Goal: Information Seeking & Learning: Understand process/instructions

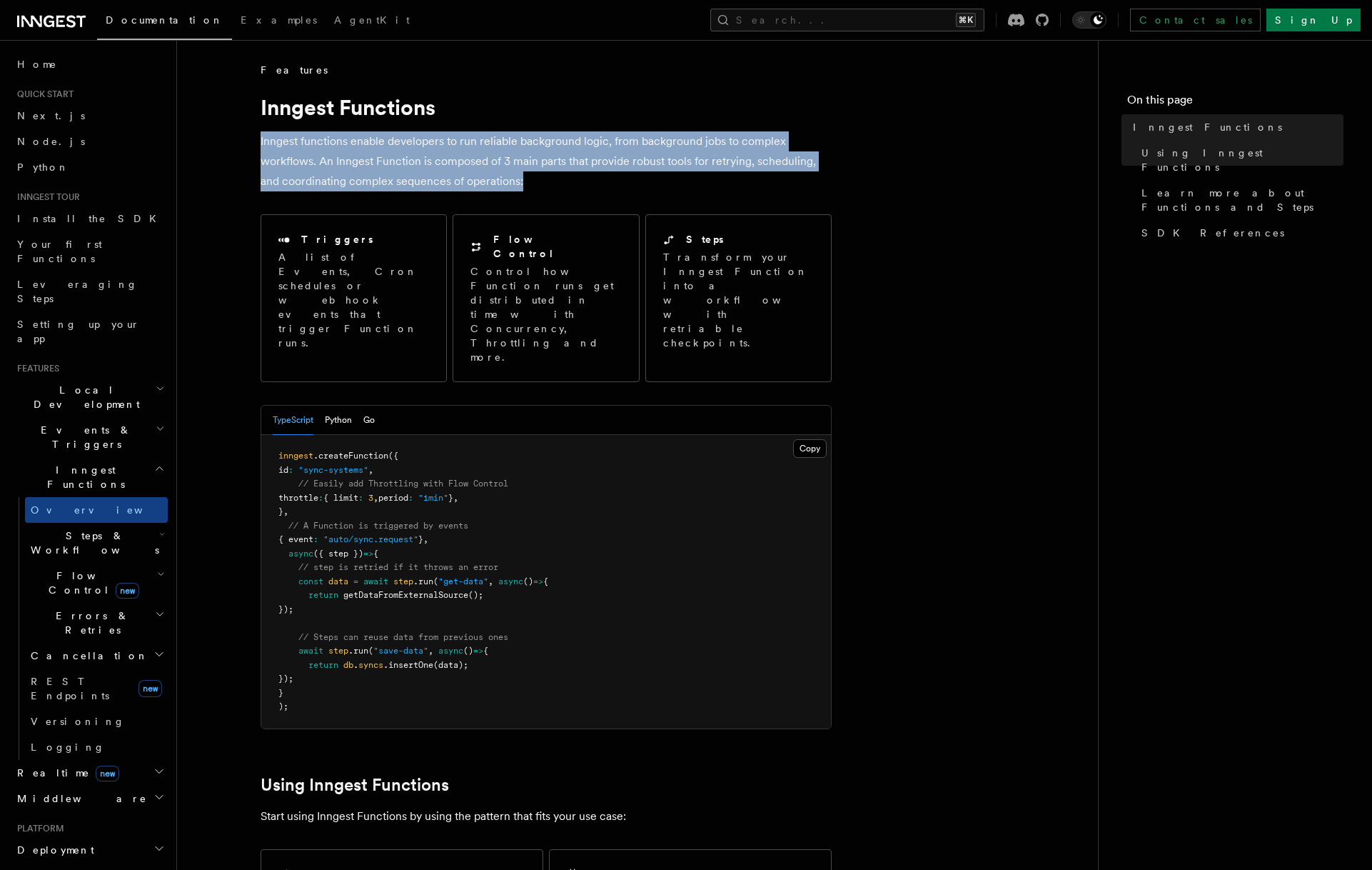
drag, startPoint x: 542, startPoint y: 166, endPoint x: 556, endPoint y: 172, distance: 15.2
click at [556, 172] on p "Inngest functions enable developers to run reliable background logic, from back…" at bounding box center [546, 161] width 571 height 60
click at [103, 218] on link "Install the SDK" at bounding box center [89, 219] width 157 height 26
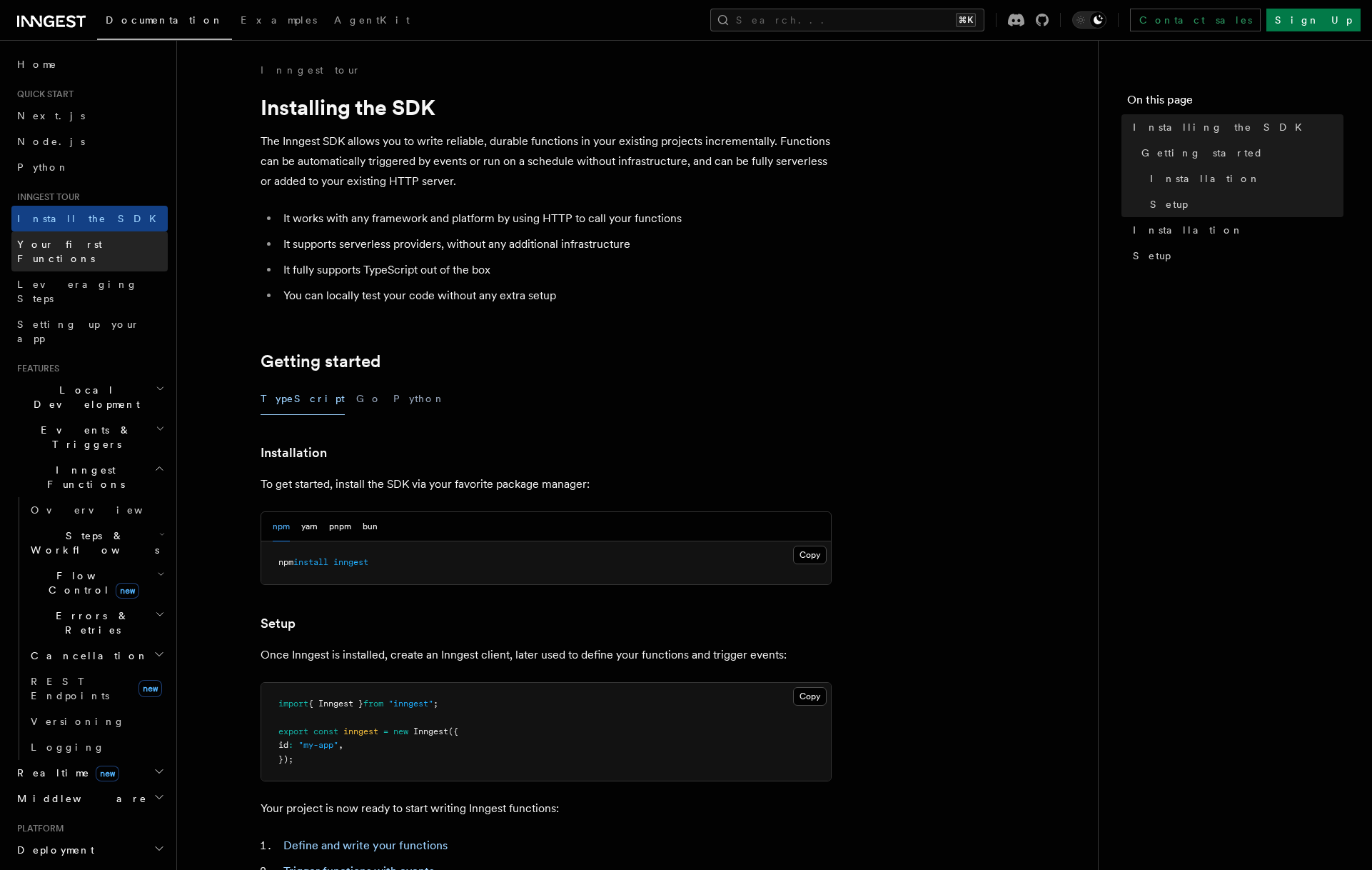
click at [97, 246] on span "Your first Functions" at bounding box center [59, 252] width 85 height 26
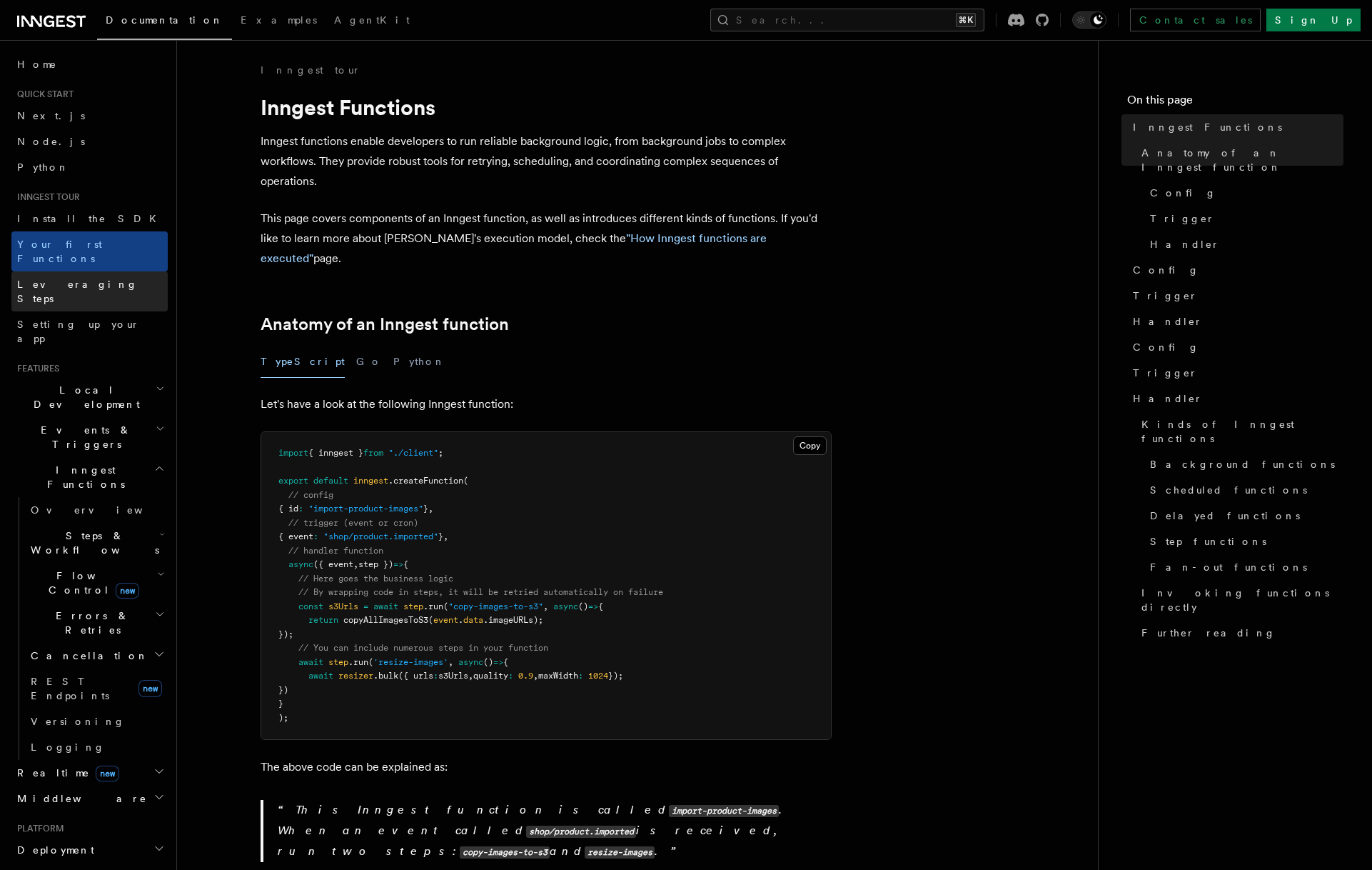
click at [99, 271] on link "Leveraging Steps" at bounding box center [89, 291] width 157 height 40
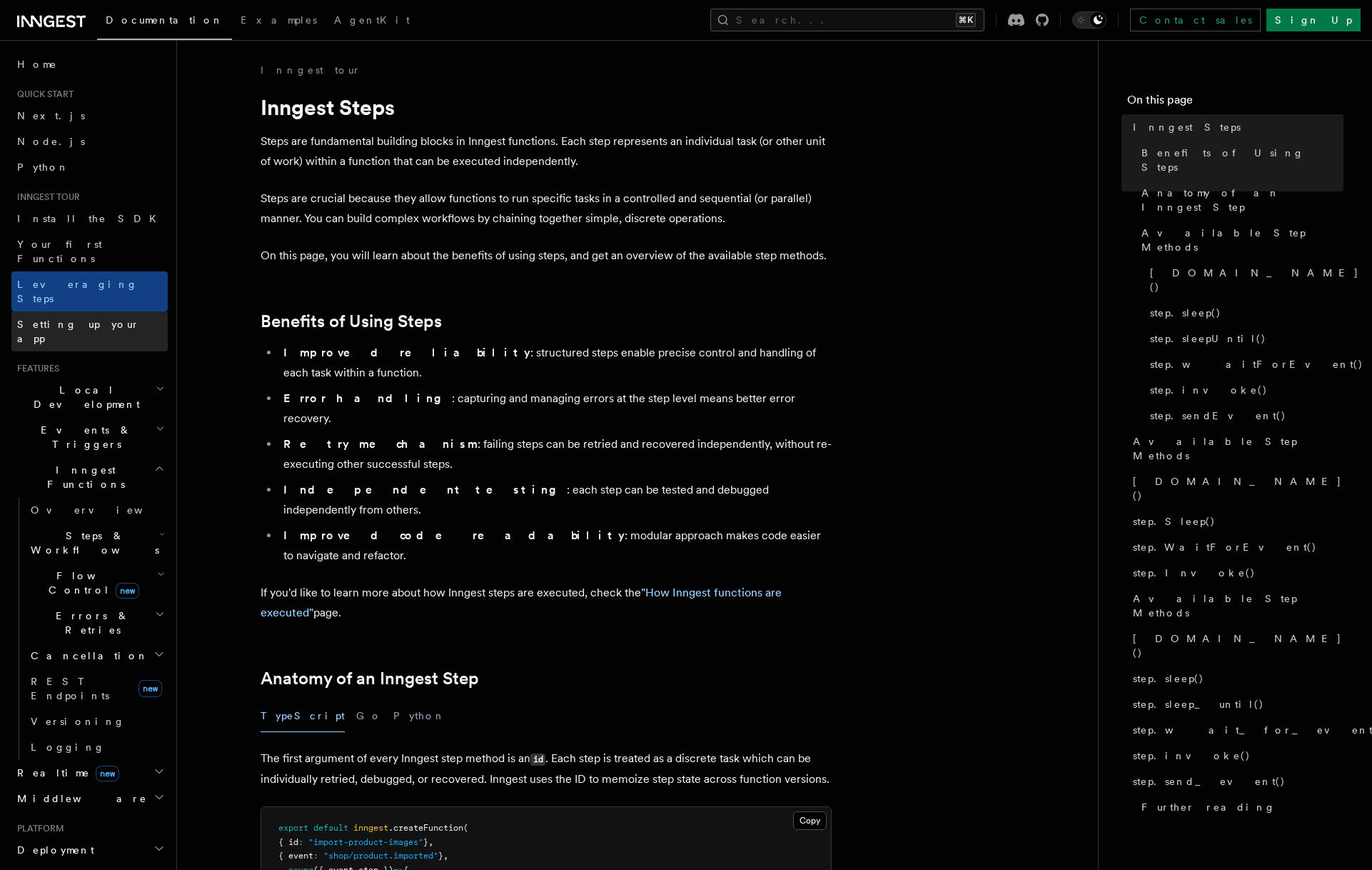
click at [101, 319] on span "Setting up your app" at bounding box center [78, 332] width 123 height 26
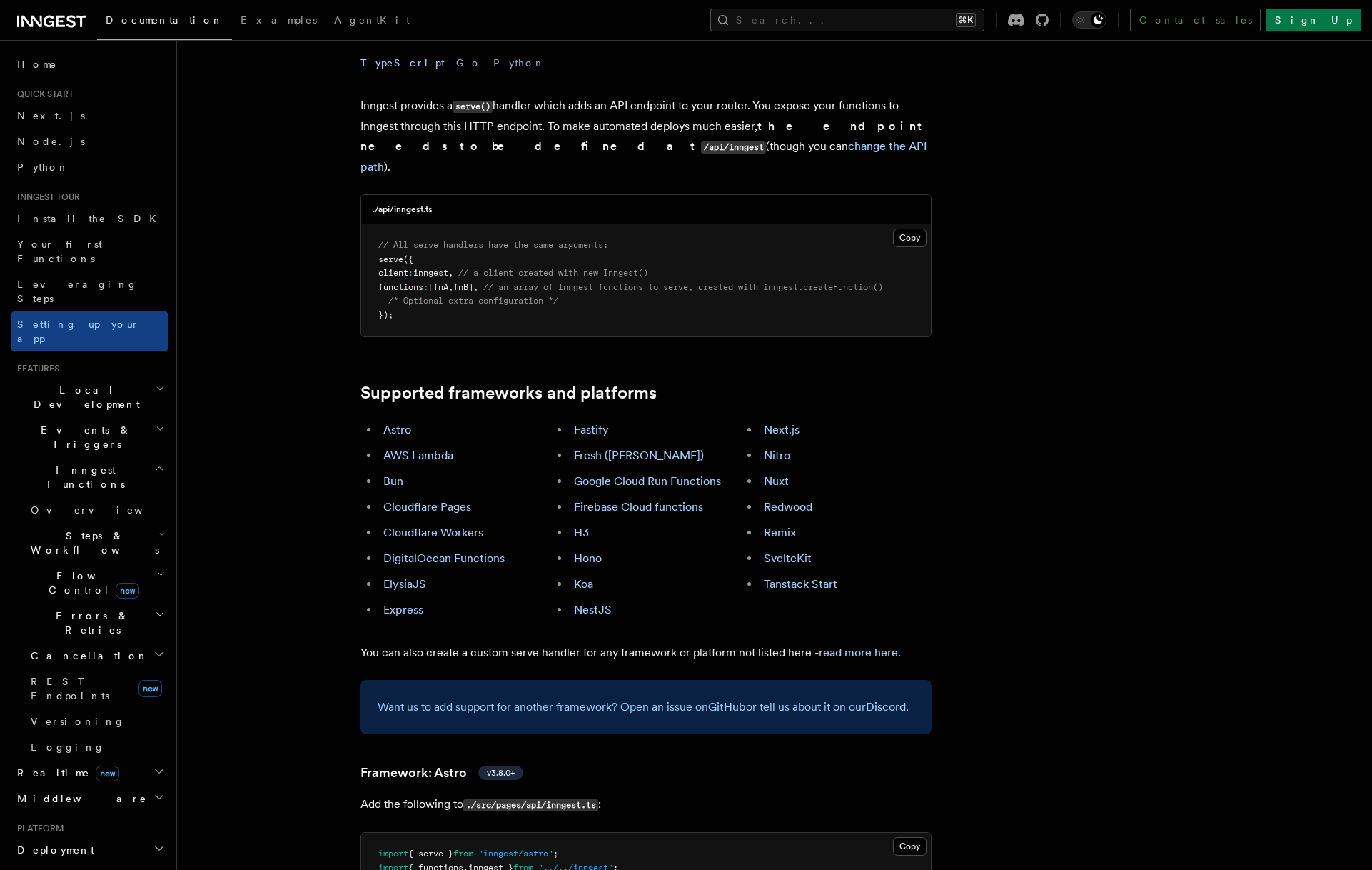
scroll to position [579, 0]
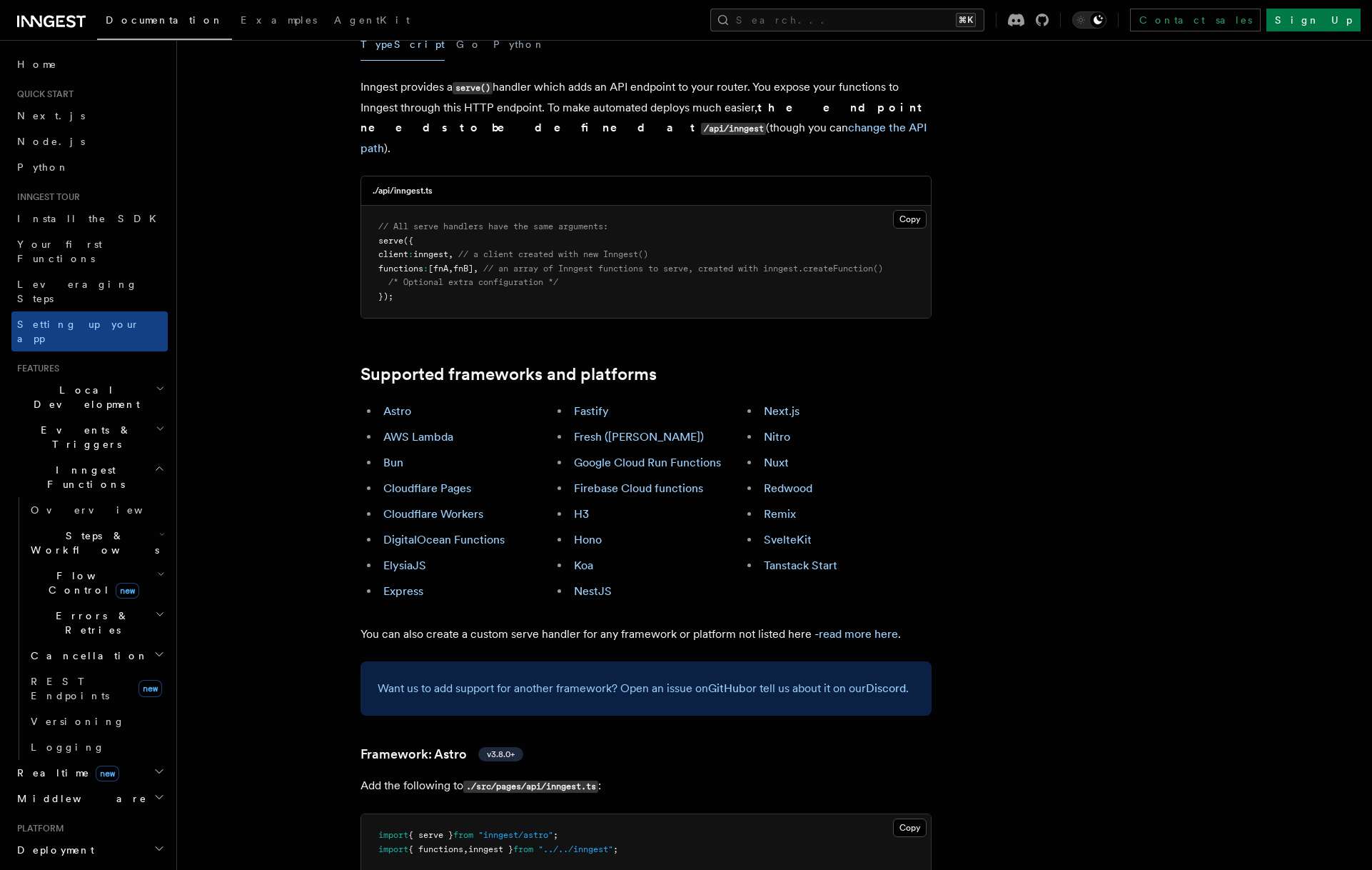
click at [396, 456] on link "Bun" at bounding box center [394, 463] width 20 height 14
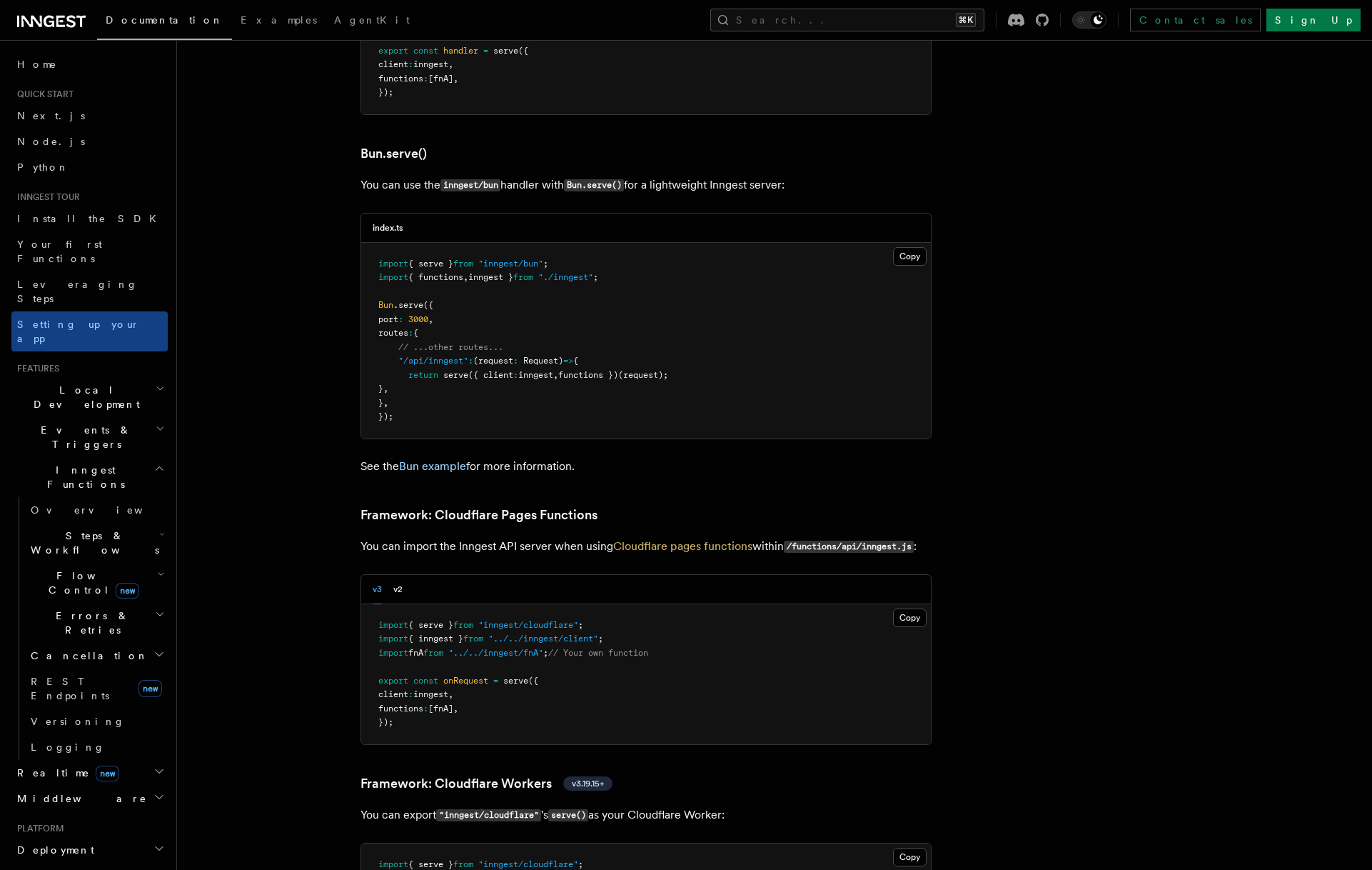
scroll to position [1843, 0]
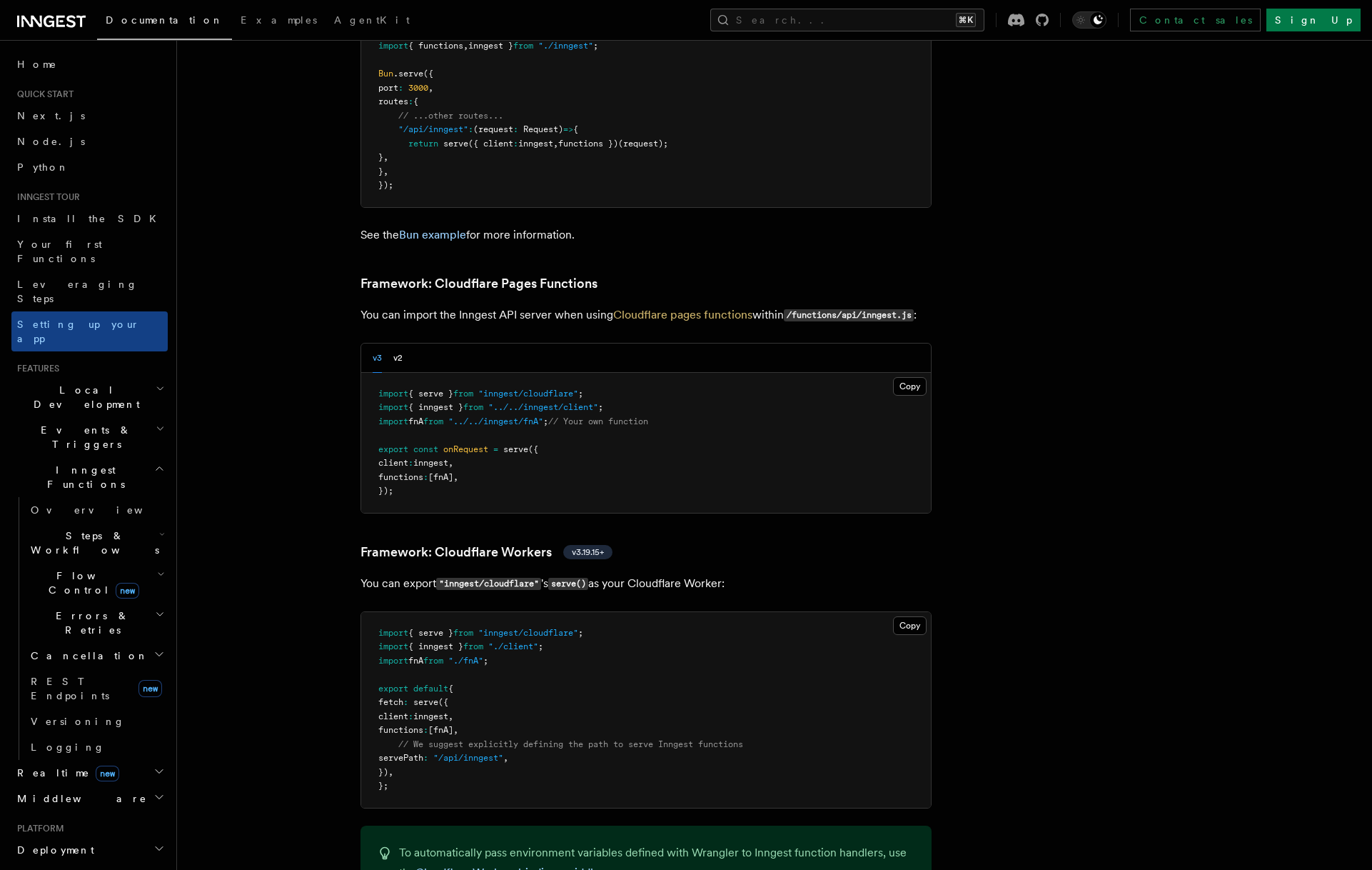
scroll to position [2079, 0]
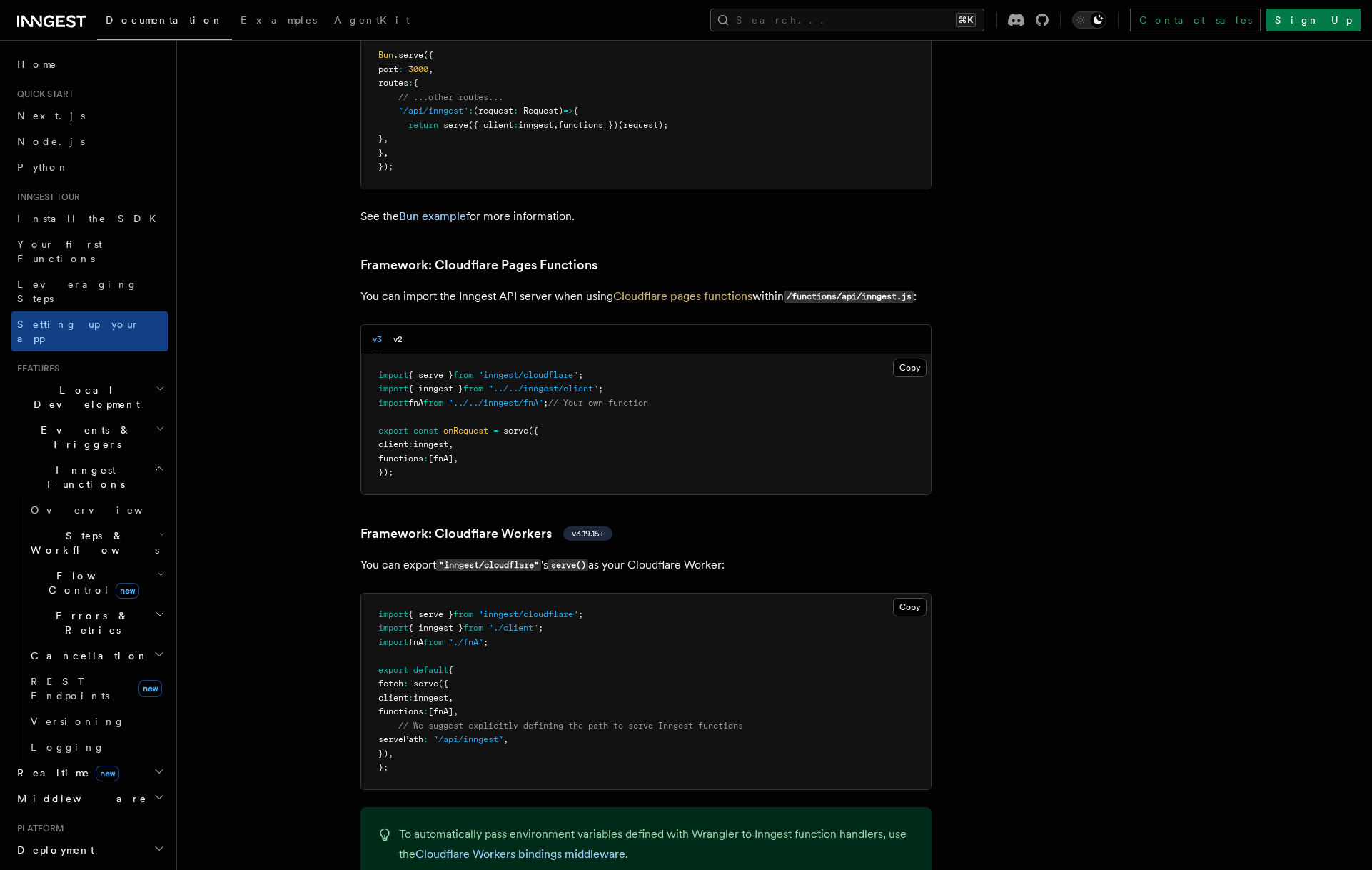
drag, startPoint x: 350, startPoint y: 496, endPoint x: 725, endPoint y: 518, distance: 375.6
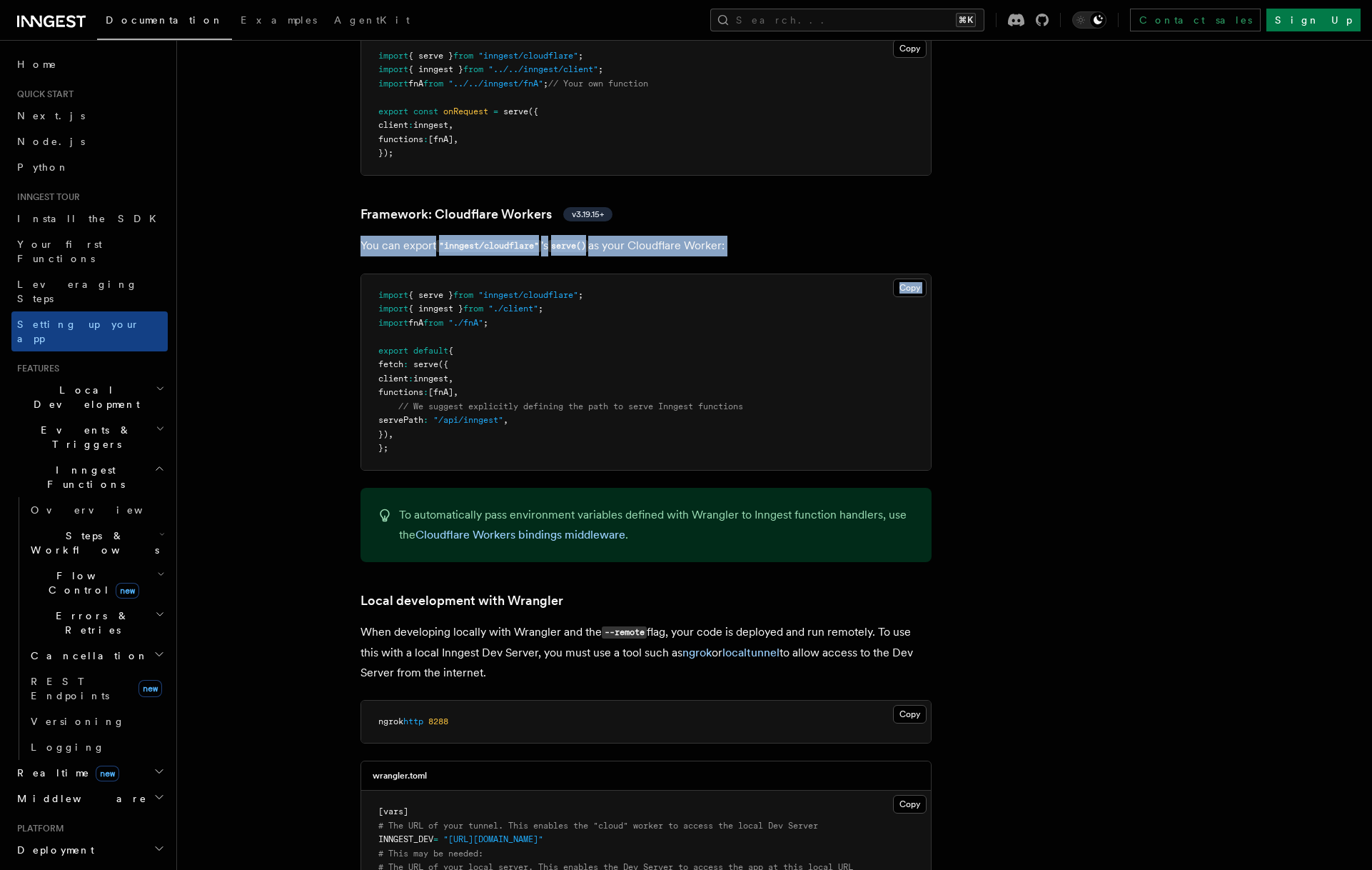
scroll to position [2386, 0]
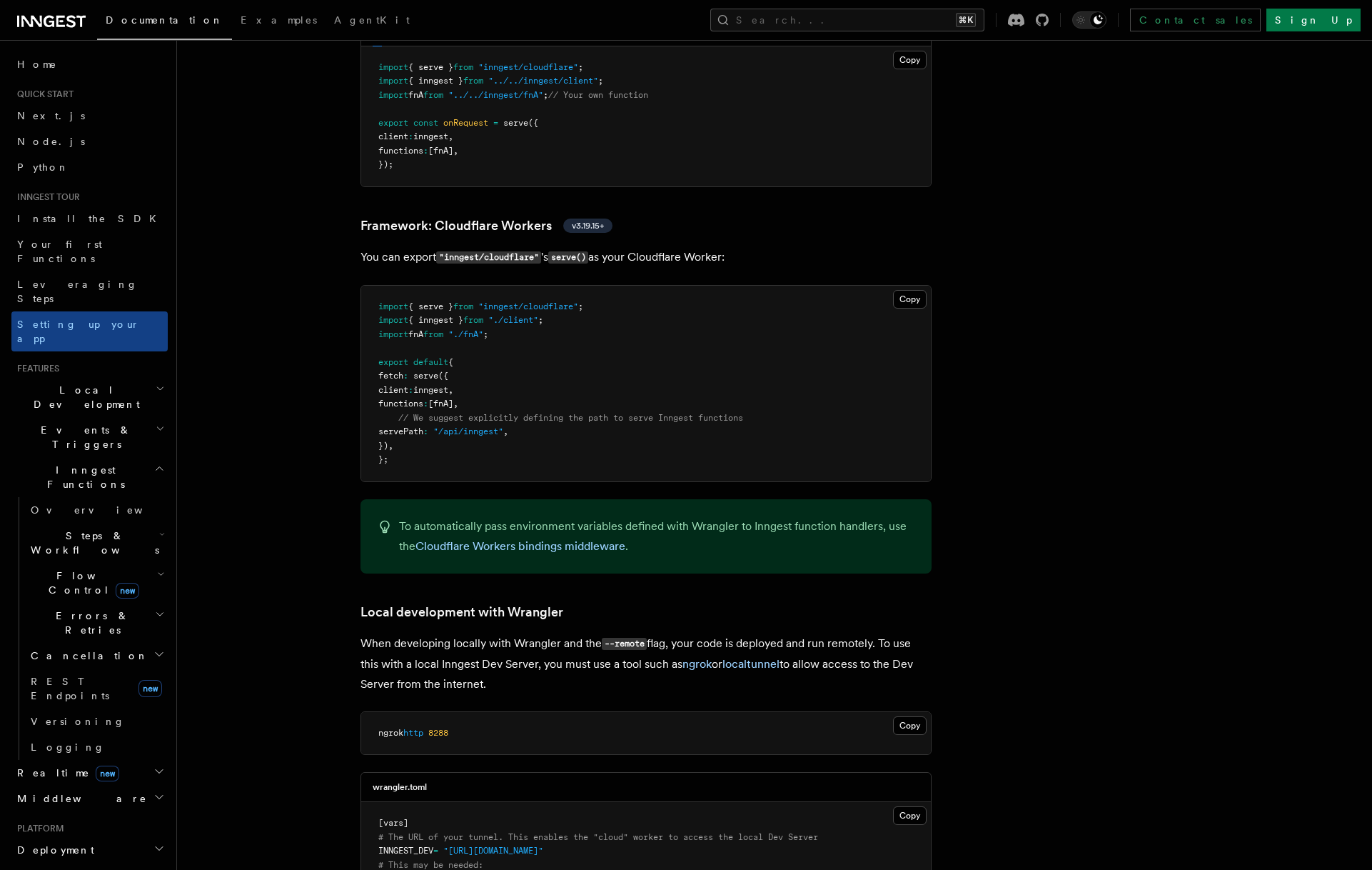
drag, startPoint x: 608, startPoint y: 468, endPoint x: 667, endPoint y: 469, distance: 59.0
click at [667, 516] on p "To automatically pass environment variables defined with Wrangler to Inngest fu…" at bounding box center [657, 536] width 515 height 40
drag, startPoint x: 692, startPoint y: 463, endPoint x: 753, endPoint y: 491, distance: 67.1
click at [735, 516] on p "To automatically pass environment variables defined with Wrangler to Inngest fu…" at bounding box center [657, 536] width 515 height 40
click at [754, 516] on p "To automatically pass environment variables defined with Wrangler to Inngest fu…" at bounding box center [657, 536] width 515 height 40
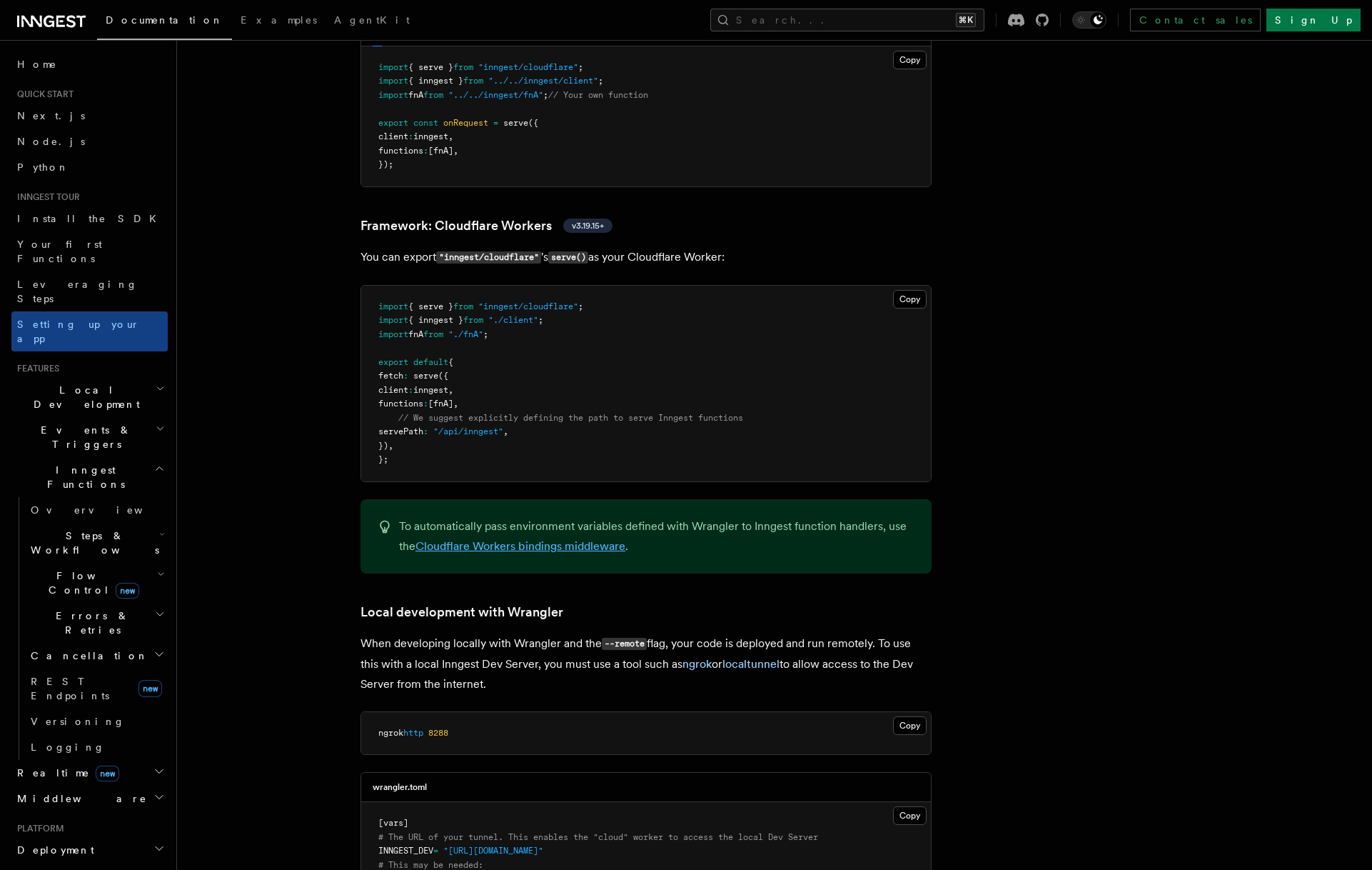
click at [542, 539] on link "Cloudflare Workers bindings middleware" at bounding box center [521, 546] width 210 height 14
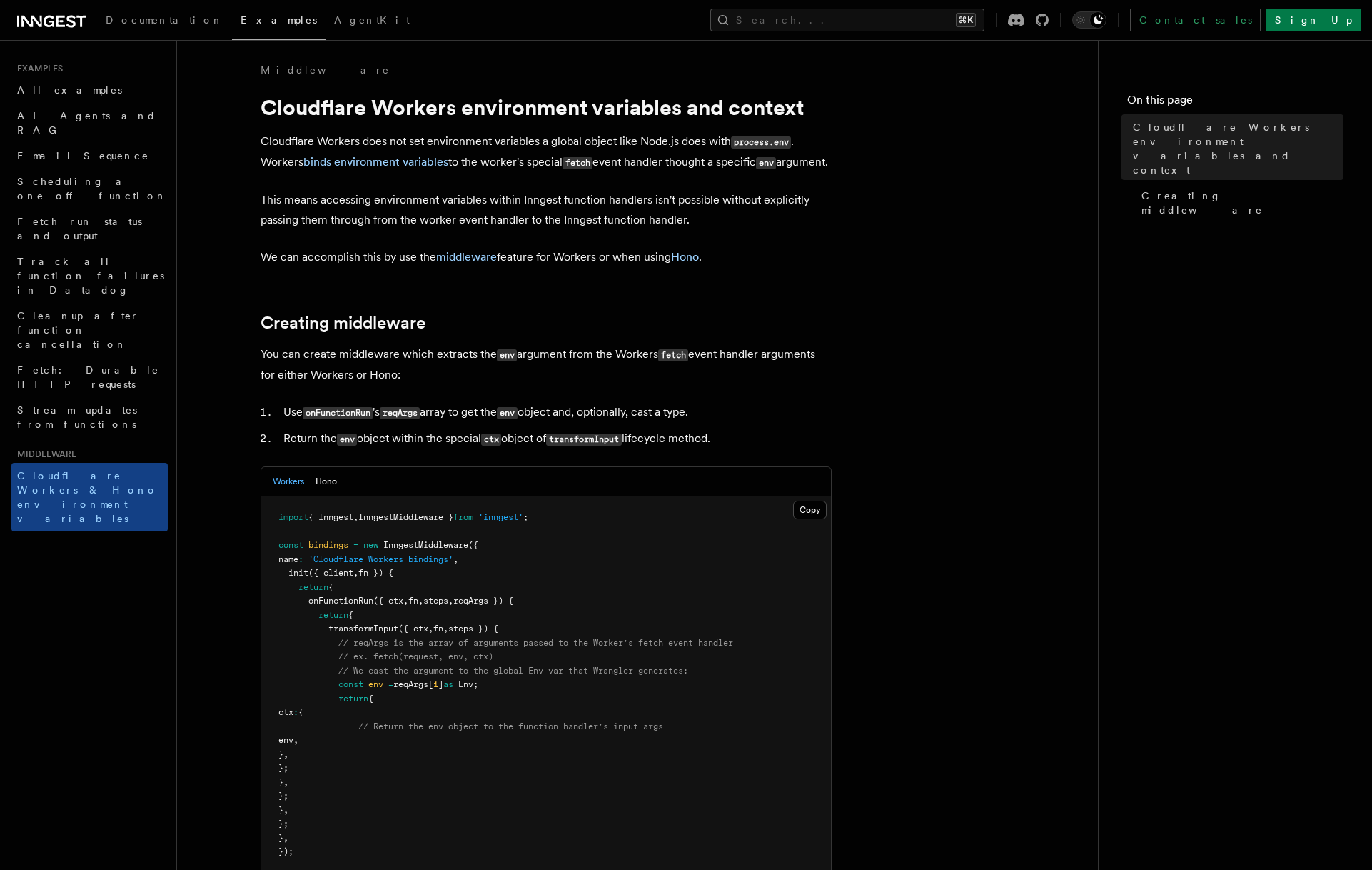
click at [897, 326] on article "Middleware Cloudflare Workers environment variables and context Cloudflare Work…" at bounding box center [637, 774] width 875 height 1423
drag, startPoint x: 478, startPoint y: 167, endPoint x: 489, endPoint y: 180, distance: 17.0
click at [489, 173] on p "Cloudflare Workers does not set environment variables a global object like Node…" at bounding box center [546, 152] width 571 height 41
click at [504, 173] on p "Cloudflare Workers does not set environment variables a global object like Node…" at bounding box center [546, 152] width 571 height 41
drag, startPoint x: 611, startPoint y: 167, endPoint x: 622, endPoint y: 180, distance: 17.0
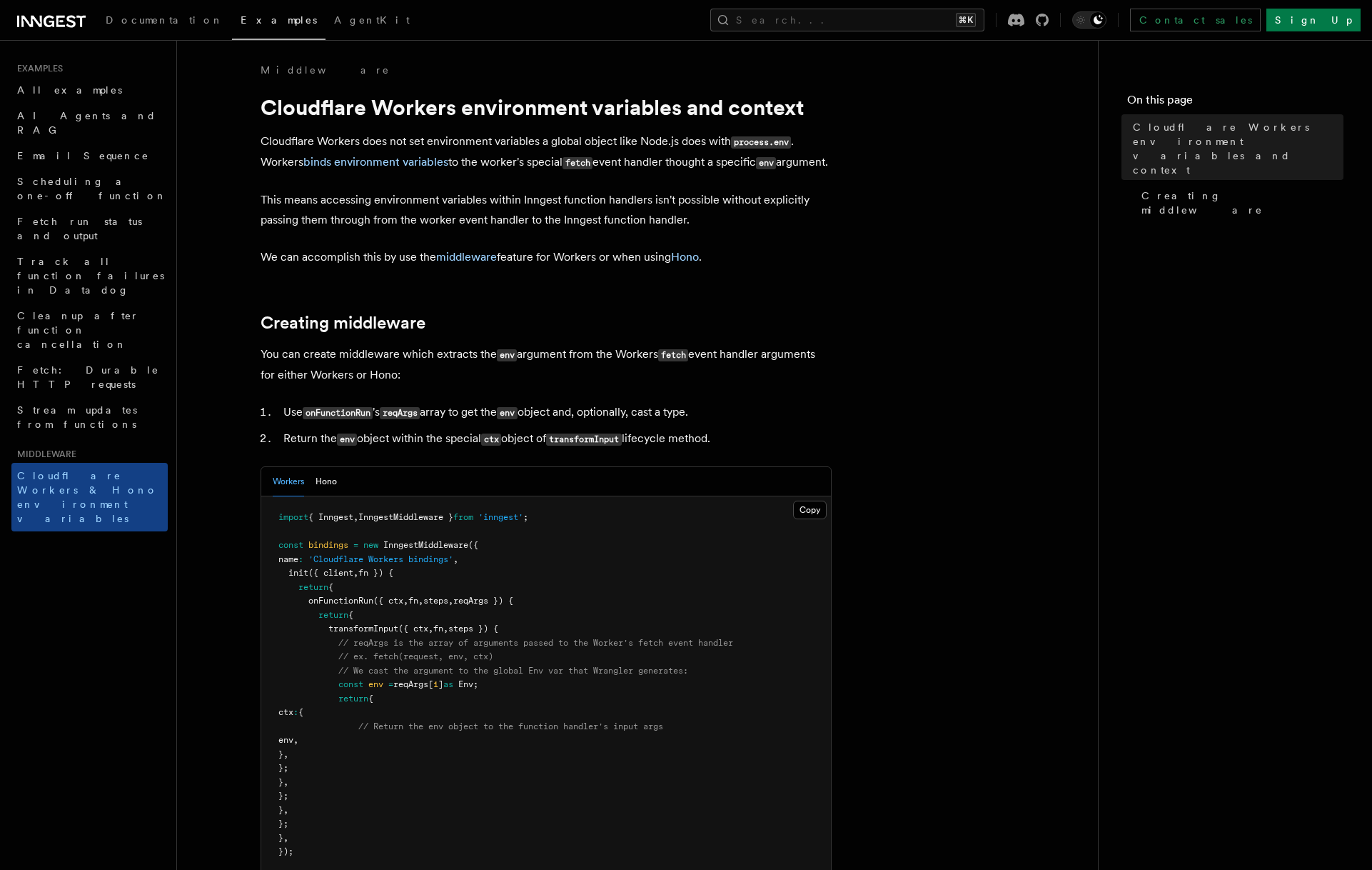
click at [622, 173] on p "Cloudflare Workers does not set environment variables a global object like Node…" at bounding box center [546, 152] width 571 height 41
drag, startPoint x: 521, startPoint y: 192, endPoint x: 462, endPoint y: 192, distance: 59.0
click at [513, 173] on p "Cloudflare Workers does not set environment variables a global object like Node…" at bounding box center [546, 152] width 571 height 41
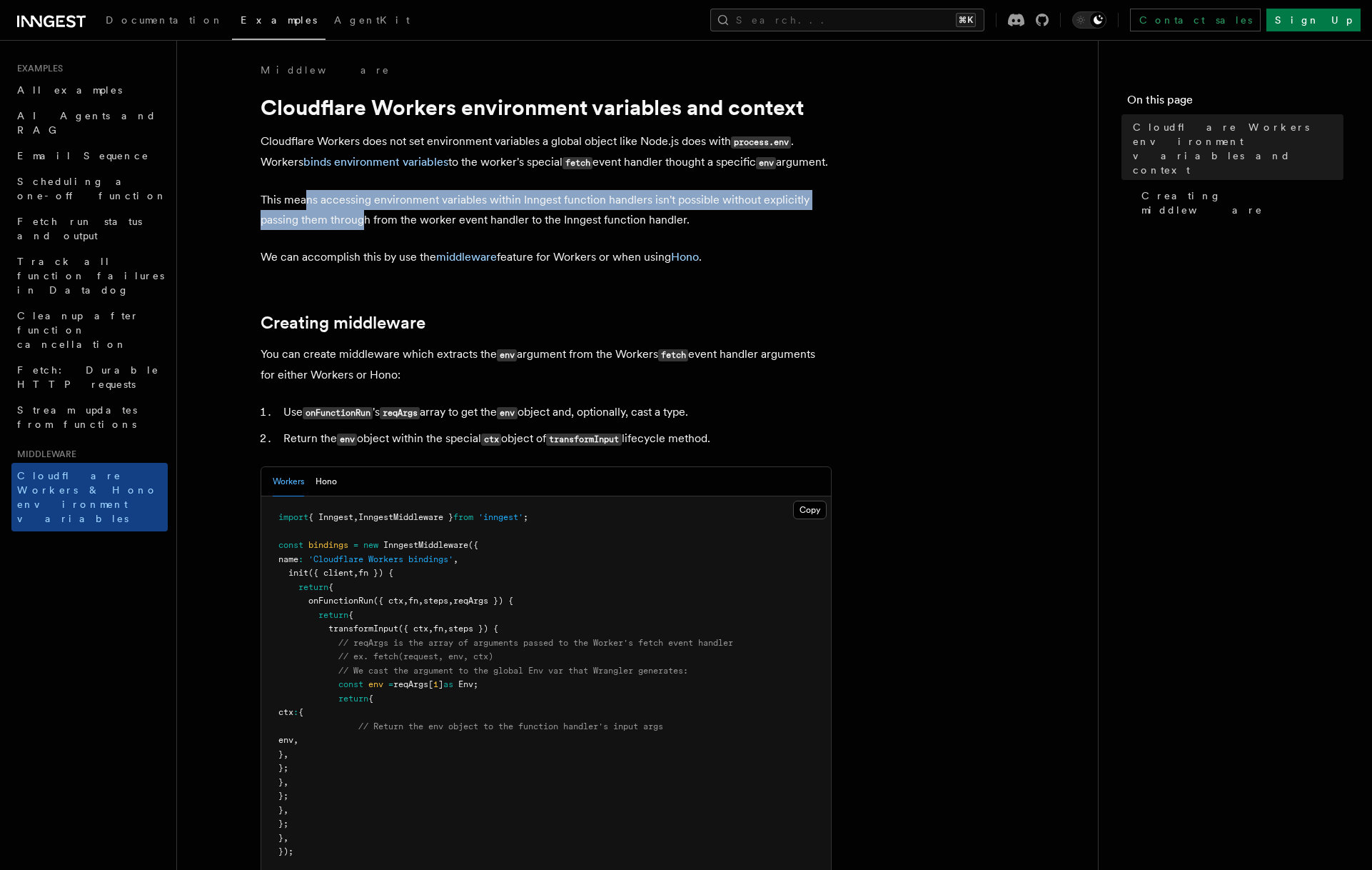
drag, startPoint x: 303, startPoint y: 214, endPoint x: 365, endPoint y: 235, distance: 65.5
click at [365, 230] on p "This means accessing environment variables within Inngest function handlers isn…" at bounding box center [546, 209] width 571 height 40
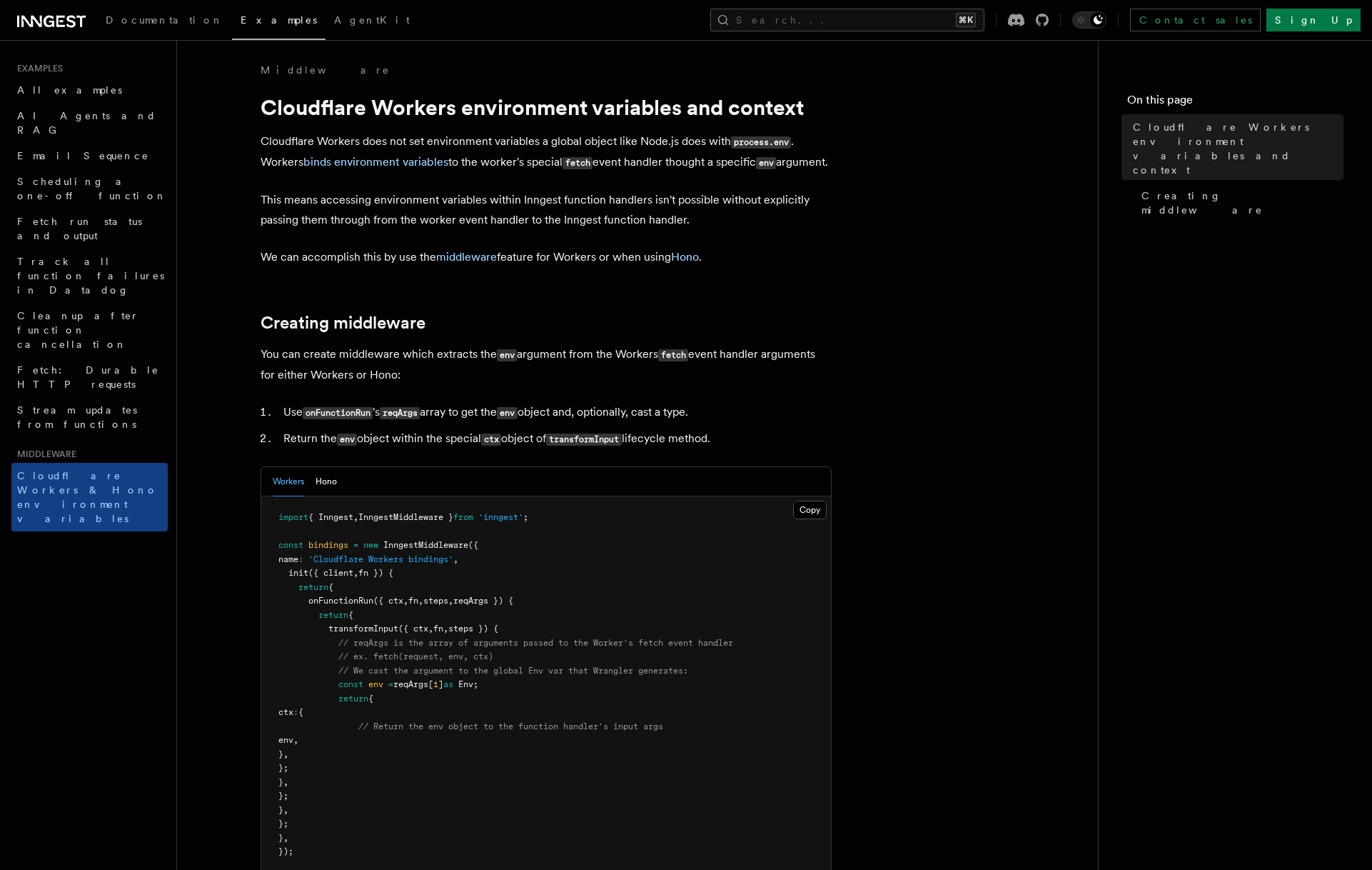
click at [602, 333] on h2 "Creating middleware" at bounding box center [546, 323] width 571 height 20
click at [596, 333] on h2 "Creating middleware" at bounding box center [546, 323] width 571 height 20
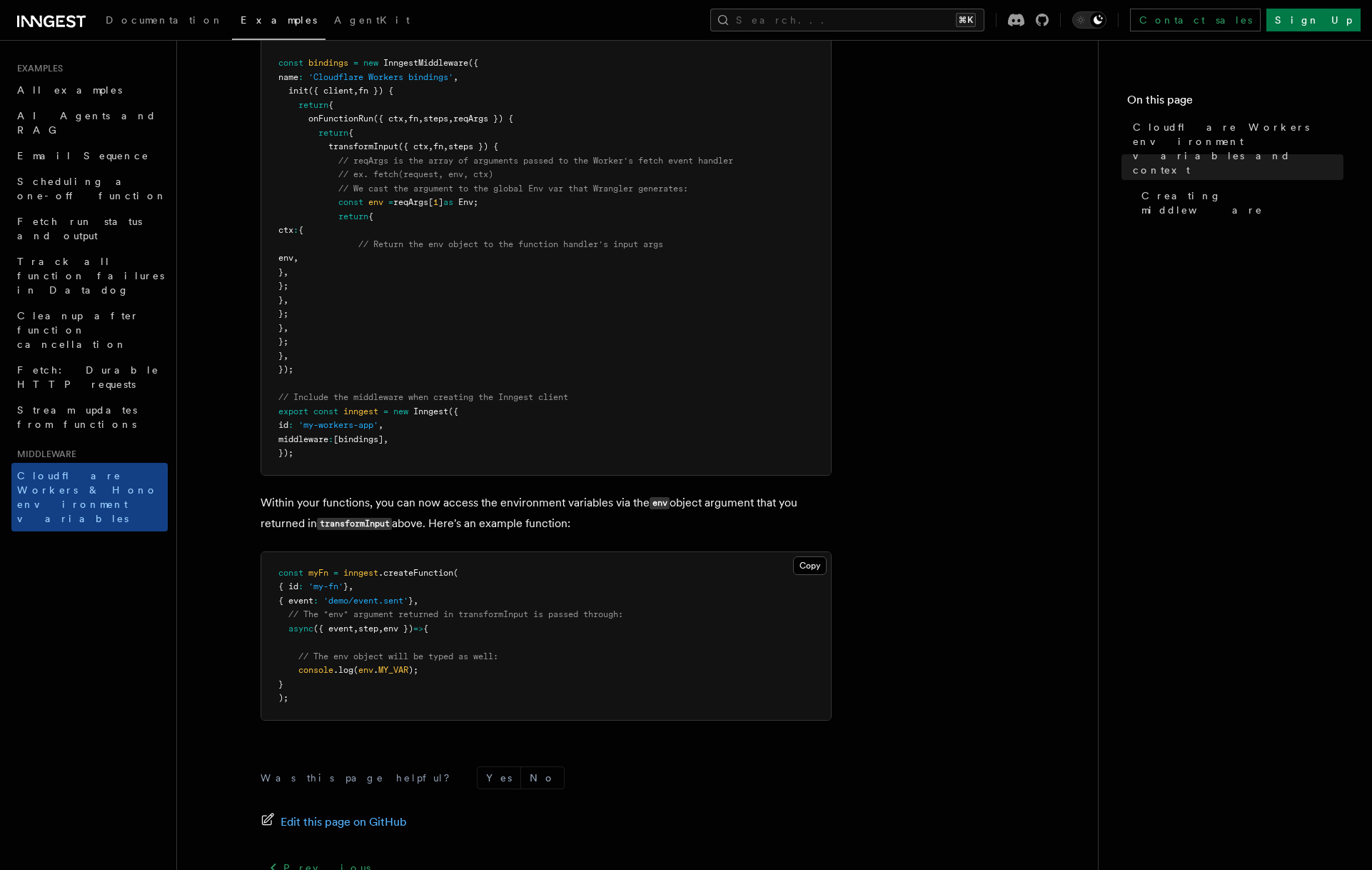
scroll to position [636, 0]
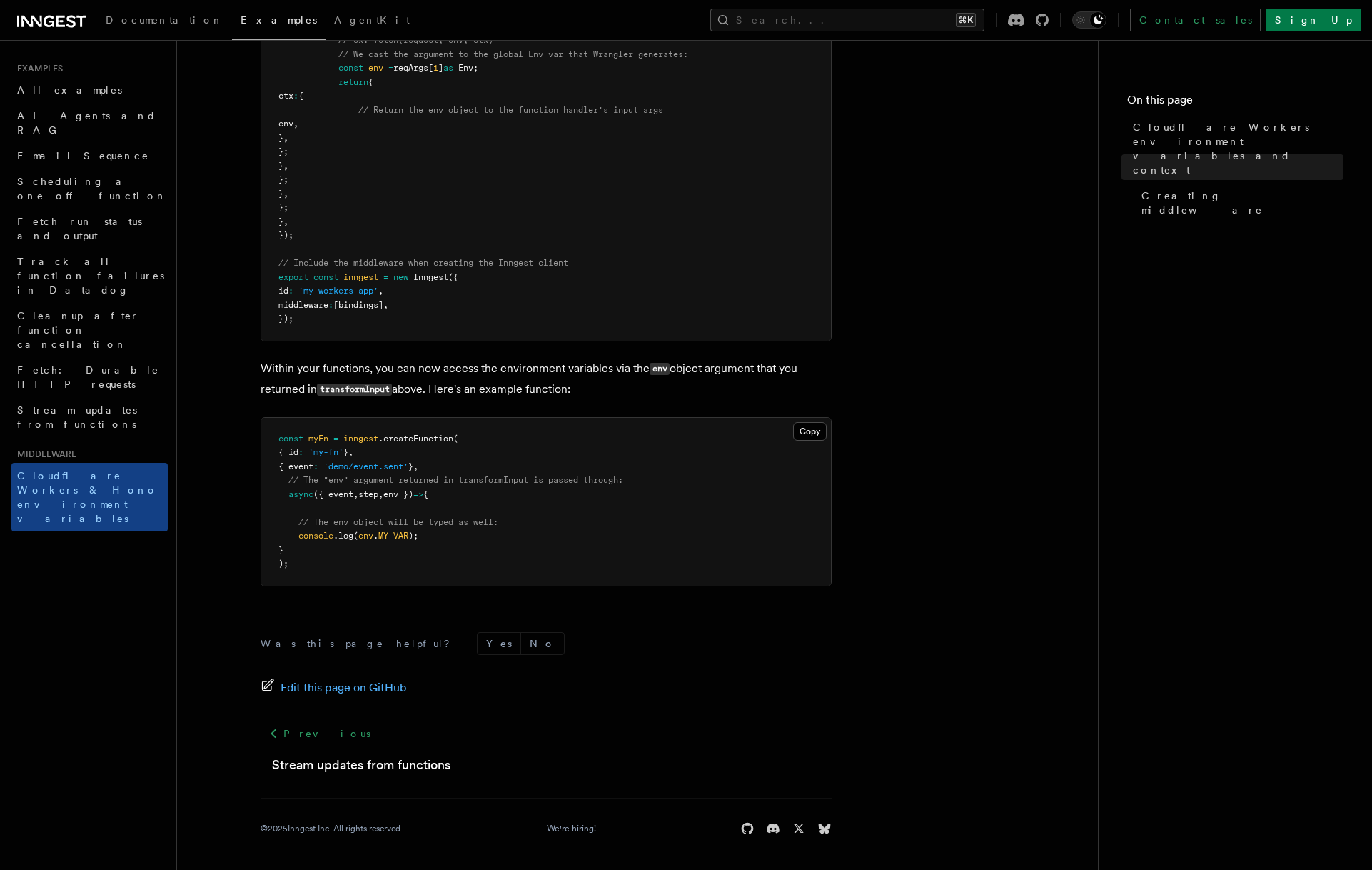
drag, startPoint x: 579, startPoint y: 332, endPoint x: 589, endPoint y: 388, distance: 56.9
click at [589, 388] on article "Middleware Cloudflare Workers environment variables and context Cloudflare Work…" at bounding box center [637, 157] width 875 height 1423
click at [589, 387] on p "Within your functions, you can now access the environment variables via the env…" at bounding box center [546, 379] width 571 height 41
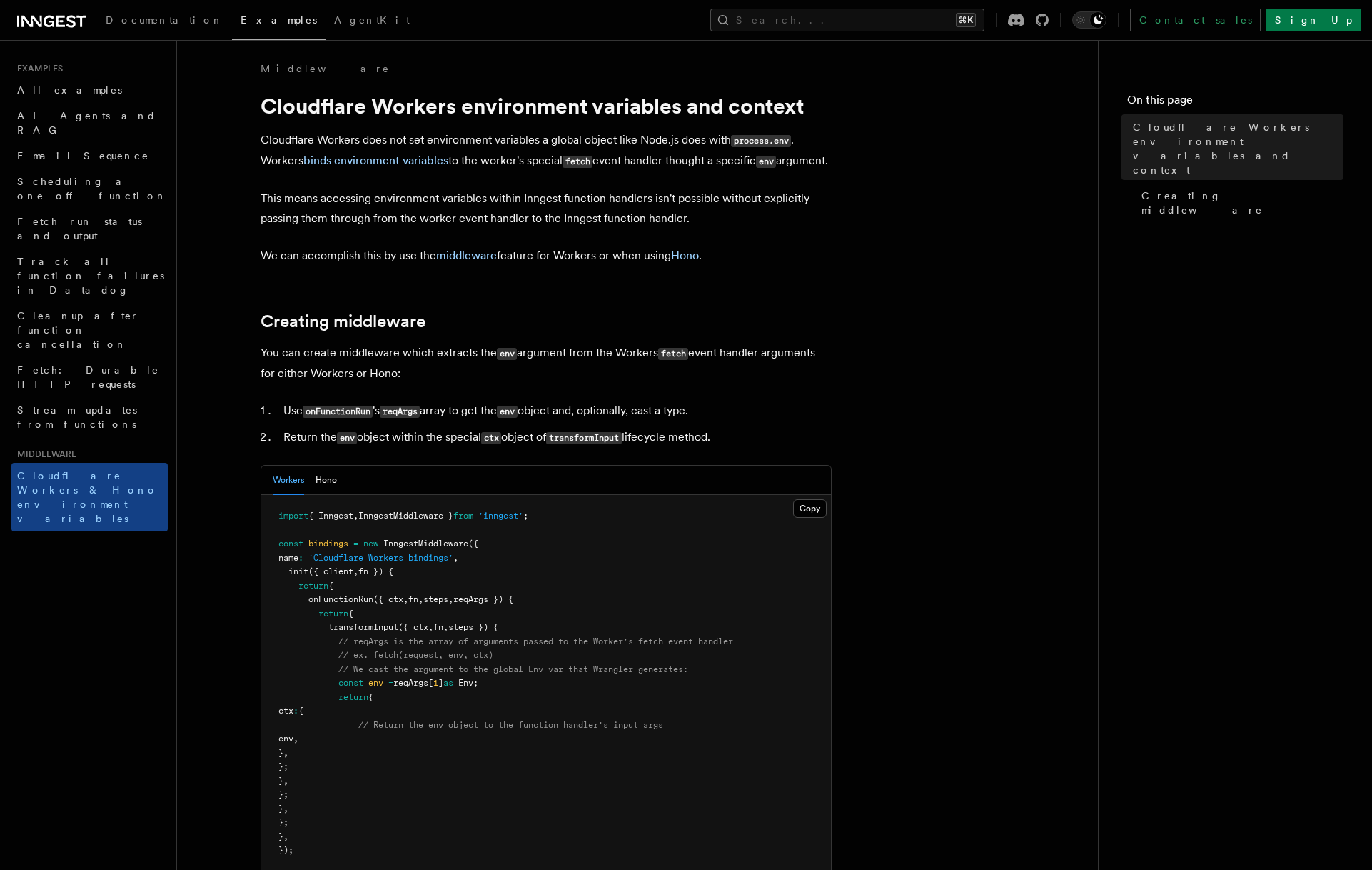
scroll to position [0, 0]
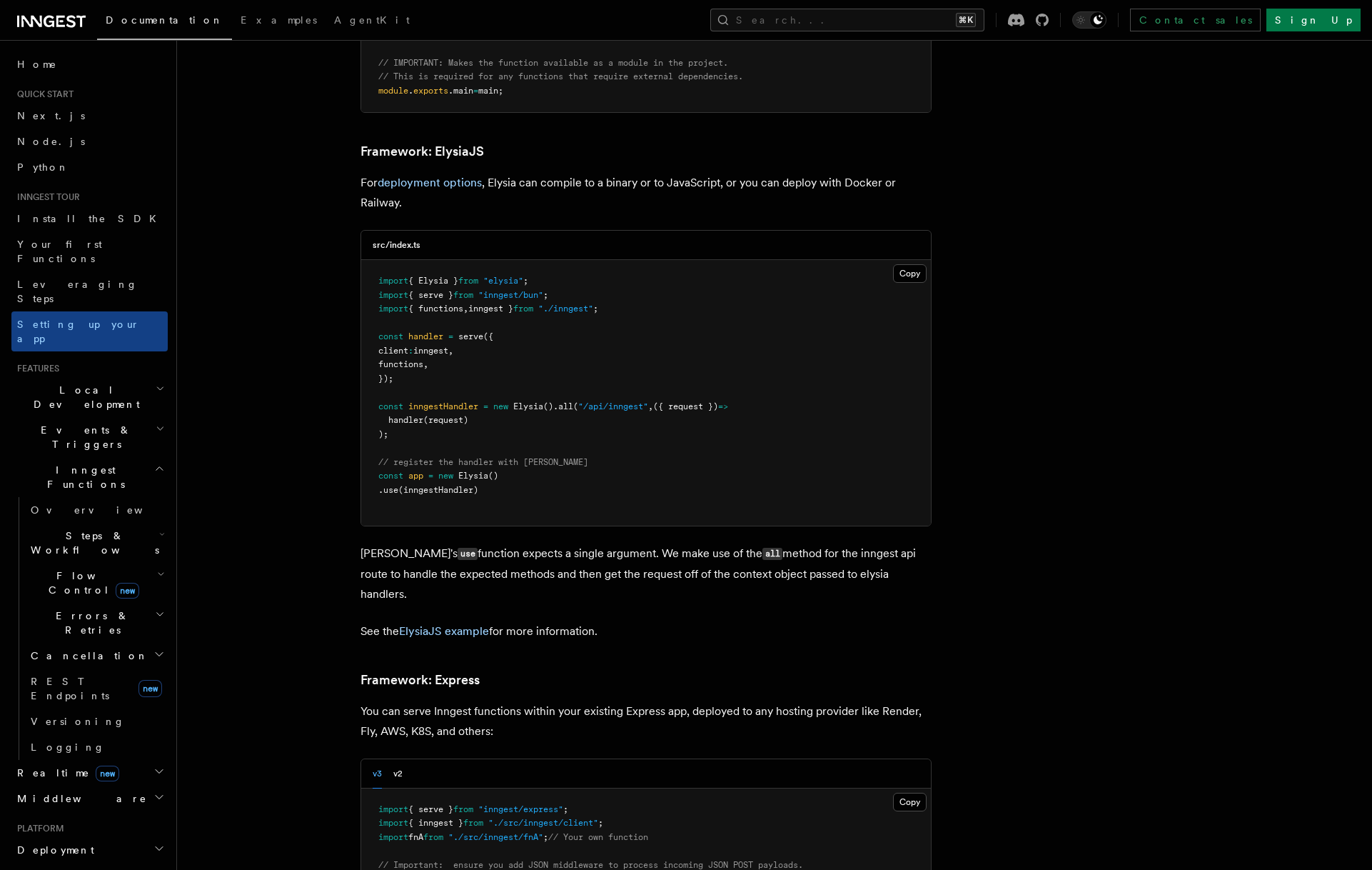
scroll to position [3682, 0]
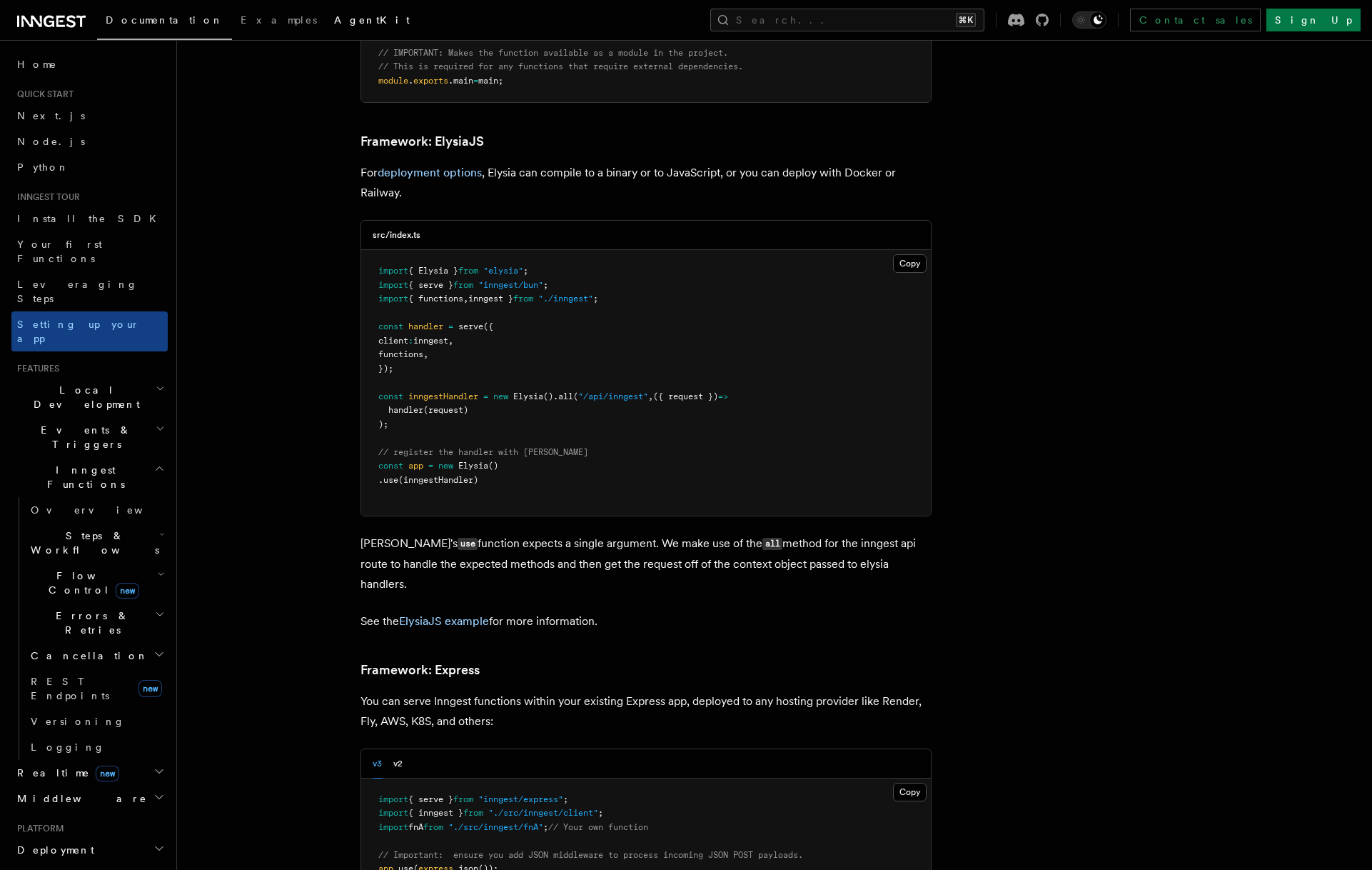
click at [334, 16] on span "AgentKit" at bounding box center [371, 20] width 76 height 11
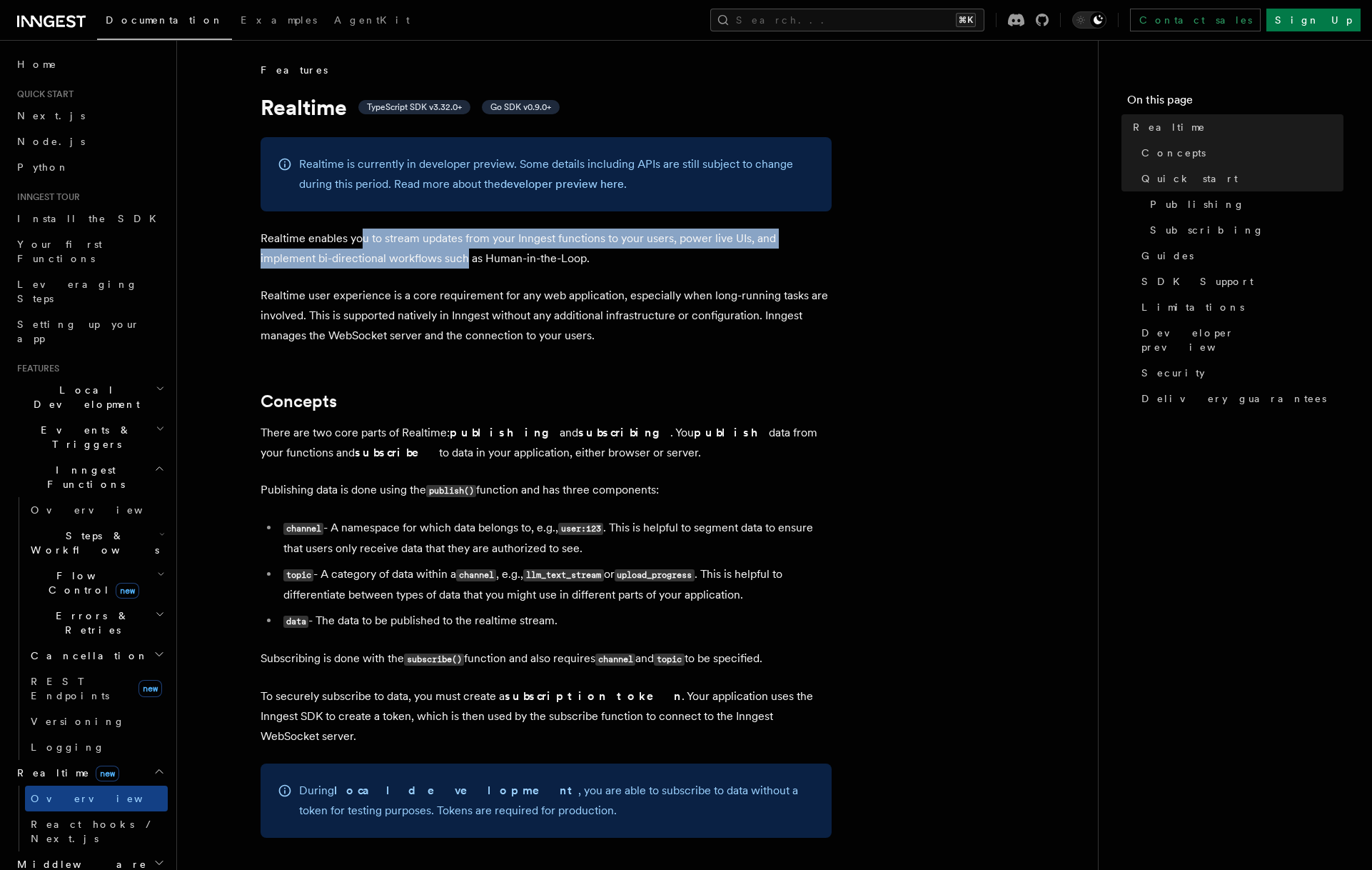
drag, startPoint x: 387, startPoint y: 251, endPoint x: 411, endPoint y: 261, distance: 26.0
click at [411, 261] on p "Realtime enables you to stream updates from your Inngest functions to your user…" at bounding box center [546, 248] width 571 height 40
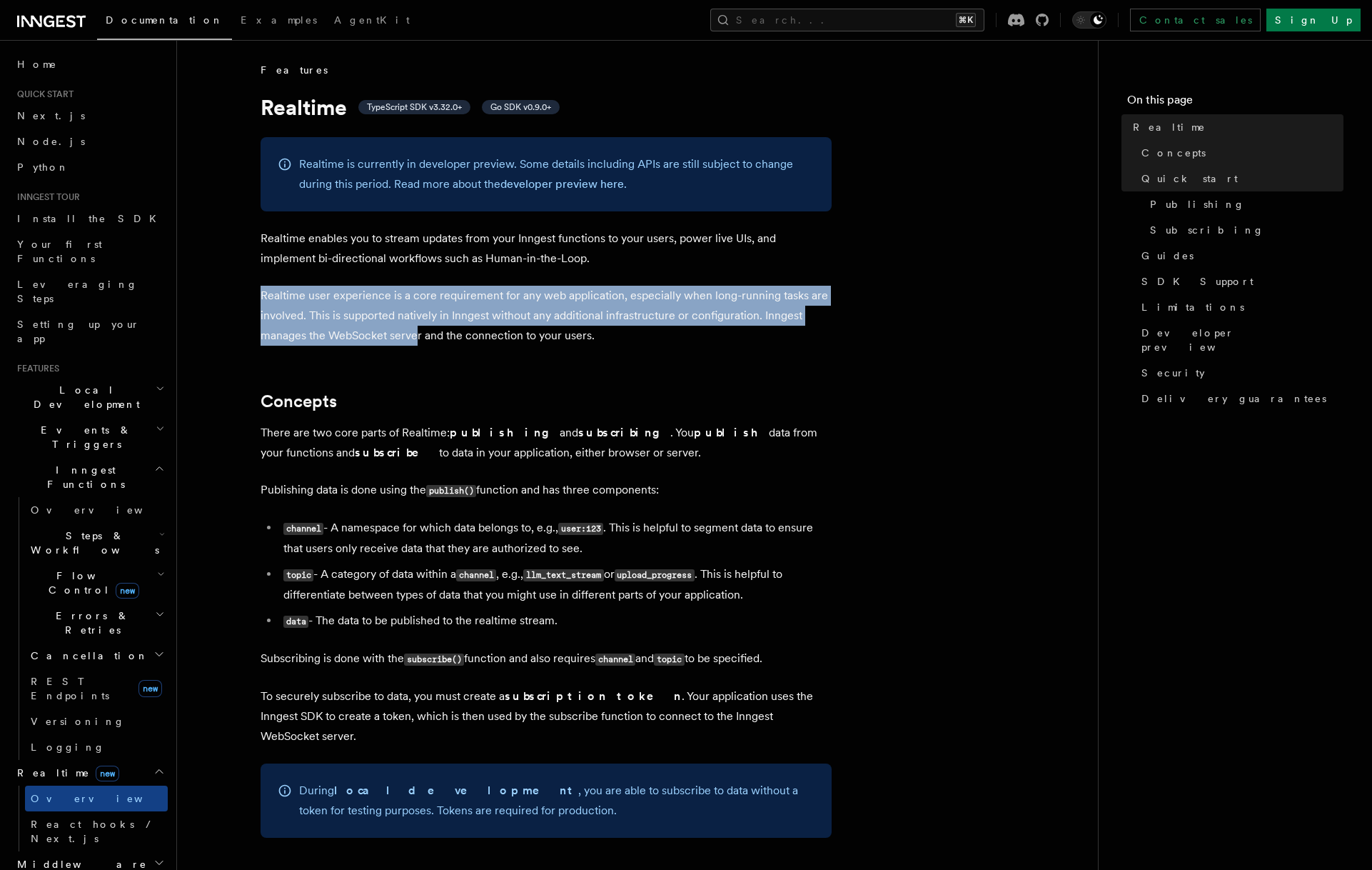
drag, startPoint x: 308, startPoint y: 284, endPoint x: 417, endPoint y: 333, distance: 119.5
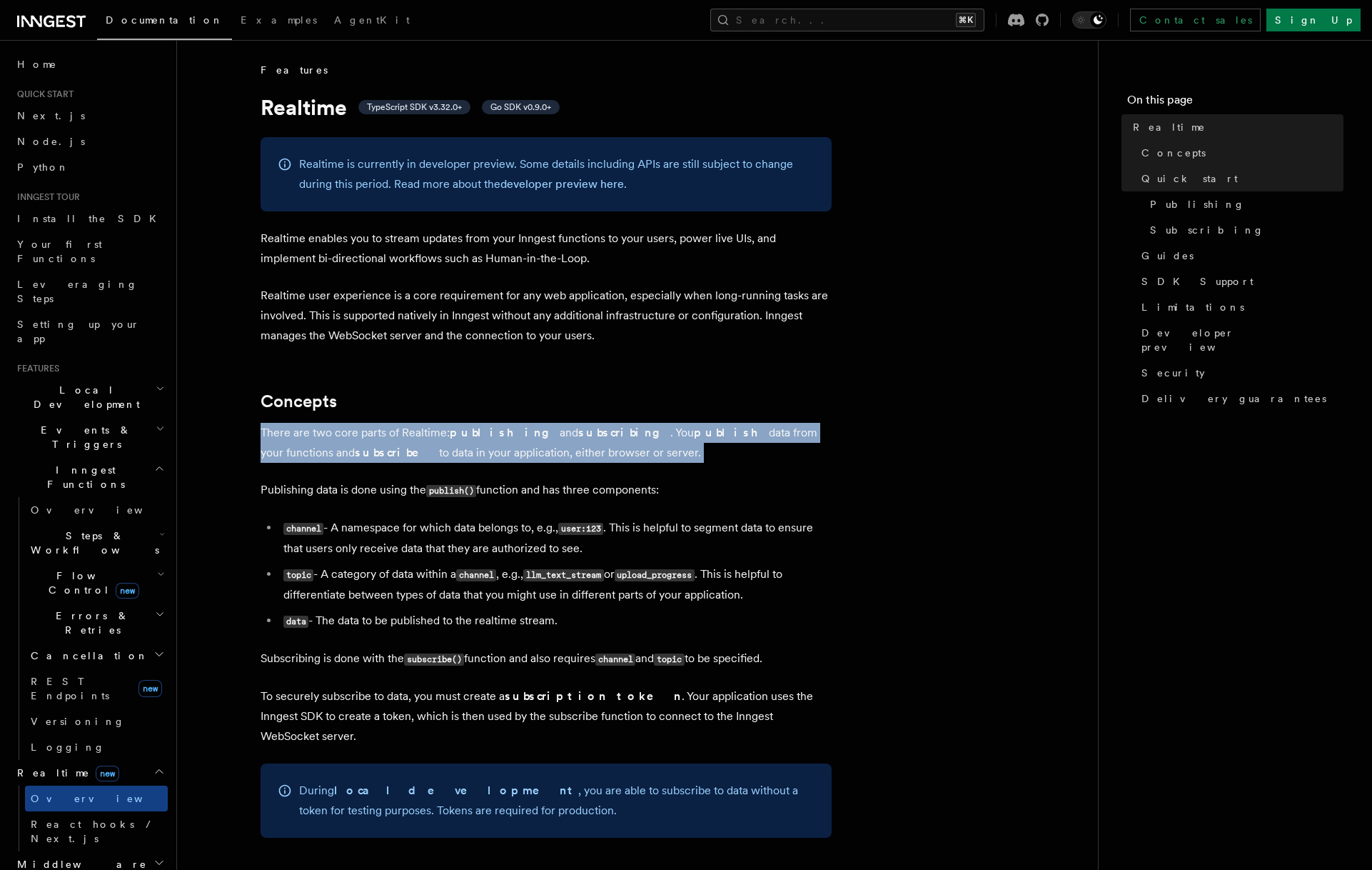
drag, startPoint x: 413, startPoint y: 440, endPoint x: 465, endPoint y: 459, distance: 55.4
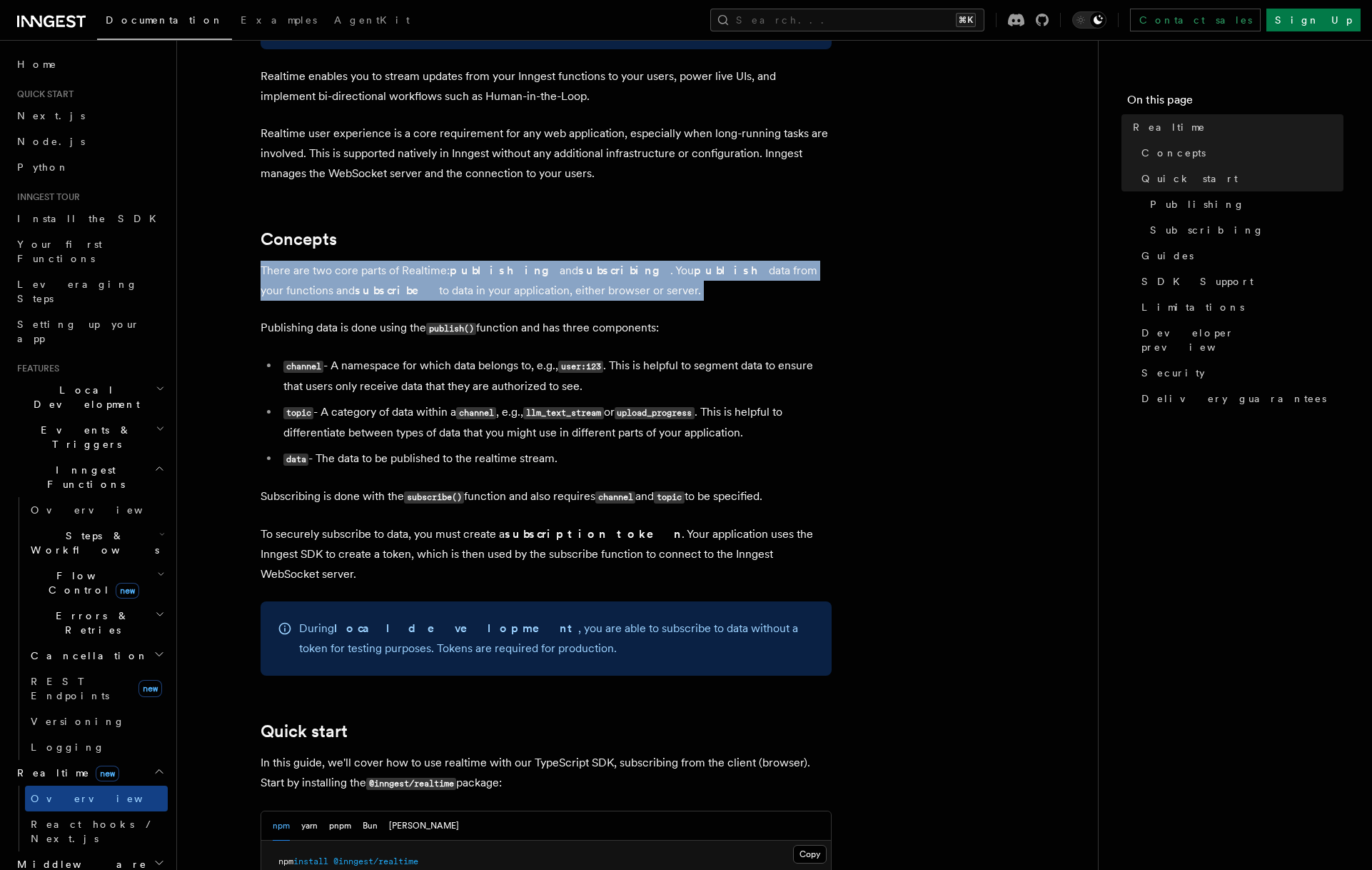
scroll to position [249, 0]
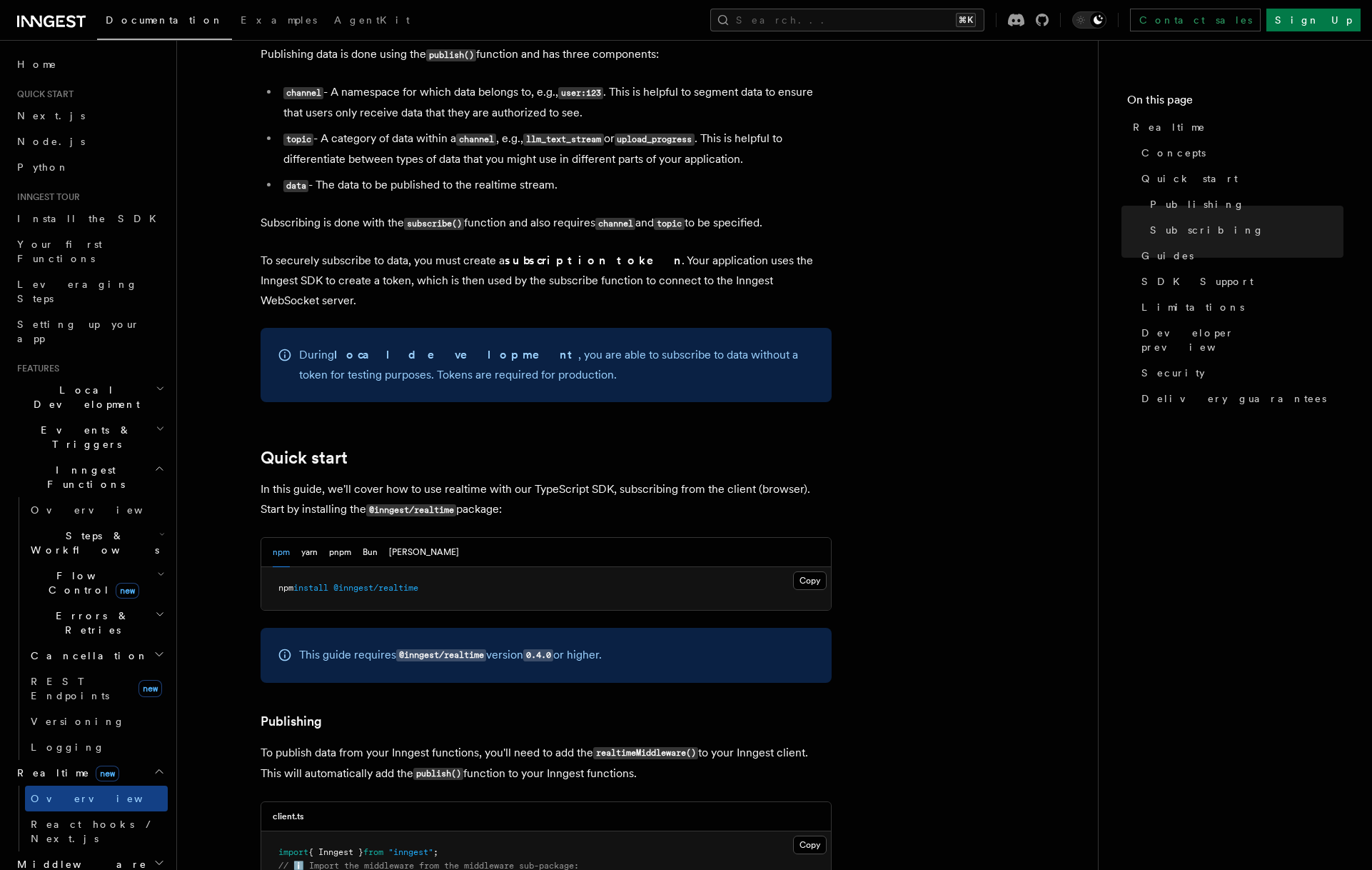
scroll to position [0, 0]
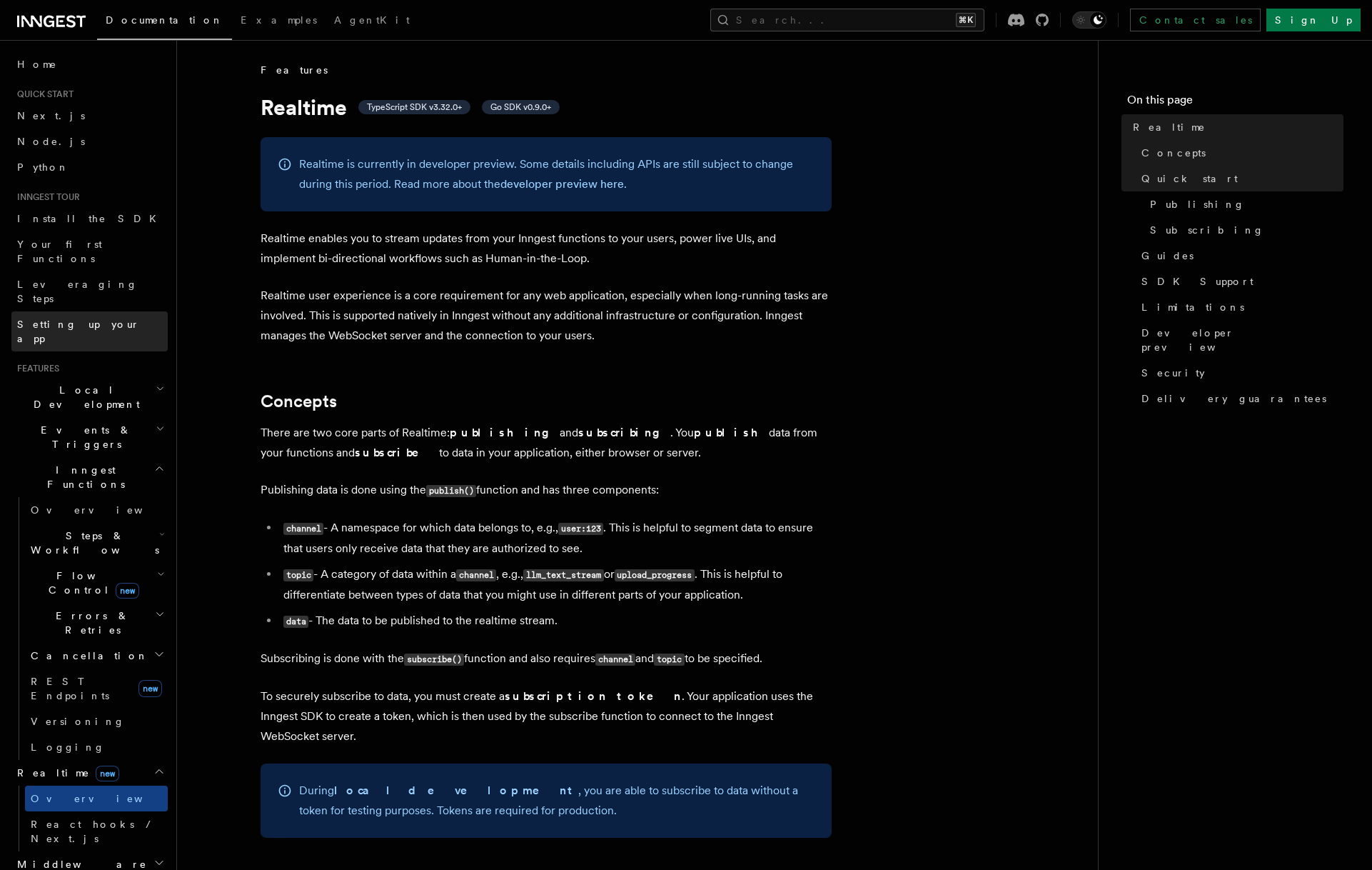
click at [78, 319] on span "Setting up your app" at bounding box center [78, 332] width 123 height 26
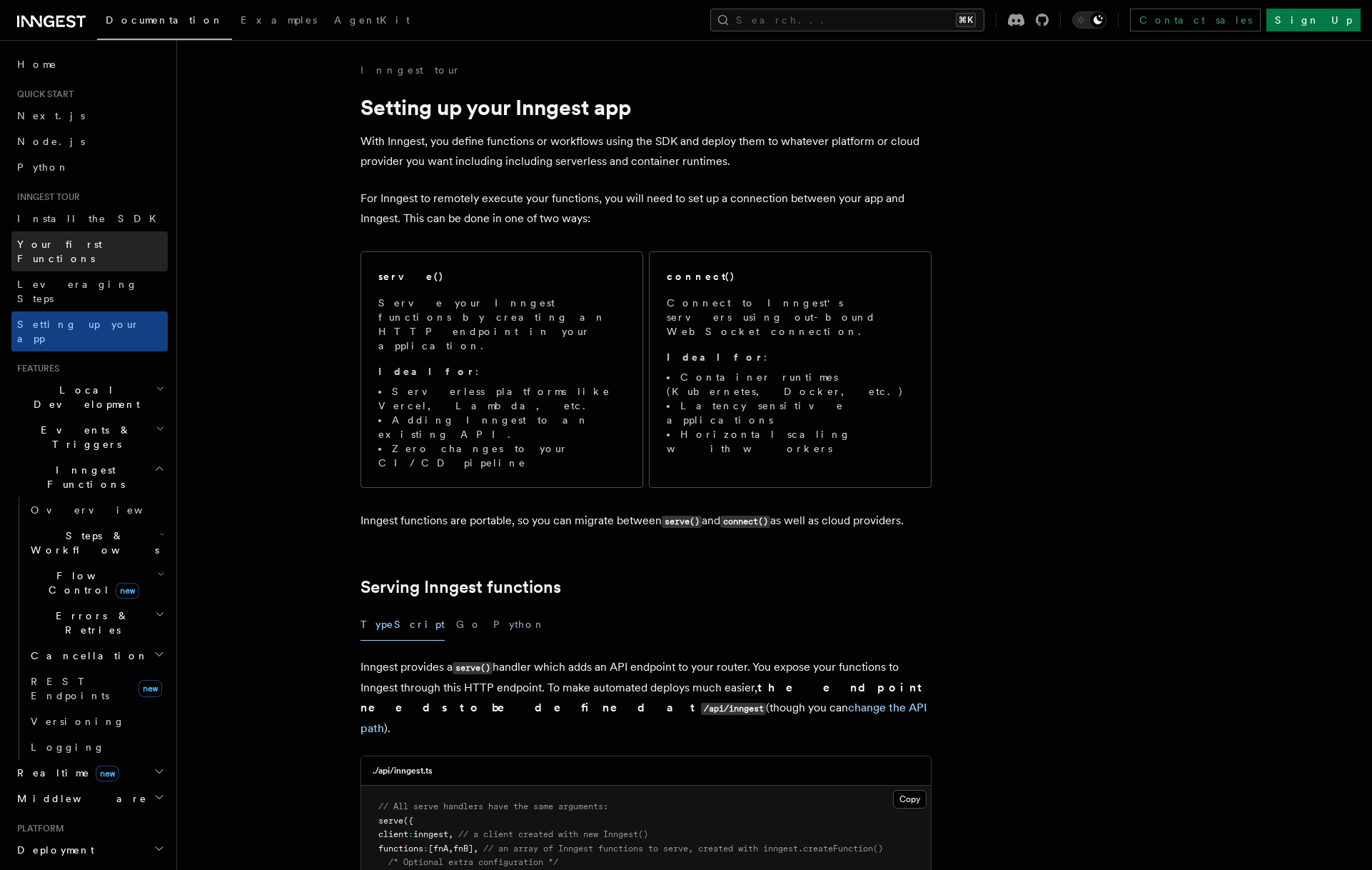
click at [79, 243] on span "Your first Functions" at bounding box center [59, 252] width 85 height 26
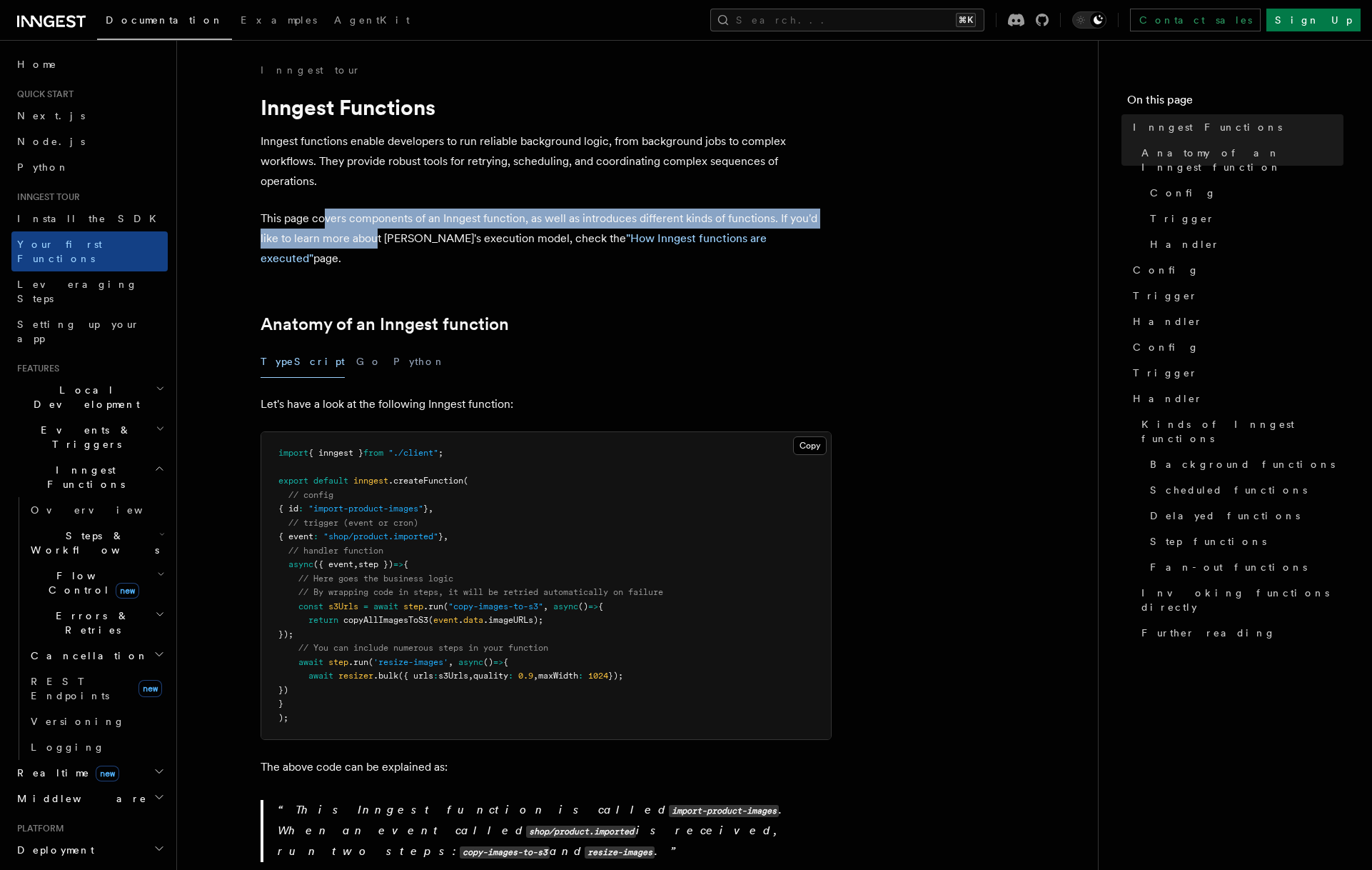
drag, startPoint x: 339, startPoint y: 222, endPoint x: 377, endPoint y: 243, distance: 43.4
click at [377, 243] on p "This page covers components of an Inngest function, as well as introduces diffe…" at bounding box center [546, 239] width 571 height 60
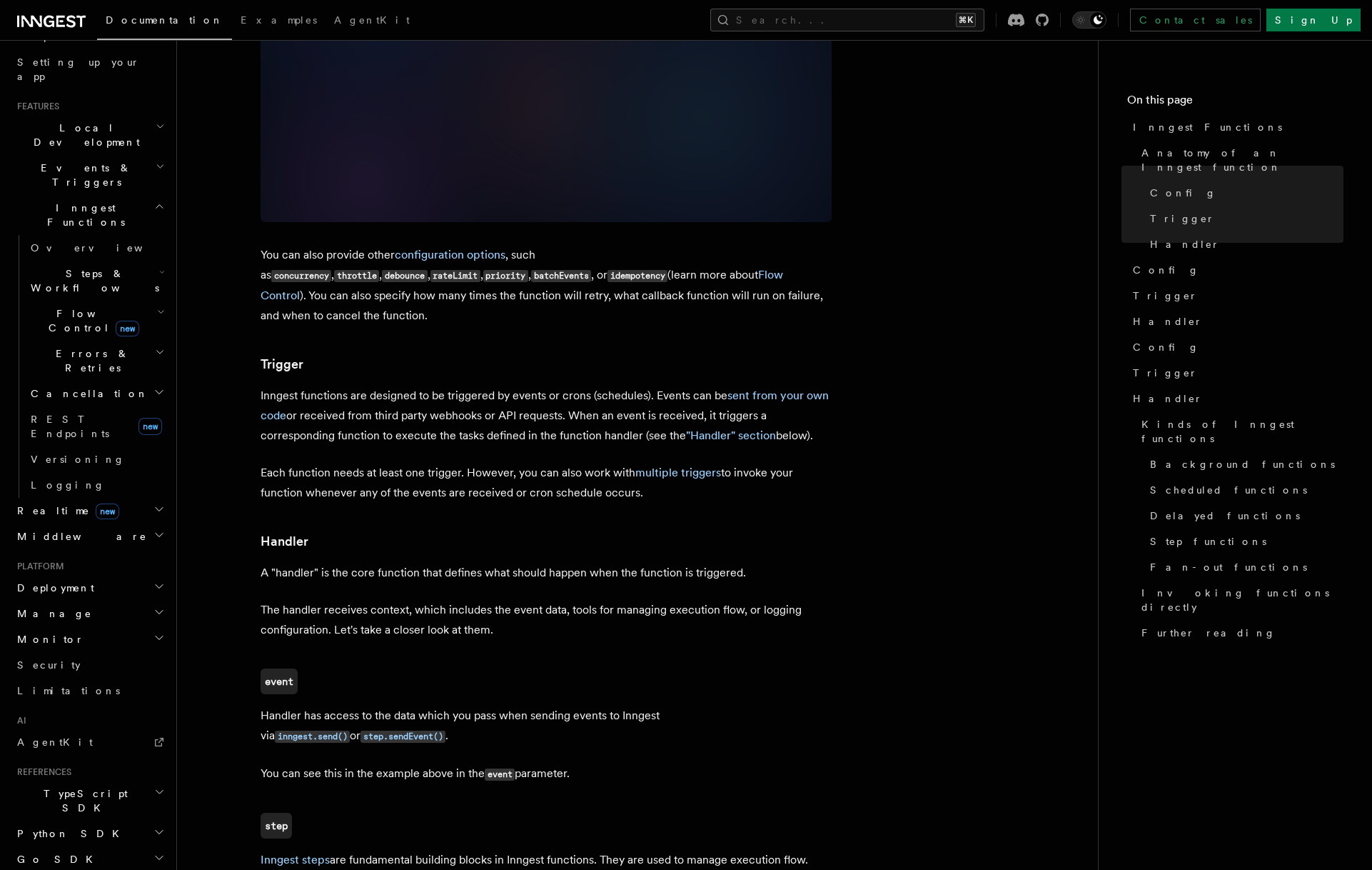
scroll to position [301, 0]
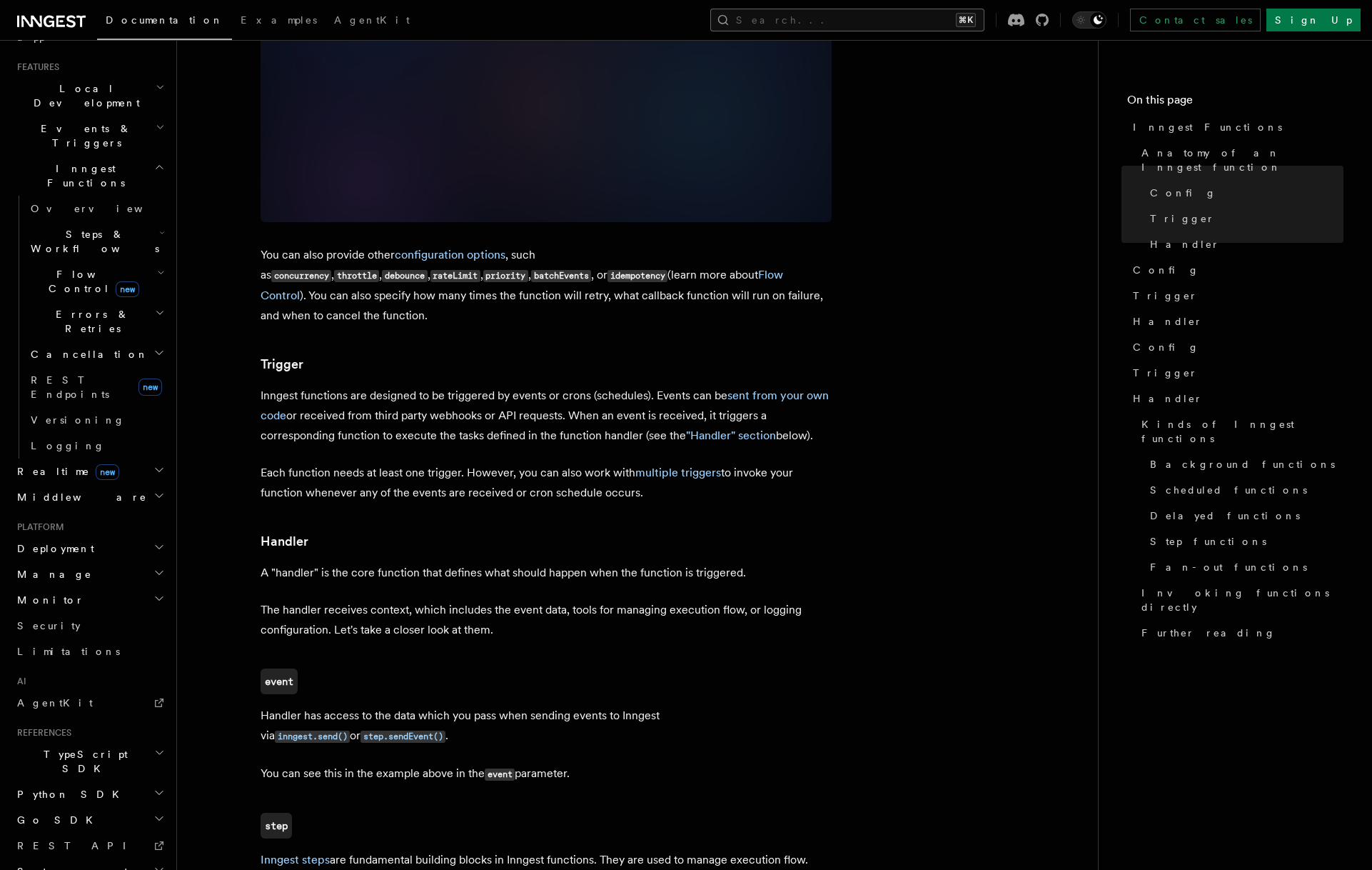
click at [969, 15] on button "Search... ⌘K" at bounding box center [847, 20] width 274 height 23
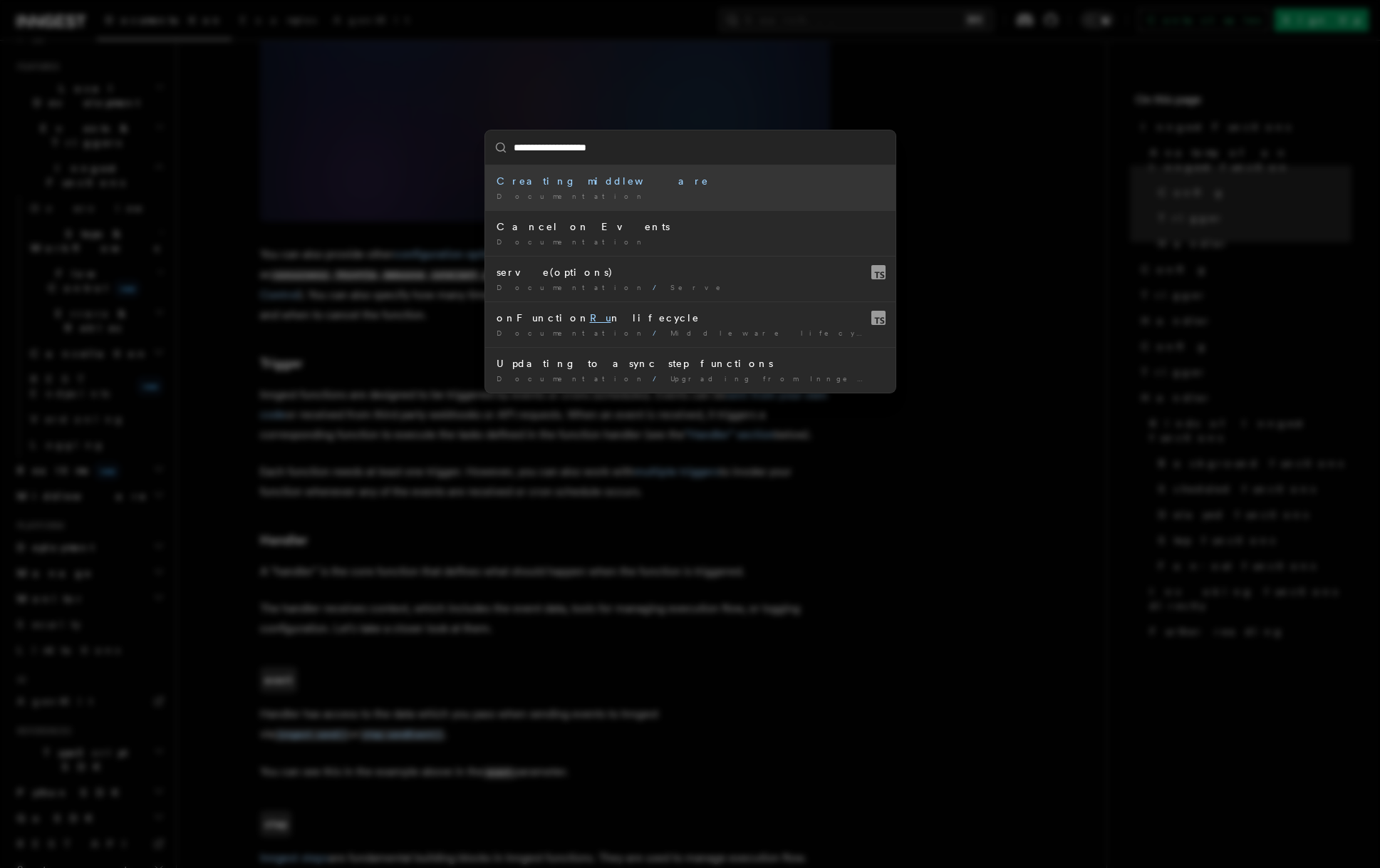
type input "**********"
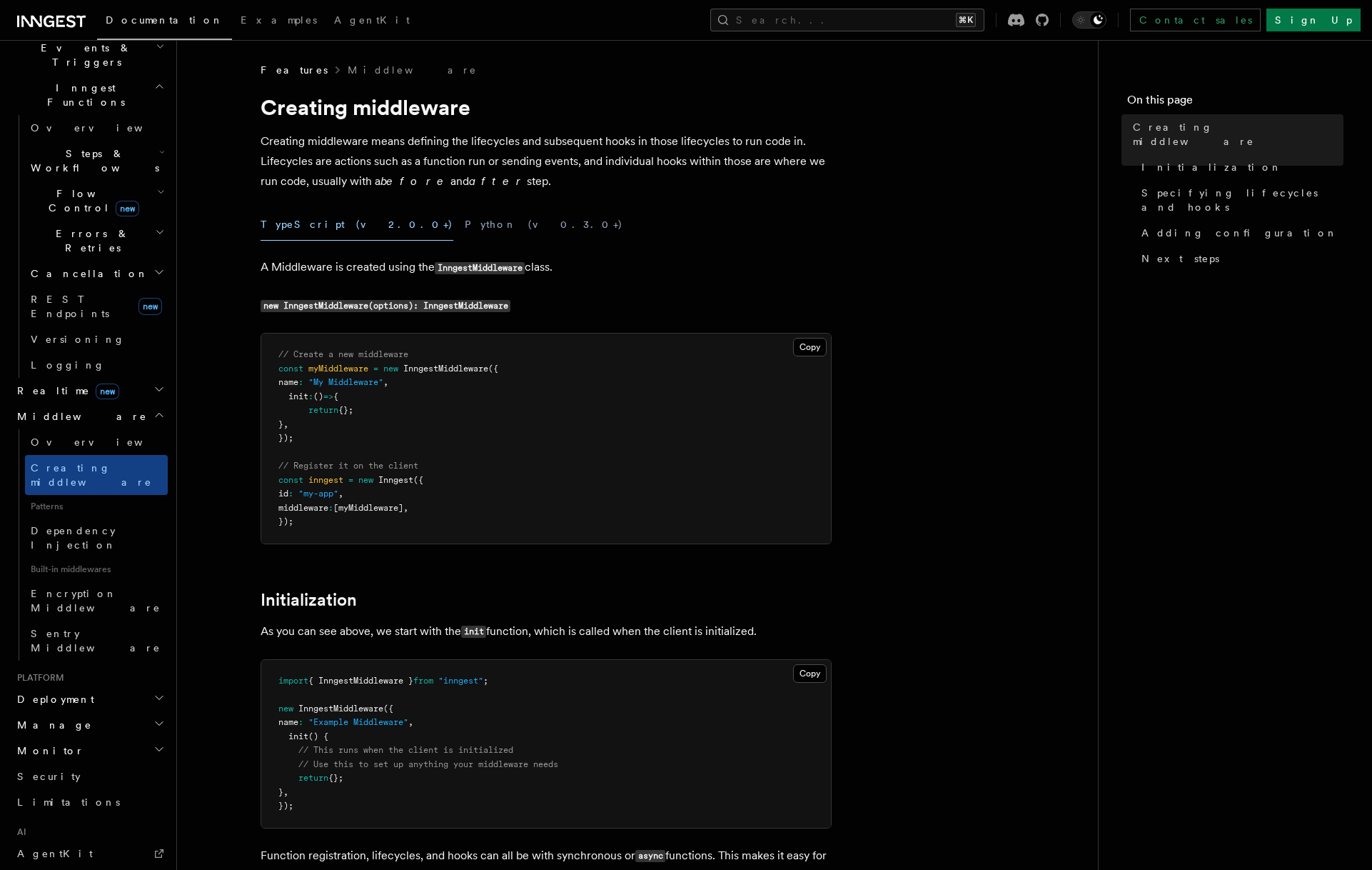
scroll to position [417, 0]
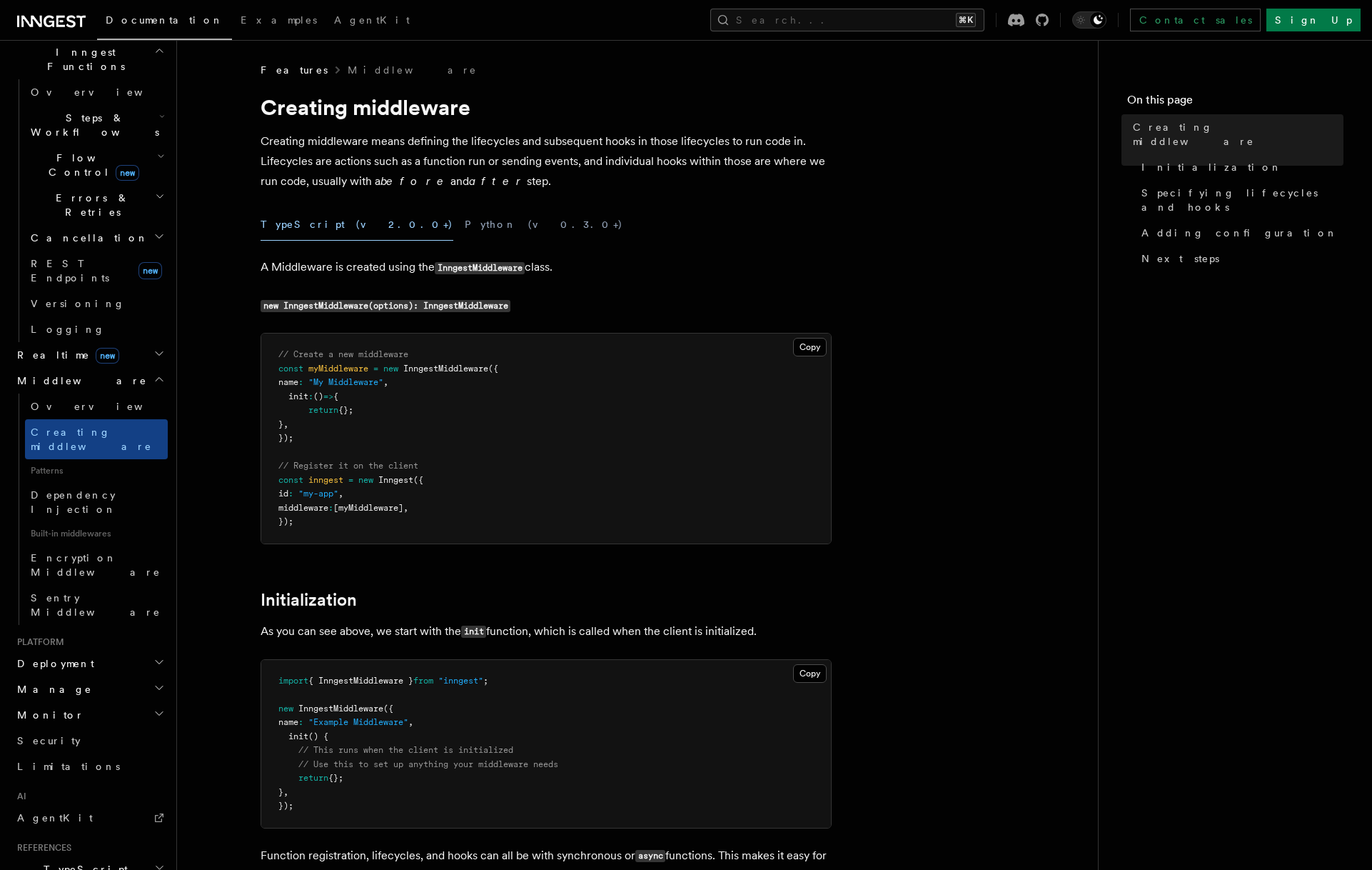
click at [70, 656] on span "Deployment" at bounding box center [53, 663] width 83 height 15
click at [87, 676] on link "Overview" at bounding box center [96, 689] width 143 height 26
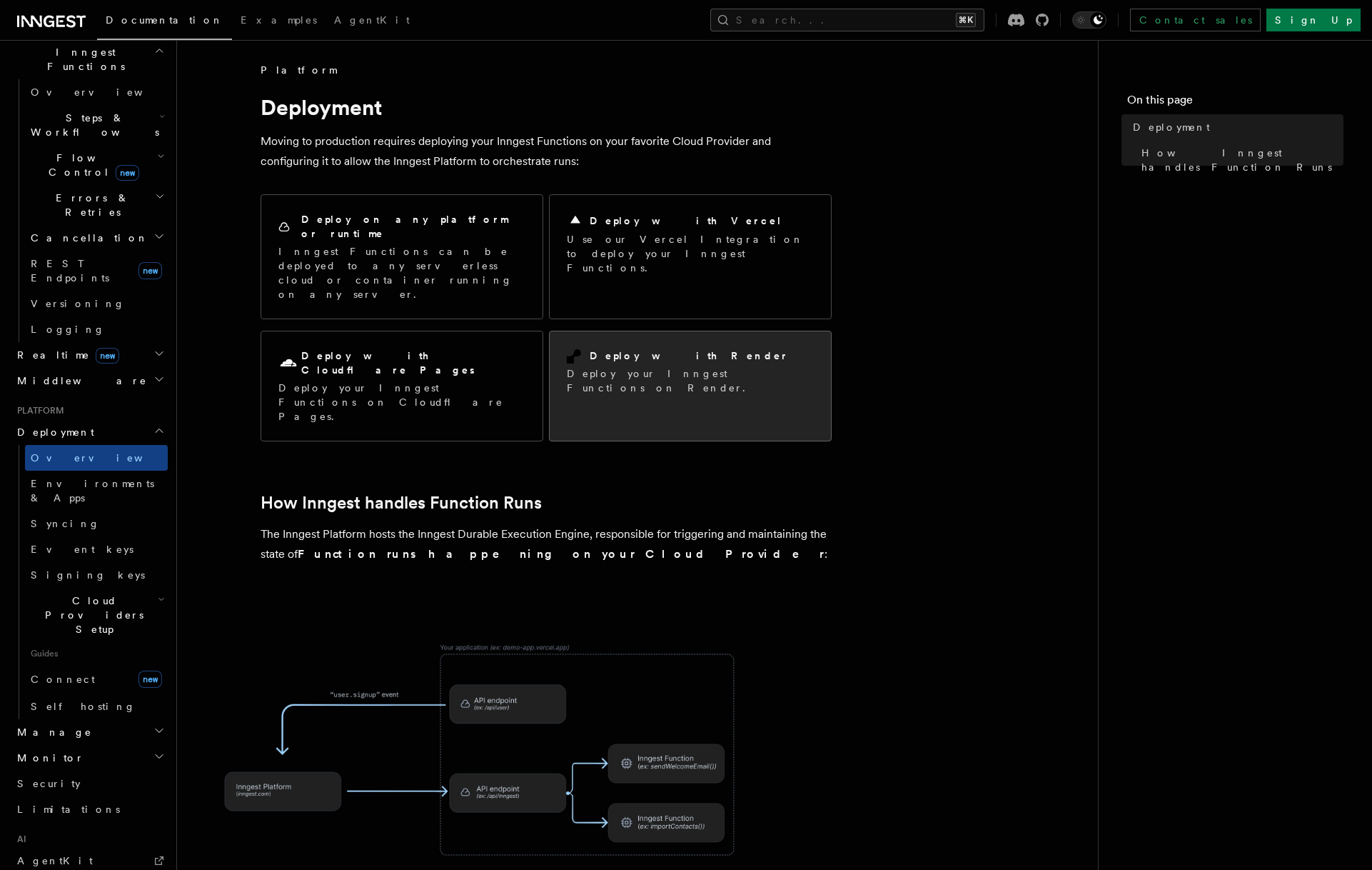
click at [592, 349] on h2 "Deploy with Render" at bounding box center [689, 355] width 199 height 15
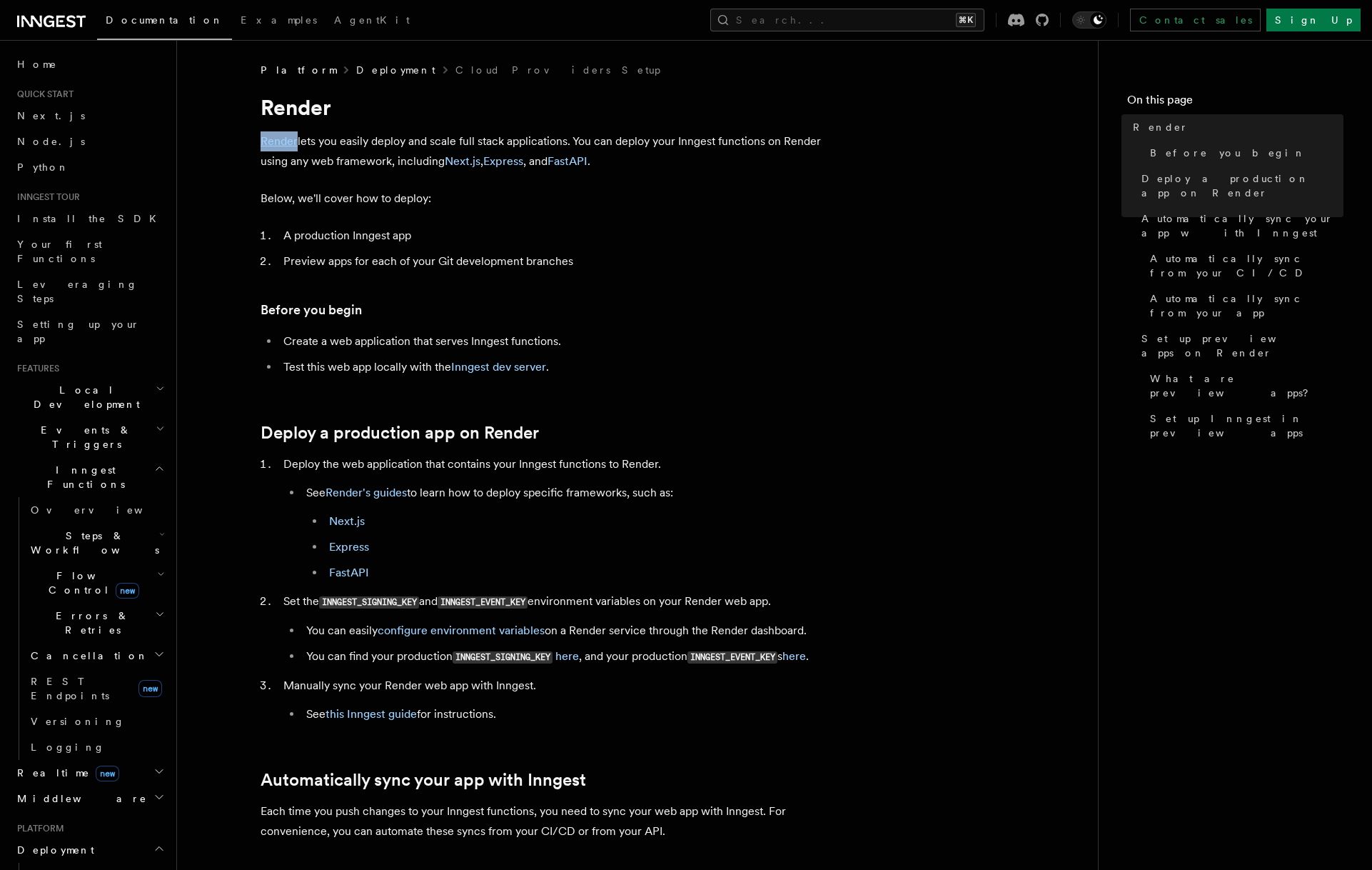
click at [356, 65] on link "Deployment" at bounding box center [396, 70] width 79 height 15
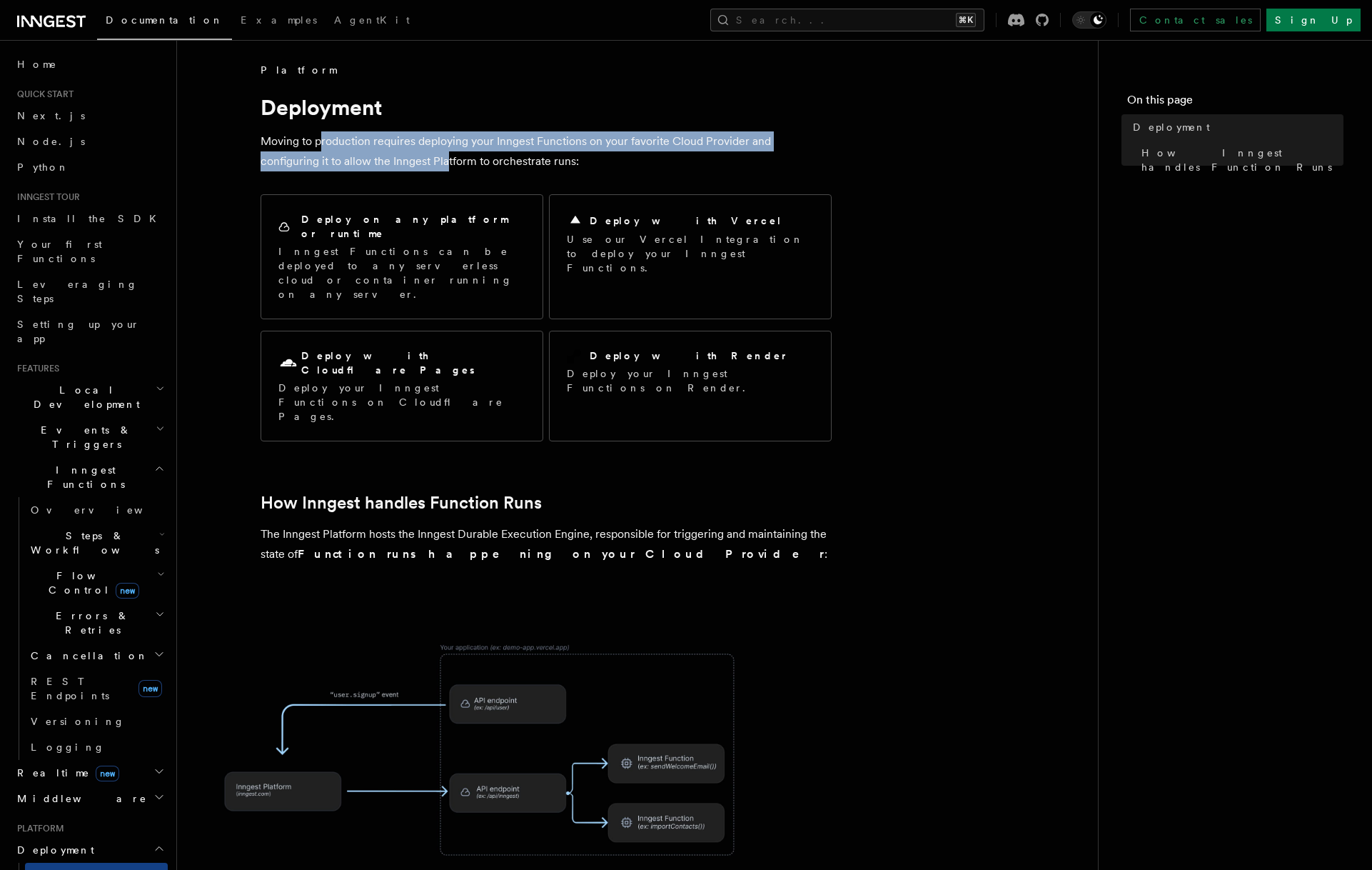
drag, startPoint x: 325, startPoint y: 148, endPoint x: 389, endPoint y: 154, distance: 64.3
click at [389, 154] on p "Moving to production requires deploying your Inngest Functions on your favorite…" at bounding box center [546, 151] width 571 height 40
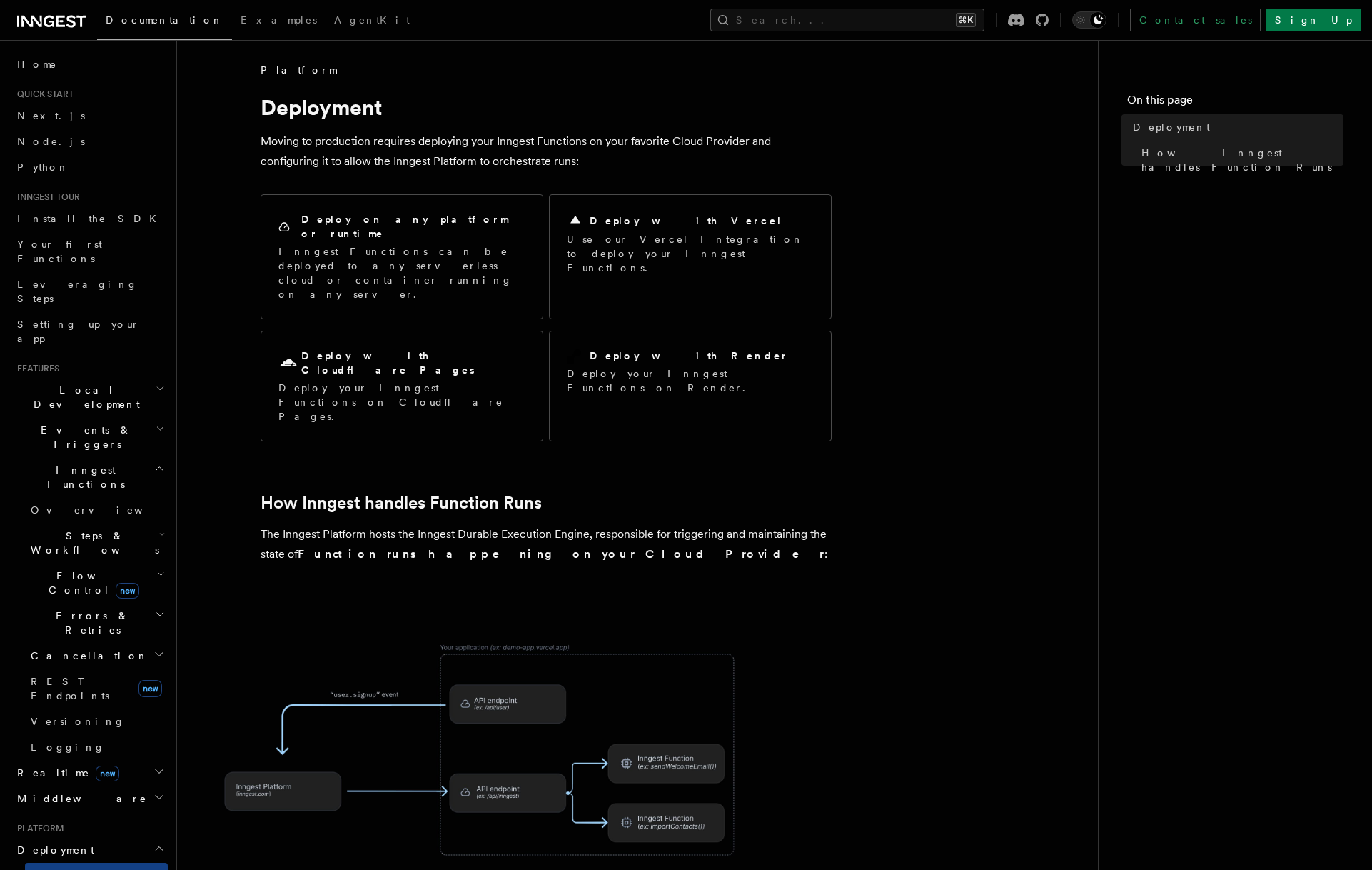
click at [387, 154] on p "Moving to production requires deploying your Inngest Functions on your favorite…" at bounding box center [546, 151] width 571 height 40
click at [548, 161] on p "Moving to production requires deploying your Inngest Functions on your favorite…" at bounding box center [546, 151] width 571 height 40
click at [214, 205] on article "Platform Deployment Moving to production requires deploying your Inngest Functi…" at bounding box center [637, 680] width 875 height 1234
click at [212, 200] on article "Platform Deployment Moving to production requires deploying your Inngest Functi…" at bounding box center [637, 680] width 875 height 1234
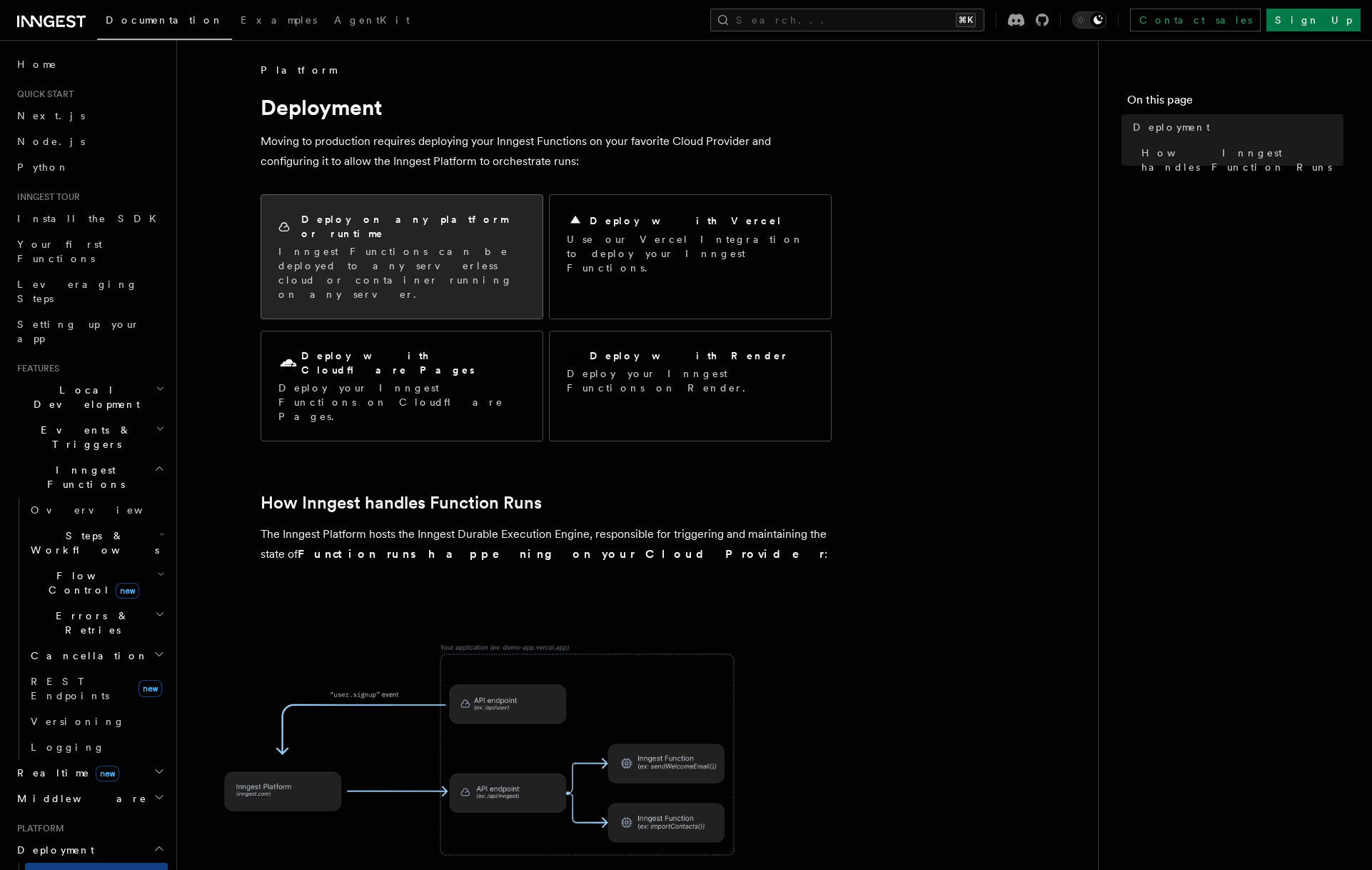
click at [303, 221] on h2 "Deploy on any platform or runtime" at bounding box center [413, 226] width 224 height 28
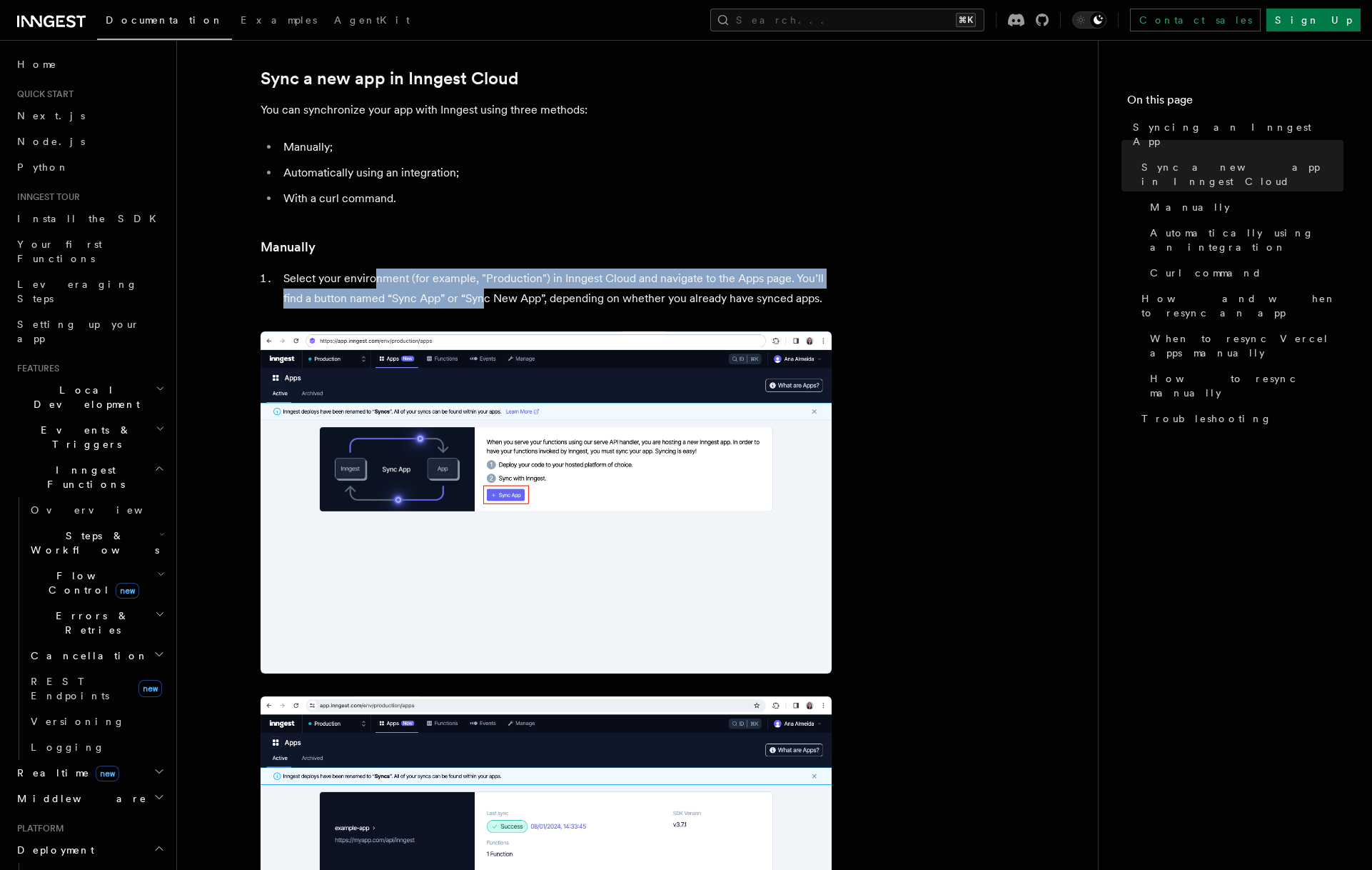
drag, startPoint x: 391, startPoint y: 272, endPoint x: 488, endPoint y: 297, distance: 100.2
click at [488, 297] on li "Select your environment (for example, "Production") in Inngest Cloud and naviga…" at bounding box center [555, 288] width 553 height 40
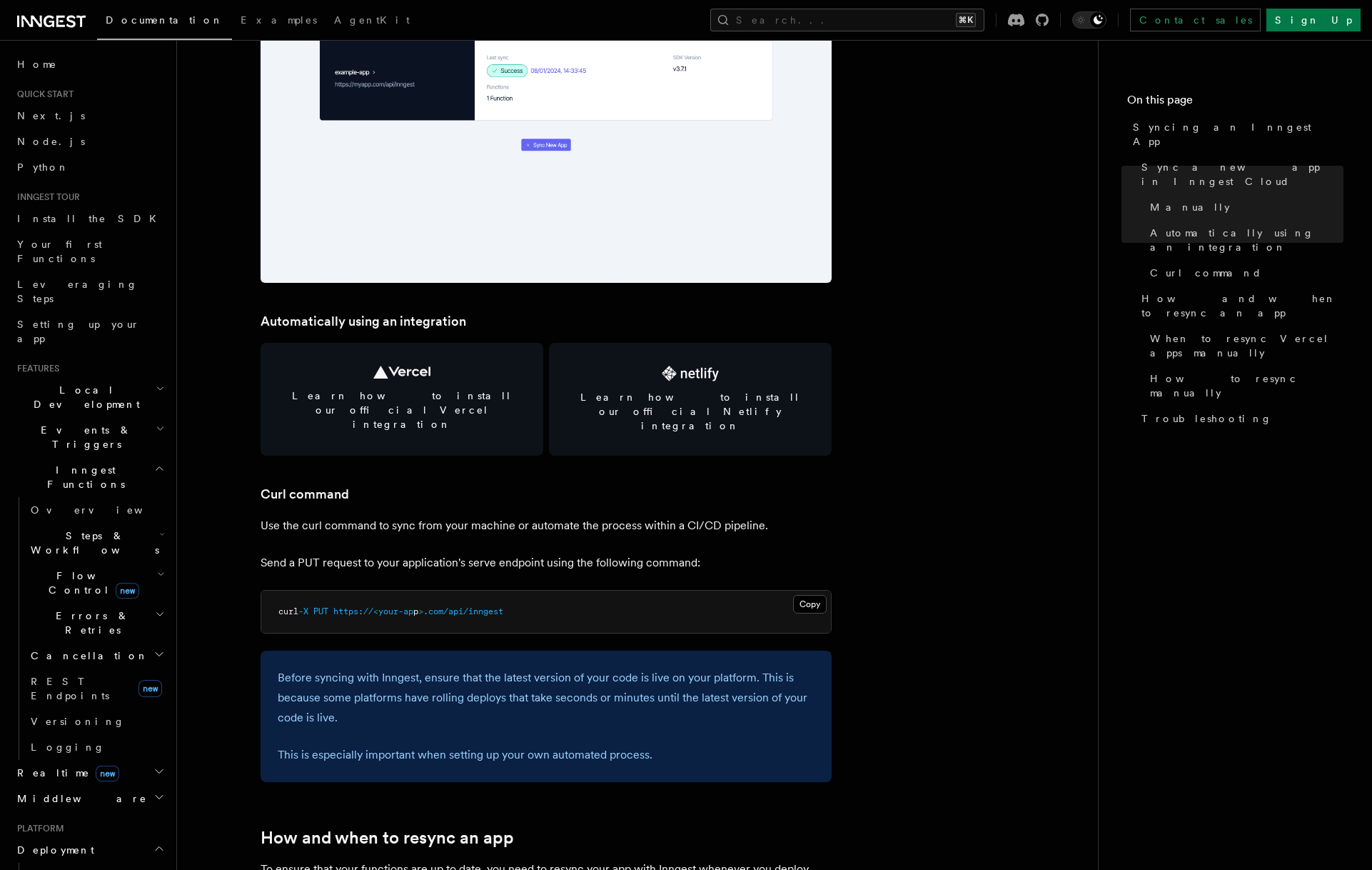
scroll to position [1899, 0]
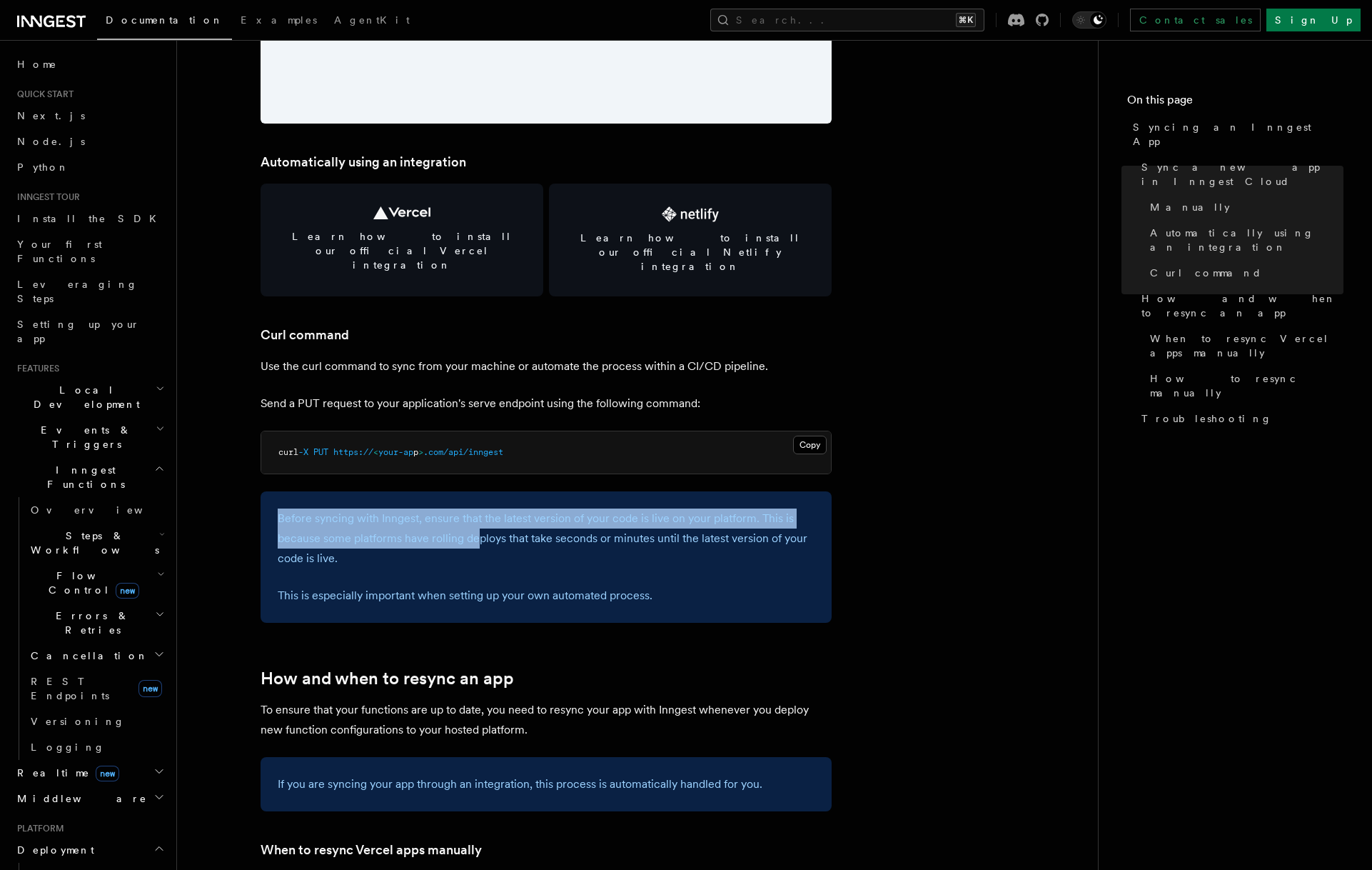
drag, startPoint x: 472, startPoint y: 510, endPoint x: 480, endPoint y: 510, distance: 8.0
click at [478, 513] on div "Before syncing with Inngest, ensure that the latest version of your code is liv…" at bounding box center [546, 557] width 571 height 131
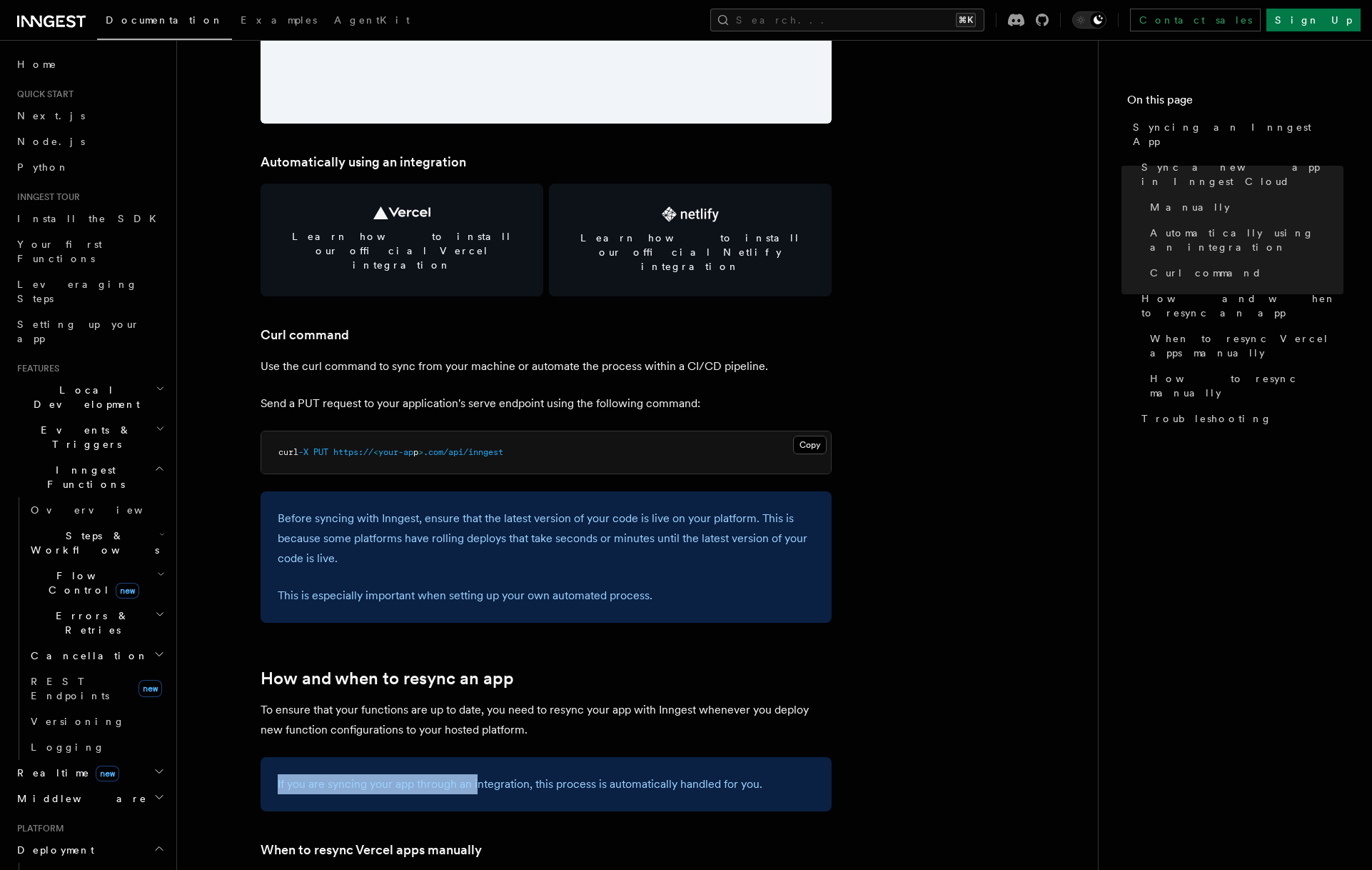
drag, startPoint x: 389, startPoint y: 722, endPoint x: 481, endPoint y: 761, distance: 99.9
click at [480, 763] on article "Platform Deployment Syncing an Inngest App After deploying your code to a hosti…" at bounding box center [637, 518] width 875 height 4708
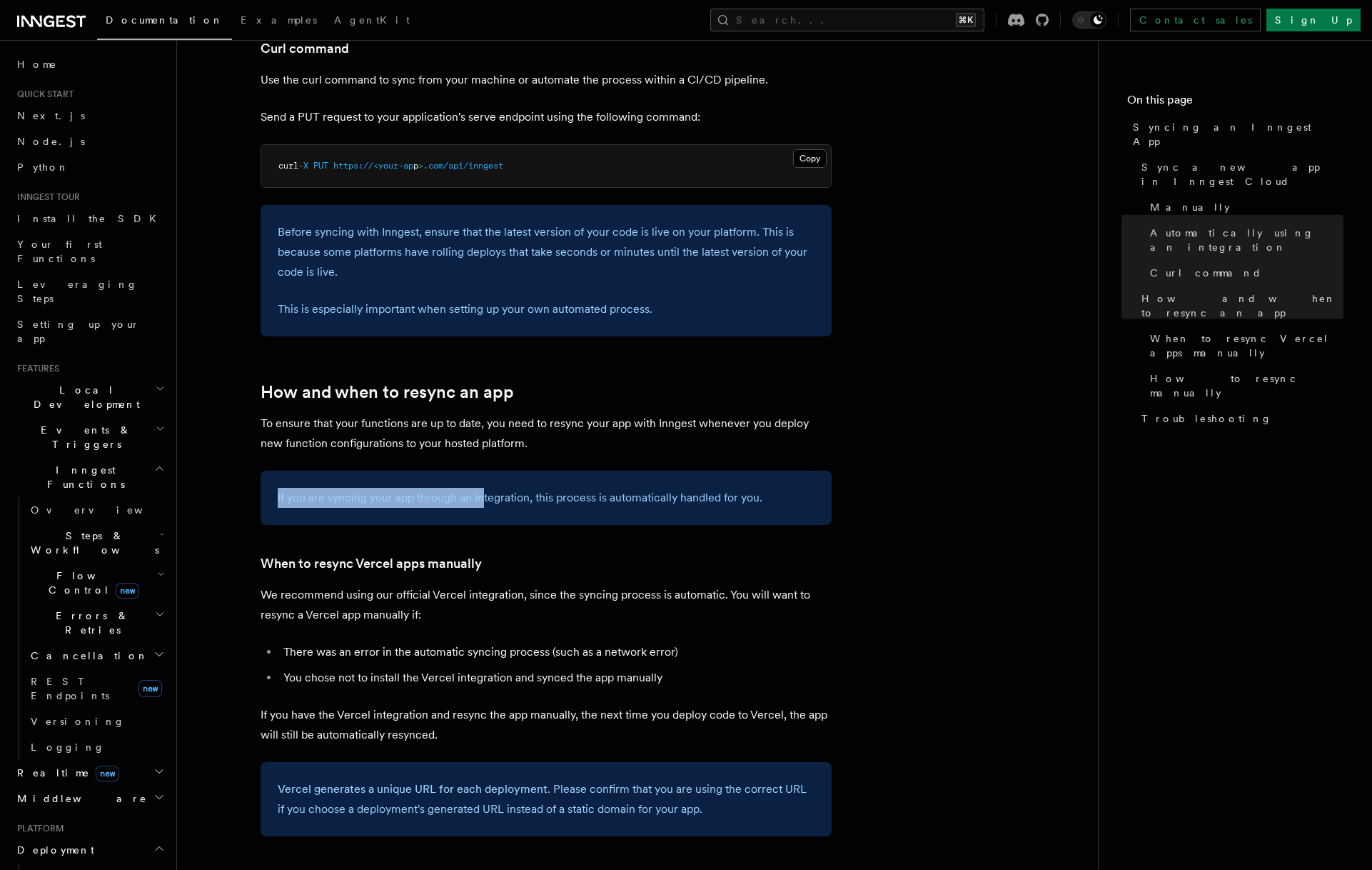
scroll to position [2388, 0]
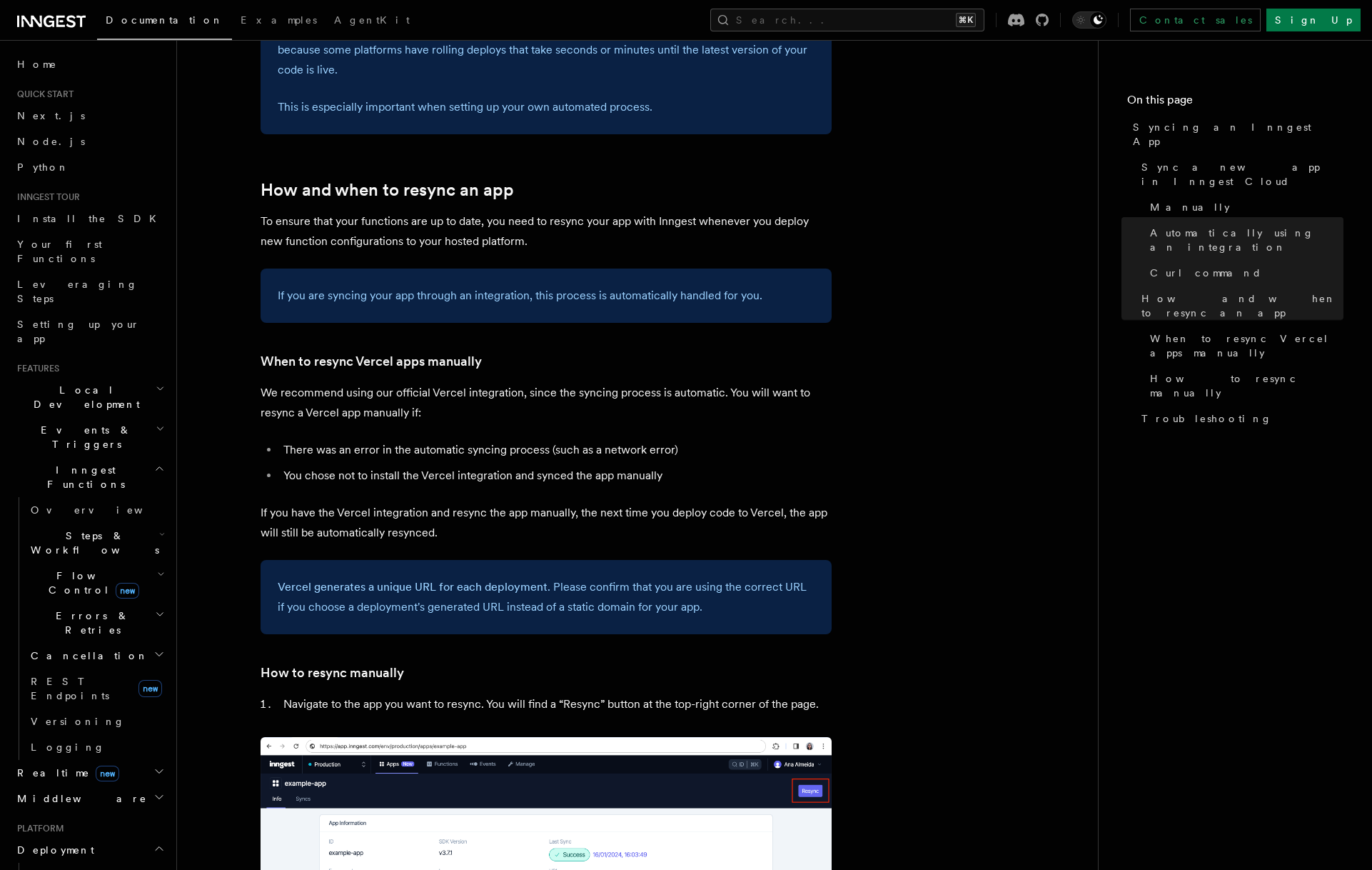
click at [476, 694] on li "Navigate to the app you want to resync. You will find a “Resync” button at the …" at bounding box center [555, 704] width 553 height 20
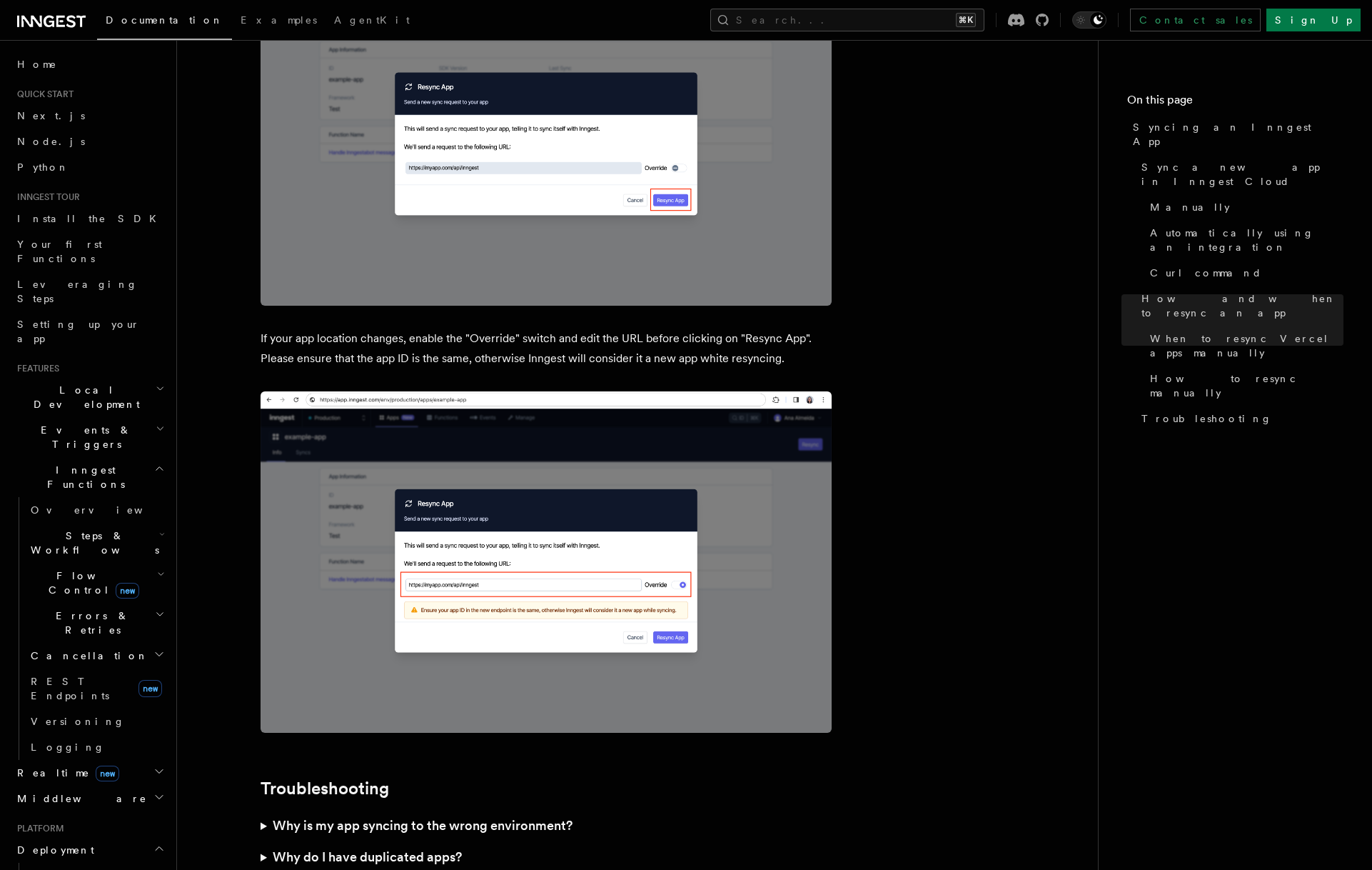
scroll to position [3872, 0]
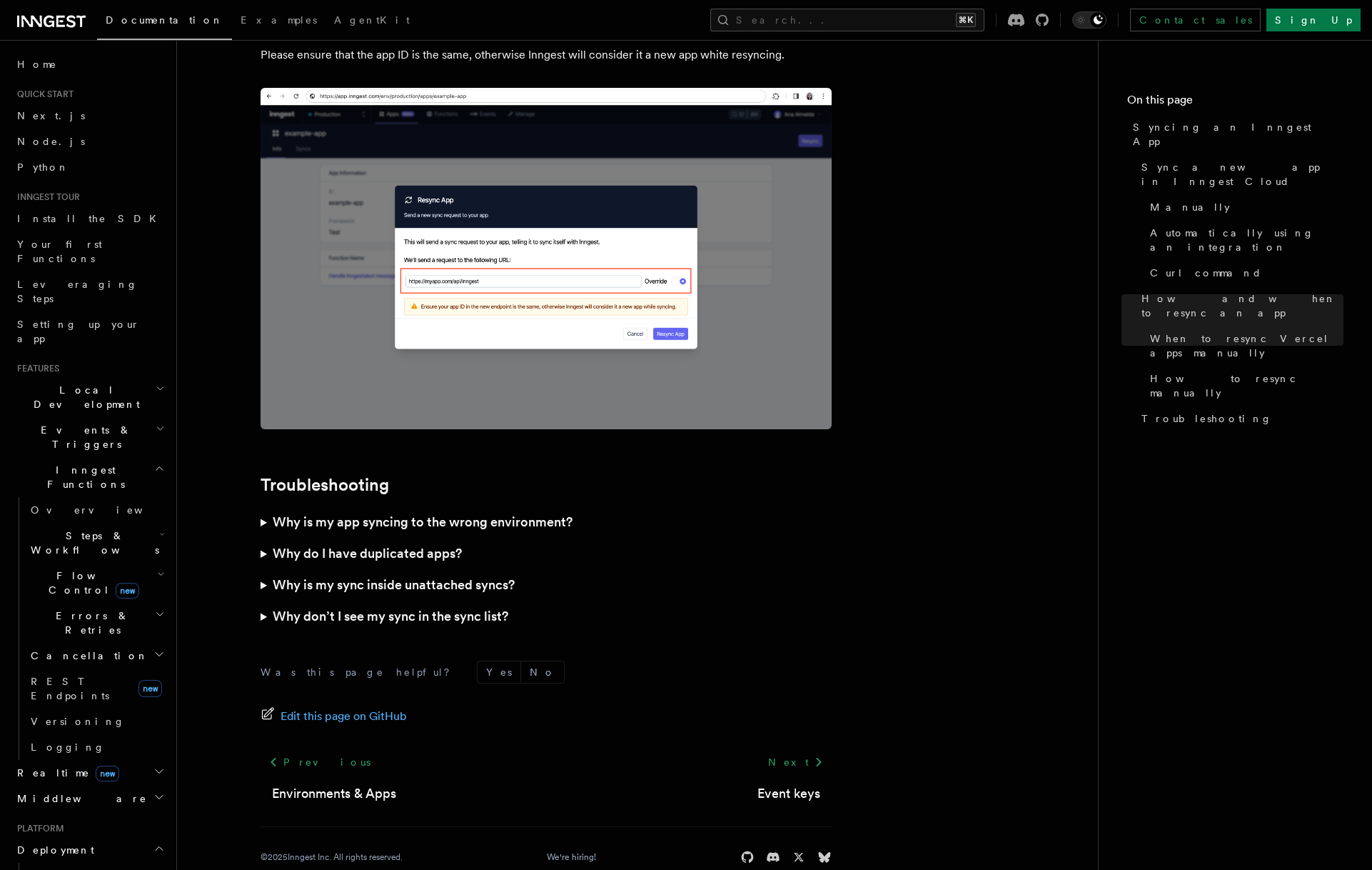
click at [262, 537] on summary "Why do I have duplicated apps?" at bounding box center [546, 553] width 571 height 31
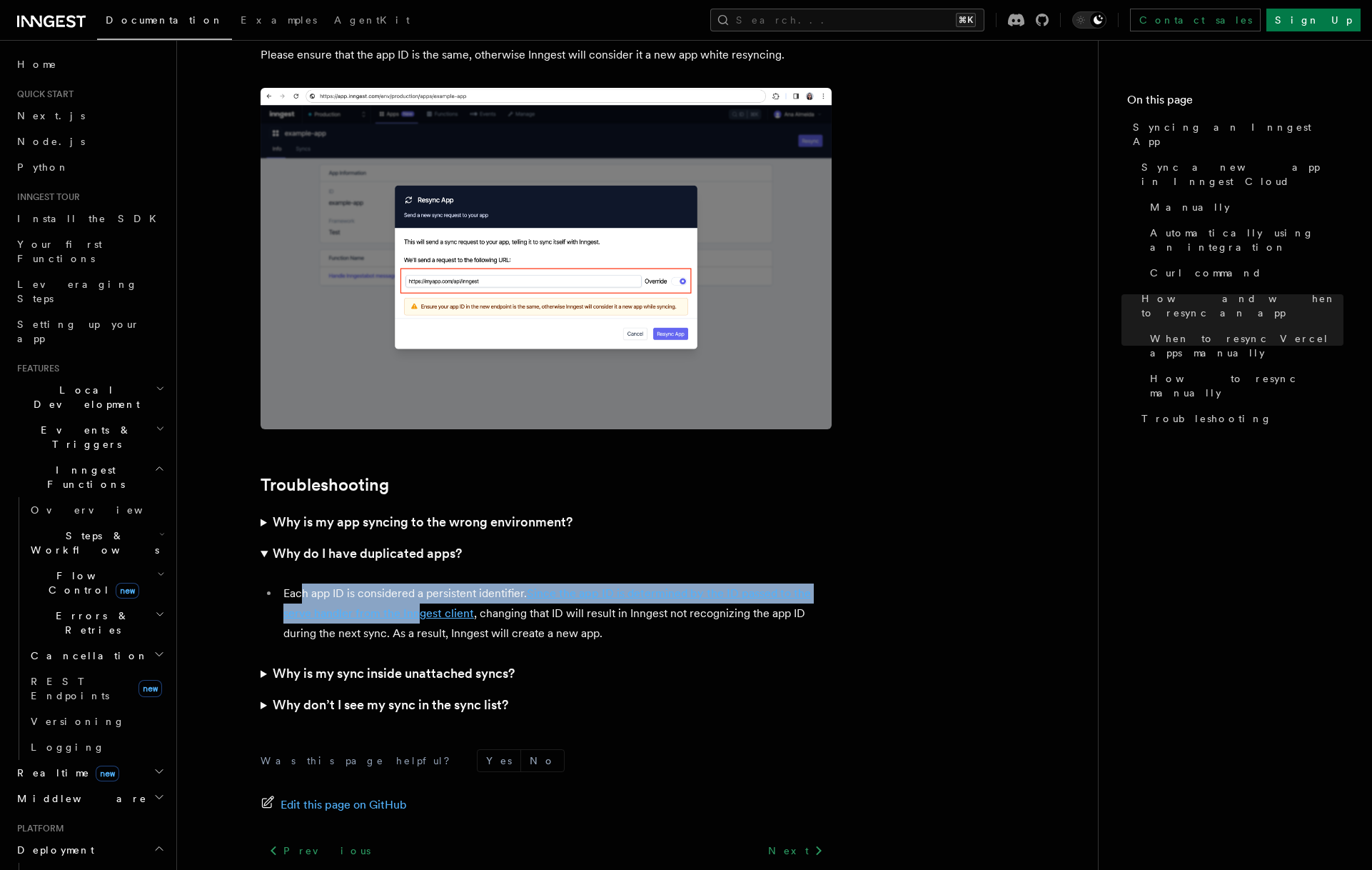
drag, startPoint x: 321, startPoint y: 564, endPoint x: 417, endPoint y: 586, distance: 98.5
click at [417, 586] on li "Each app ID is considered a persistent identifier. Since the app ID is determin…" at bounding box center [555, 613] width 553 height 60
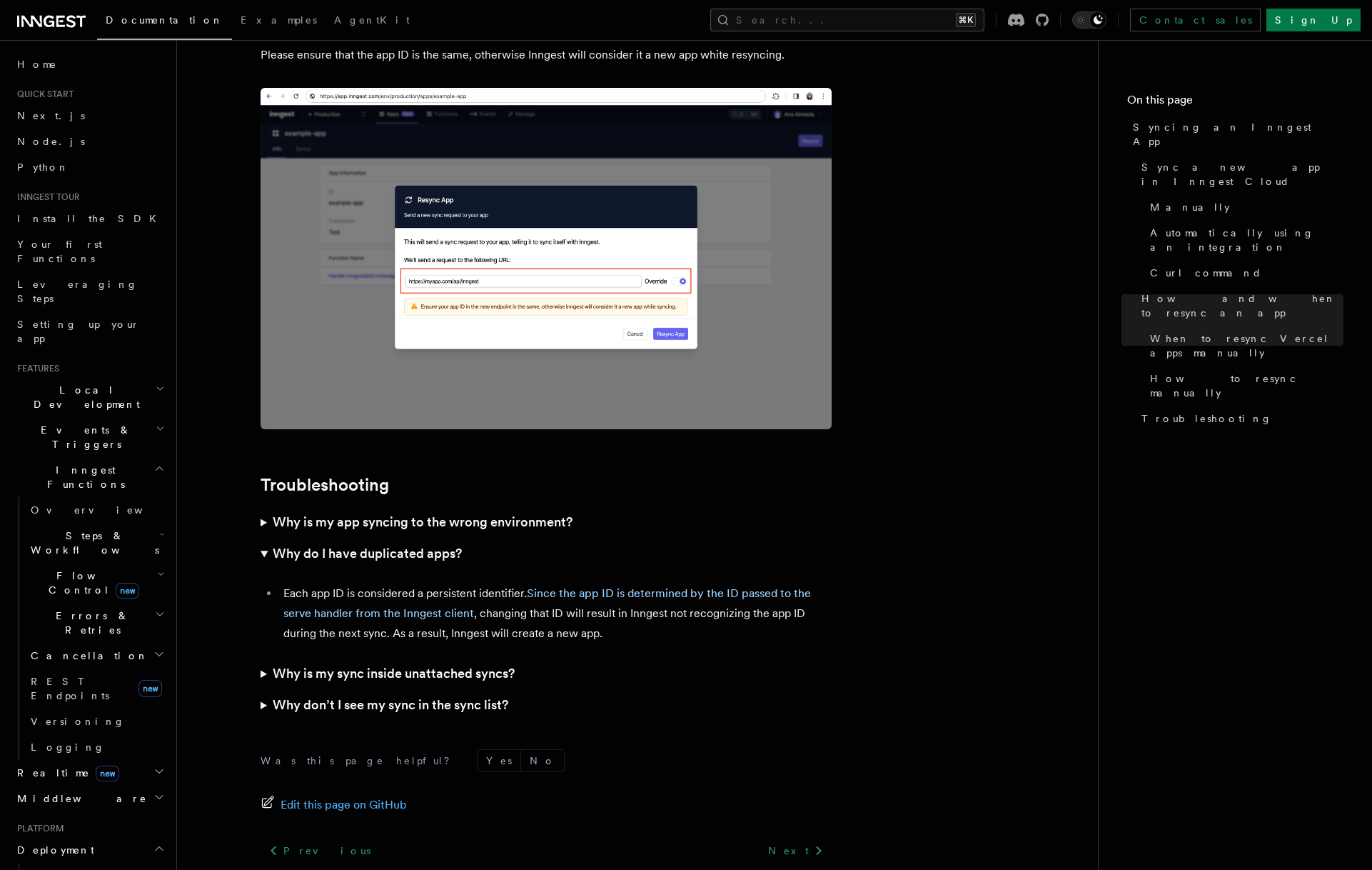
click at [262, 506] on summary "Why is my app syncing to the wrong environment?" at bounding box center [546, 521] width 571 height 31
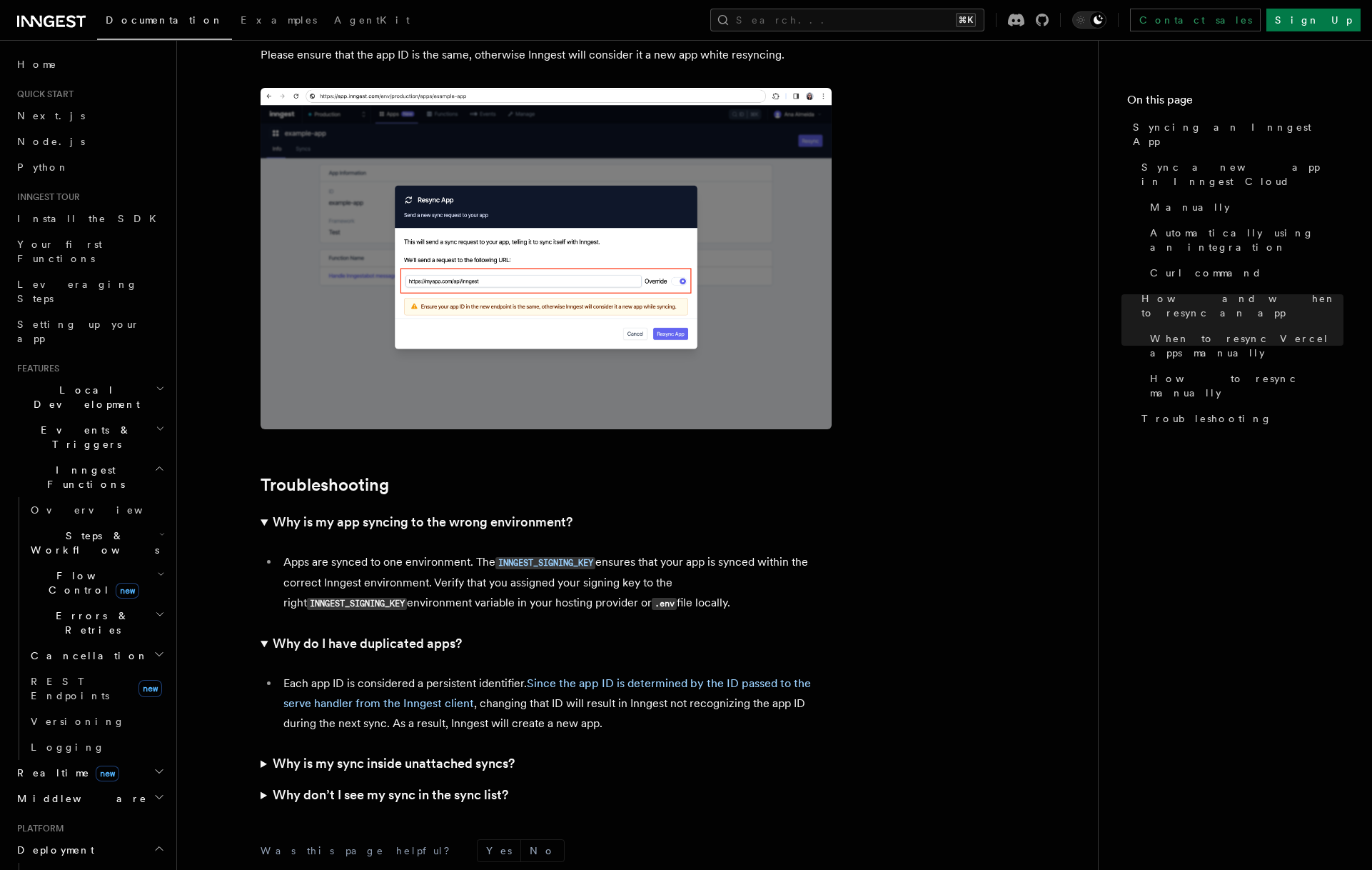
click at [262, 779] on summary "Why don’t I see my sync in the sync list?" at bounding box center [546, 794] width 571 height 31
click at [261, 748] on summary "Why is my sync inside unattached syncs?" at bounding box center [546, 763] width 571 height 31
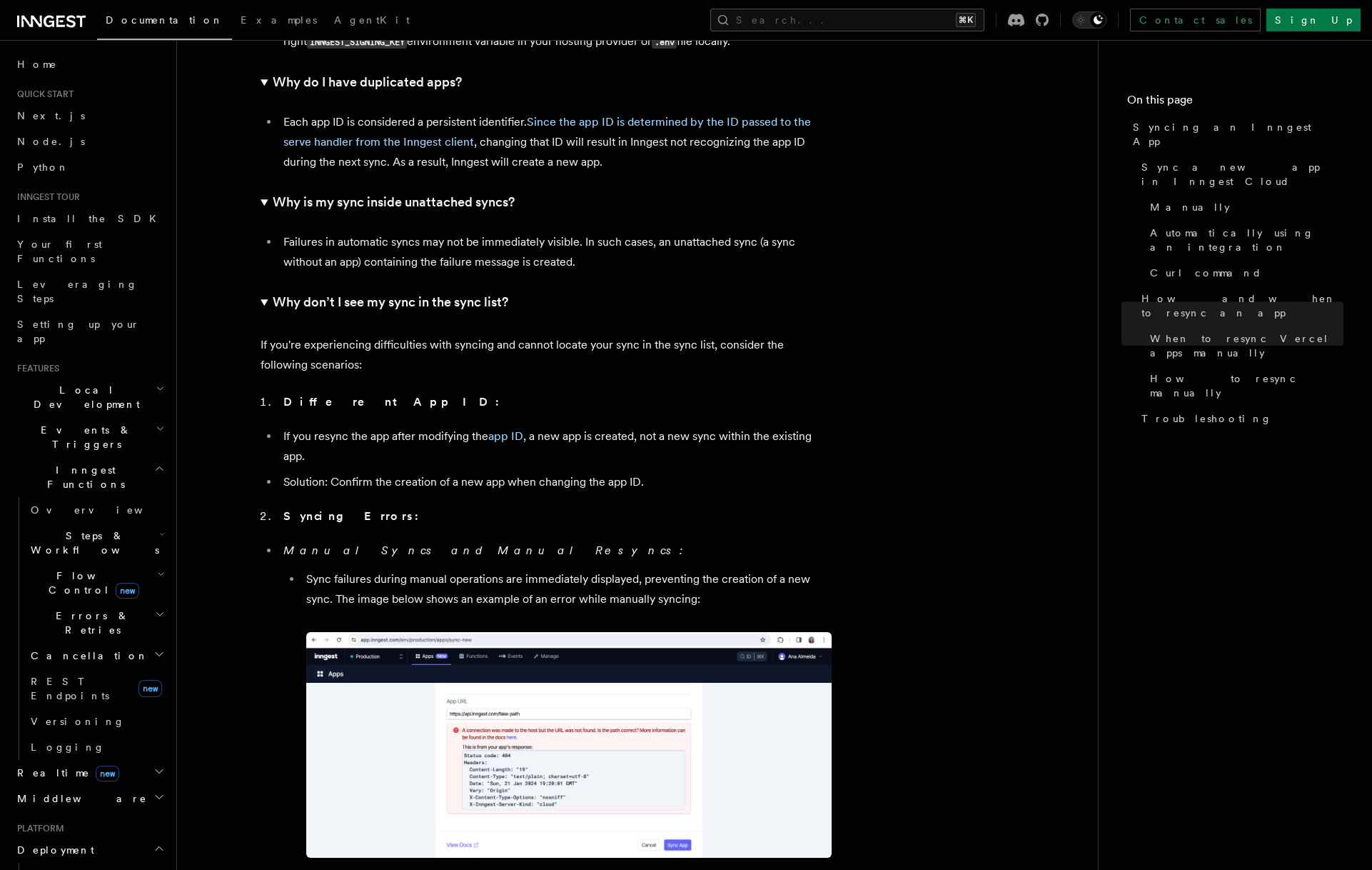
scroll to position [4531, 0]
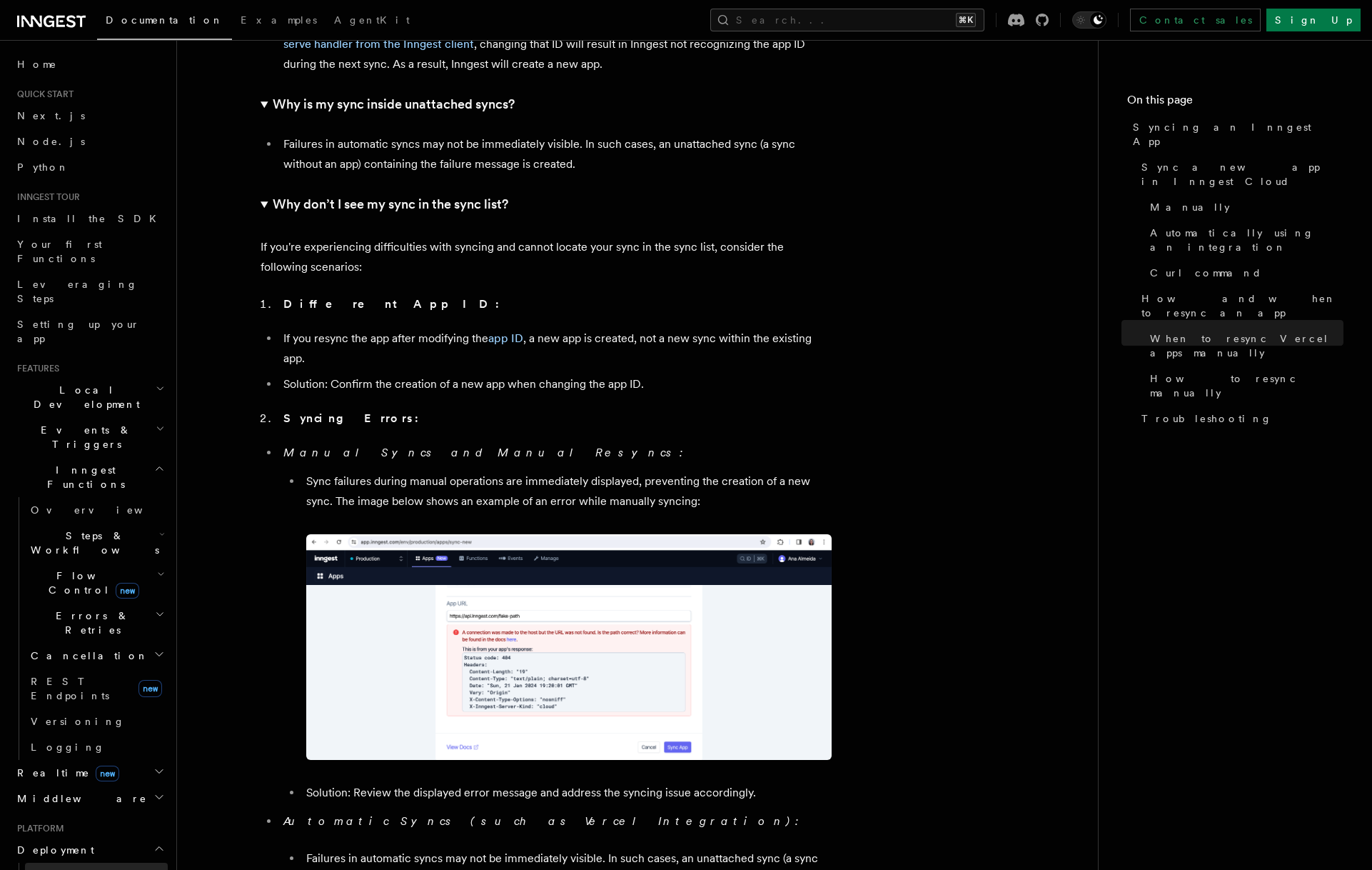
click at [89, 862] on link "Overview" at bounding box center [96, 875] width 143 height 26
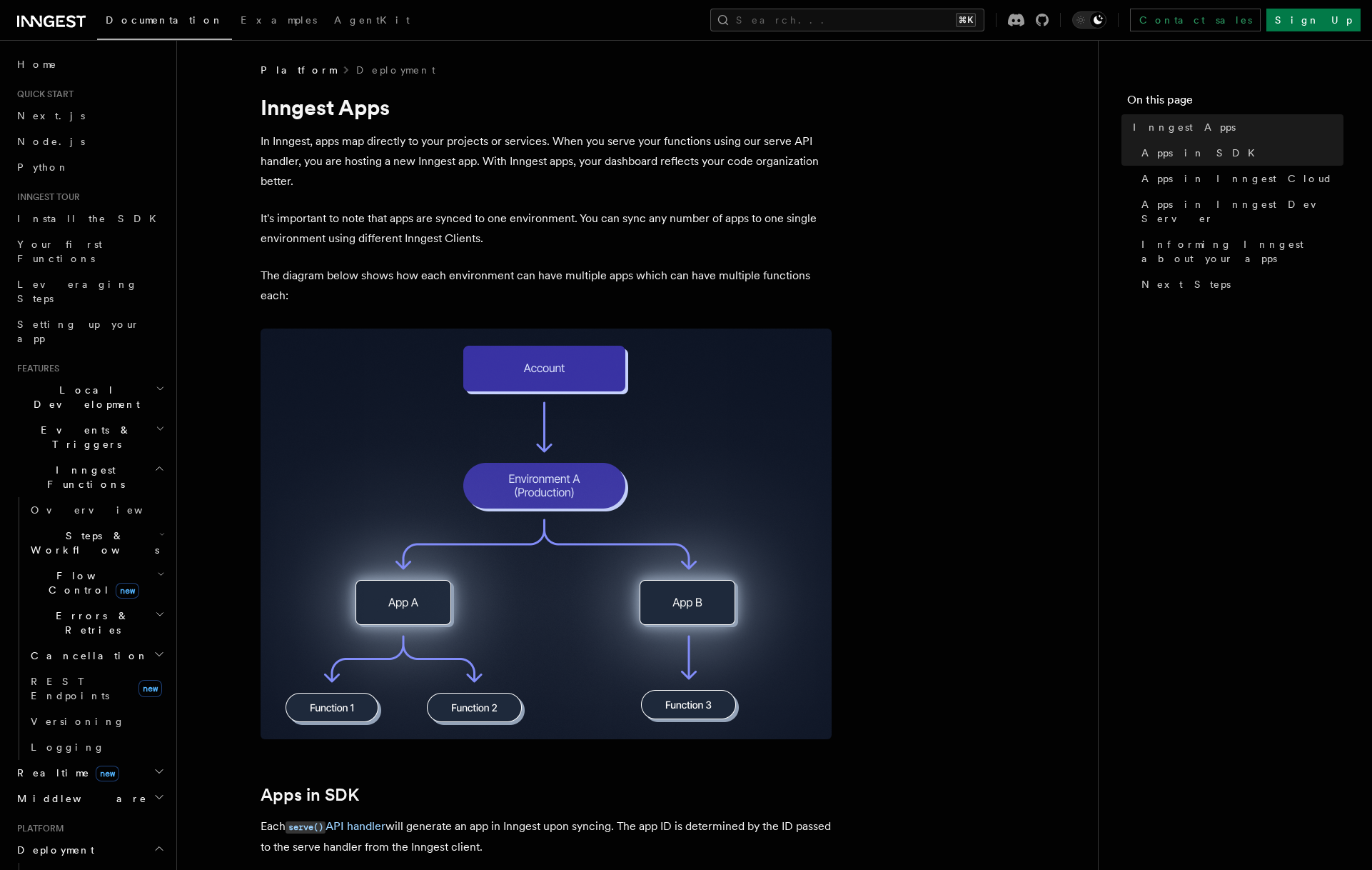
click at [57, 842] on span "Deployment" at bounding box center [53, 849] width 83 height 15
click at [62, 862] on link "Overview" at bounding box center [96, 875] width 143 height 26
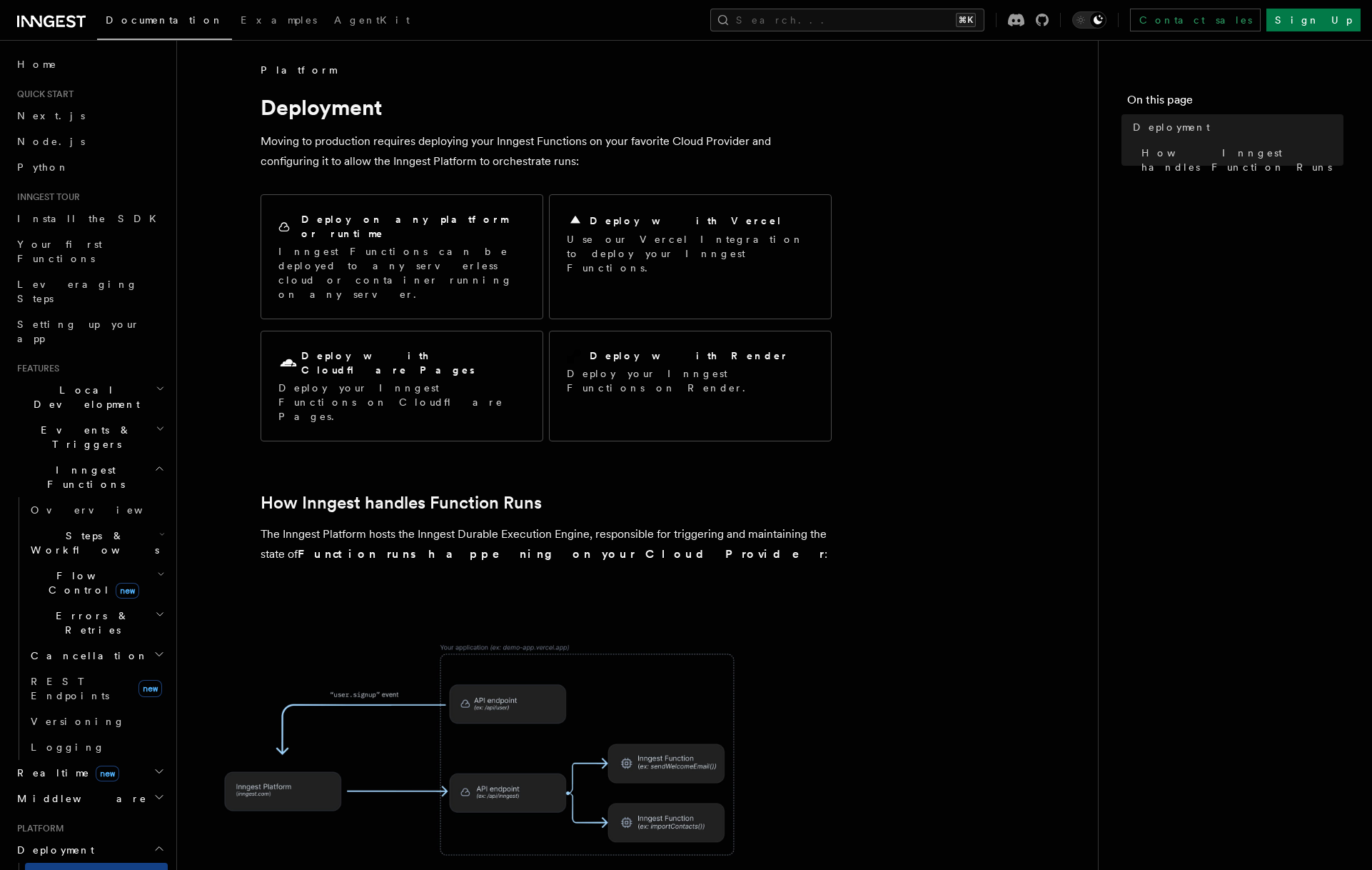
click at [578, 524] on p "The Inngest Platform hosts the Inngest Durable Execution Engine, responsible fo…" at bounding box center [546, 544] width 571 height 40
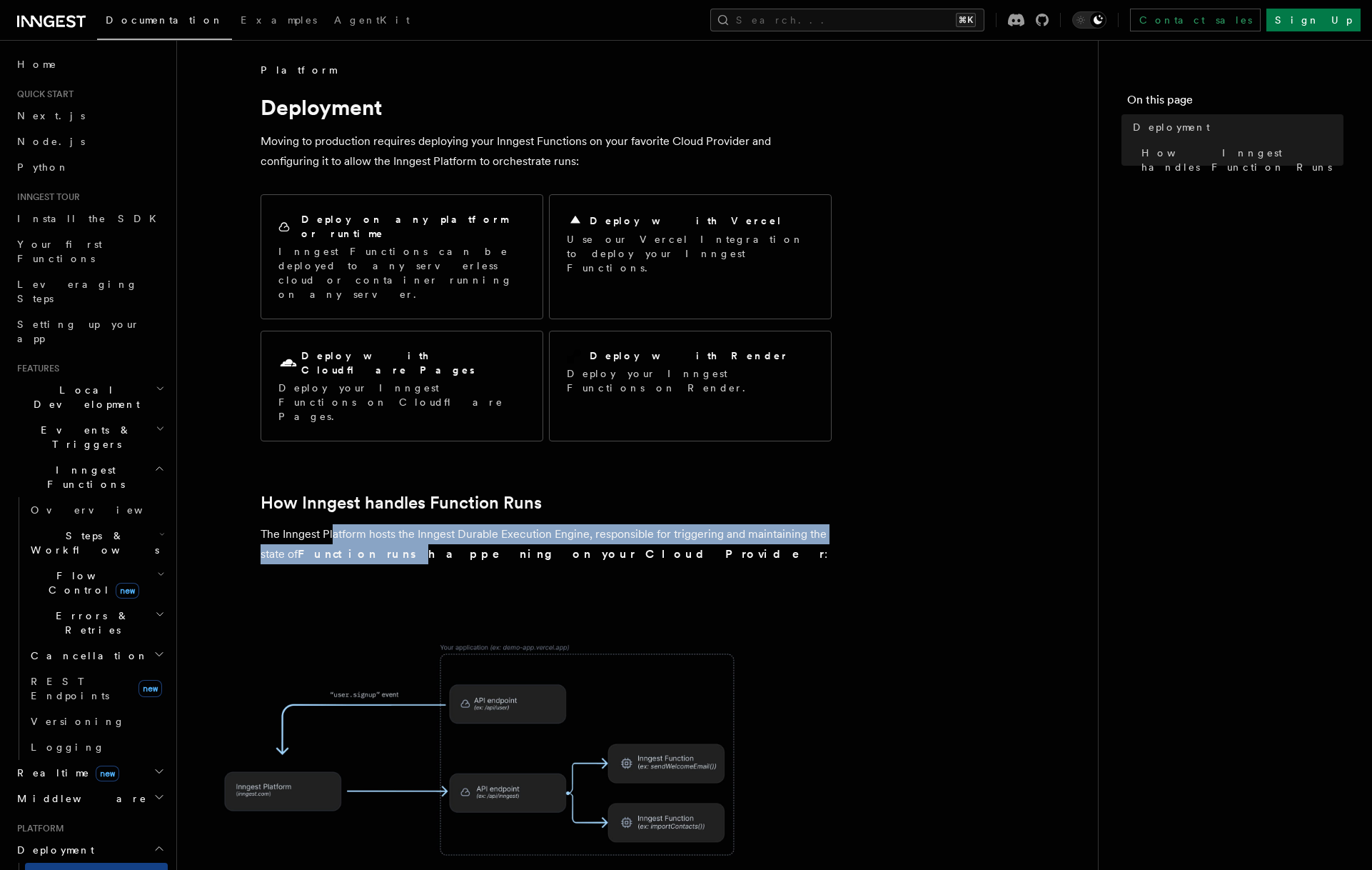
drag, startPoint x: 352, startPoint y: 467, endPoint x: 374, endPoint y: 474, distance: 23.1
click at [374, 524] on p "The Inngest Platform hosts the Inngest Durable Execution Engine, responsible fo…" at bounding box center [546, 544] width 571 height 40
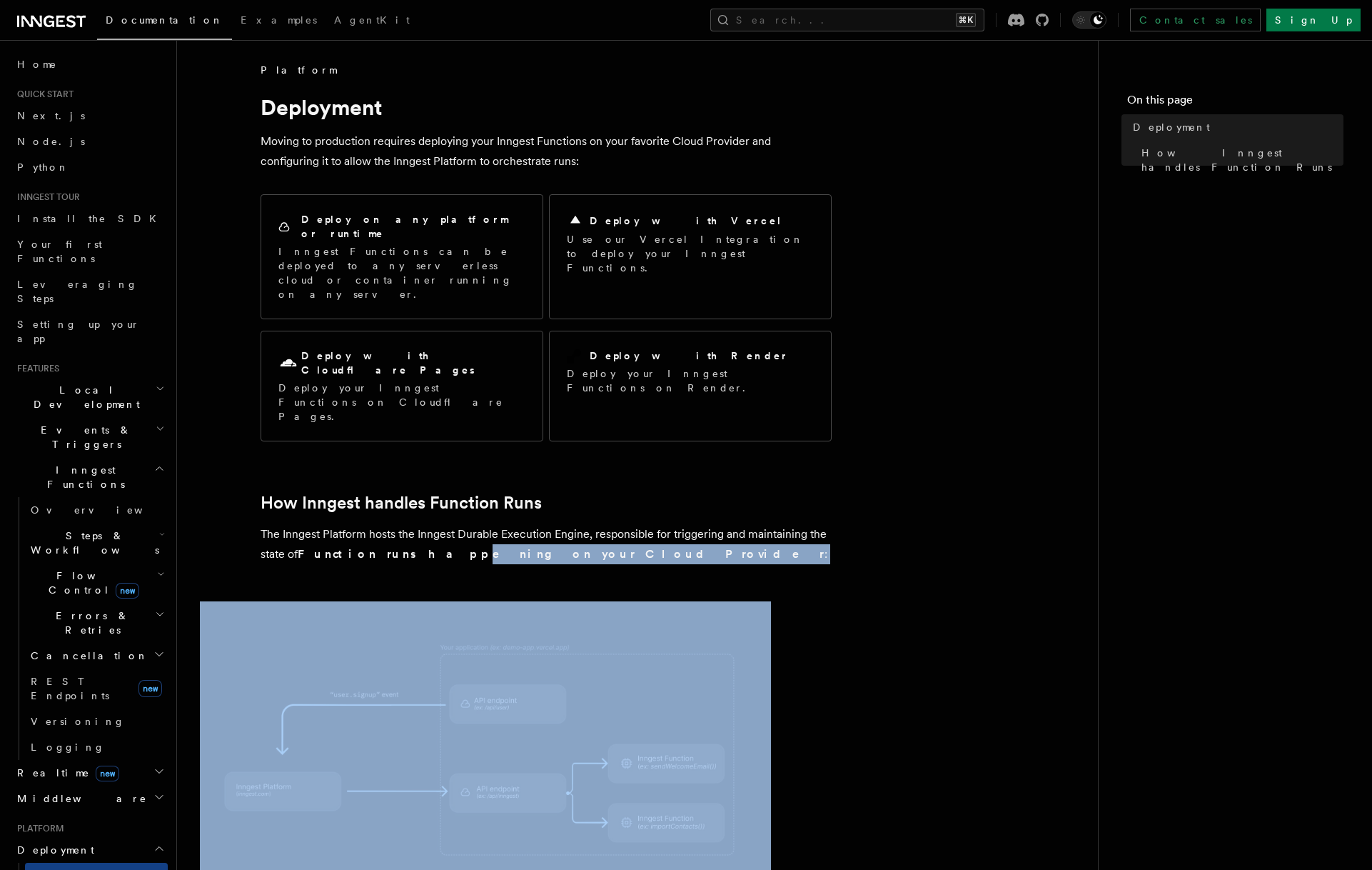
drag, startPoint x: 399, startPoint y: 480, endPoint x: 481, endPoint y: 506, distance: 86.0
click at [481, 506] on article "Platform Deployment Moving to production requires deploying your Inngest Functi…" at bounding box center [637, 680] width 875 height 1234
click at [482, 511] on article "Platform Deployment Moving to production requires deploying your Inngest Functi…" at bounding box center [637, 680] width 875 height 1234
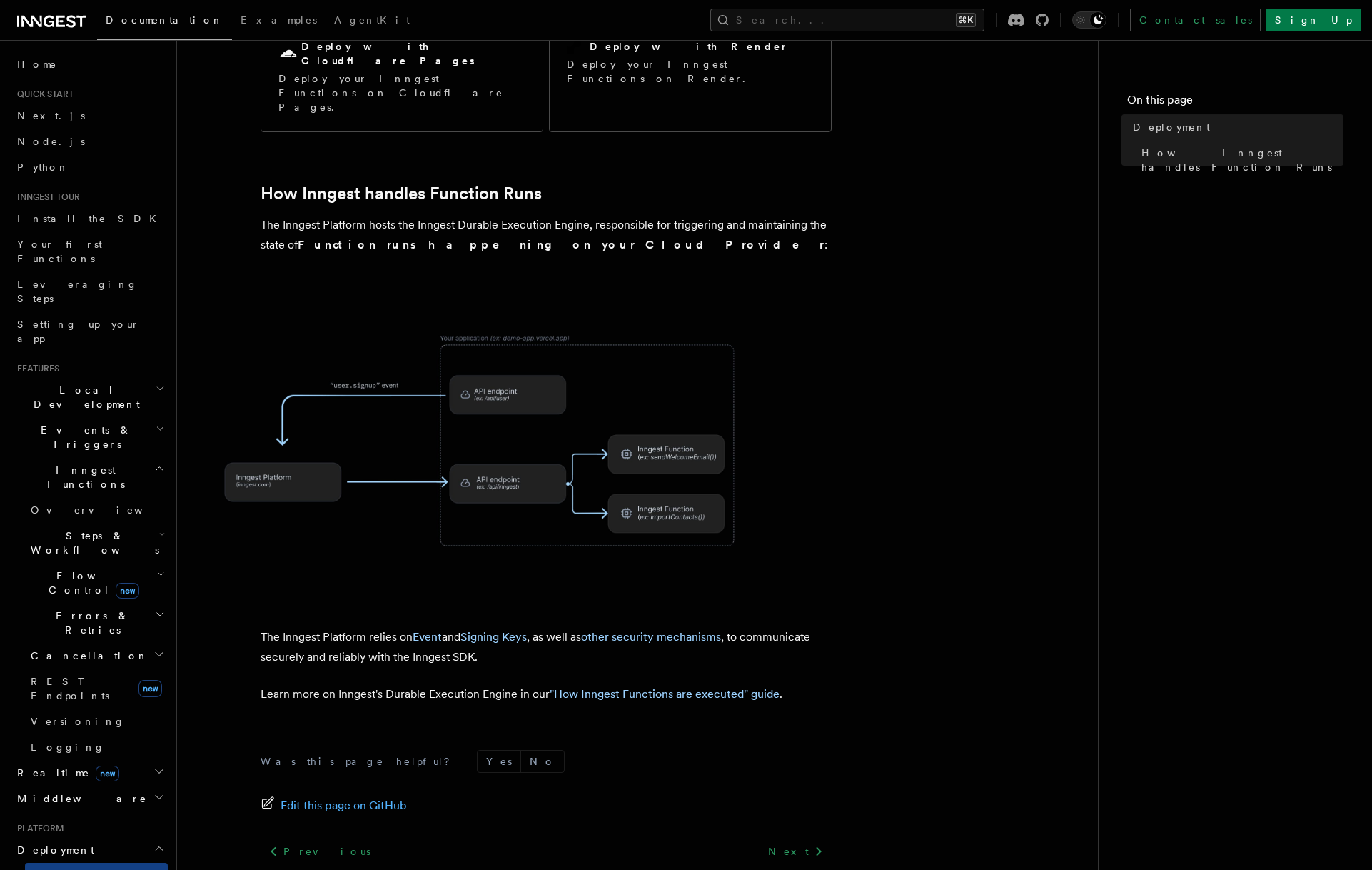
scroll to position [349, 0]
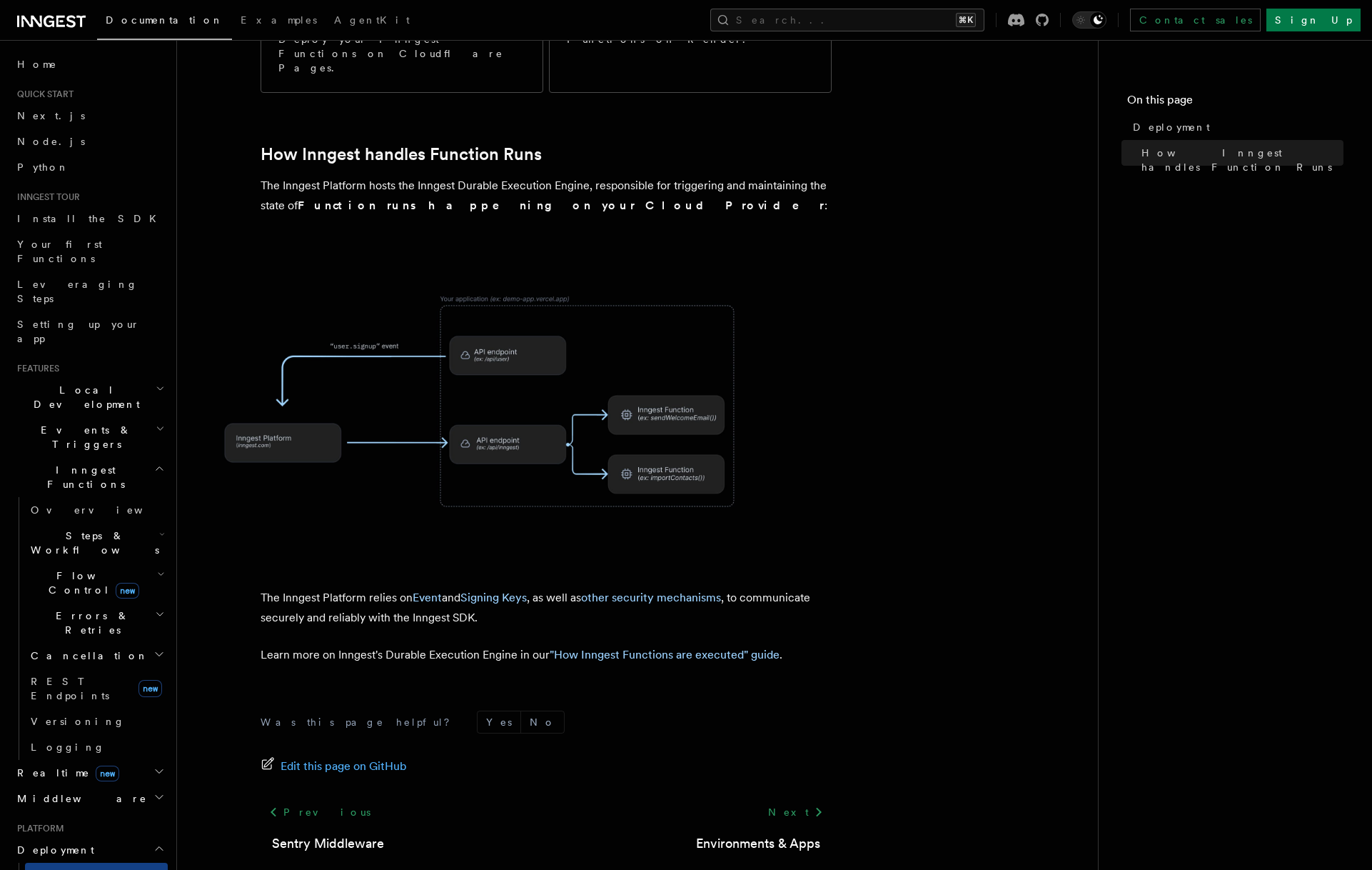
click at [522, 551] on article "Platform Deployment Moving to production requires deploying your Inngest Functi…" at bounding box center [637, 331] width 875 height 1234
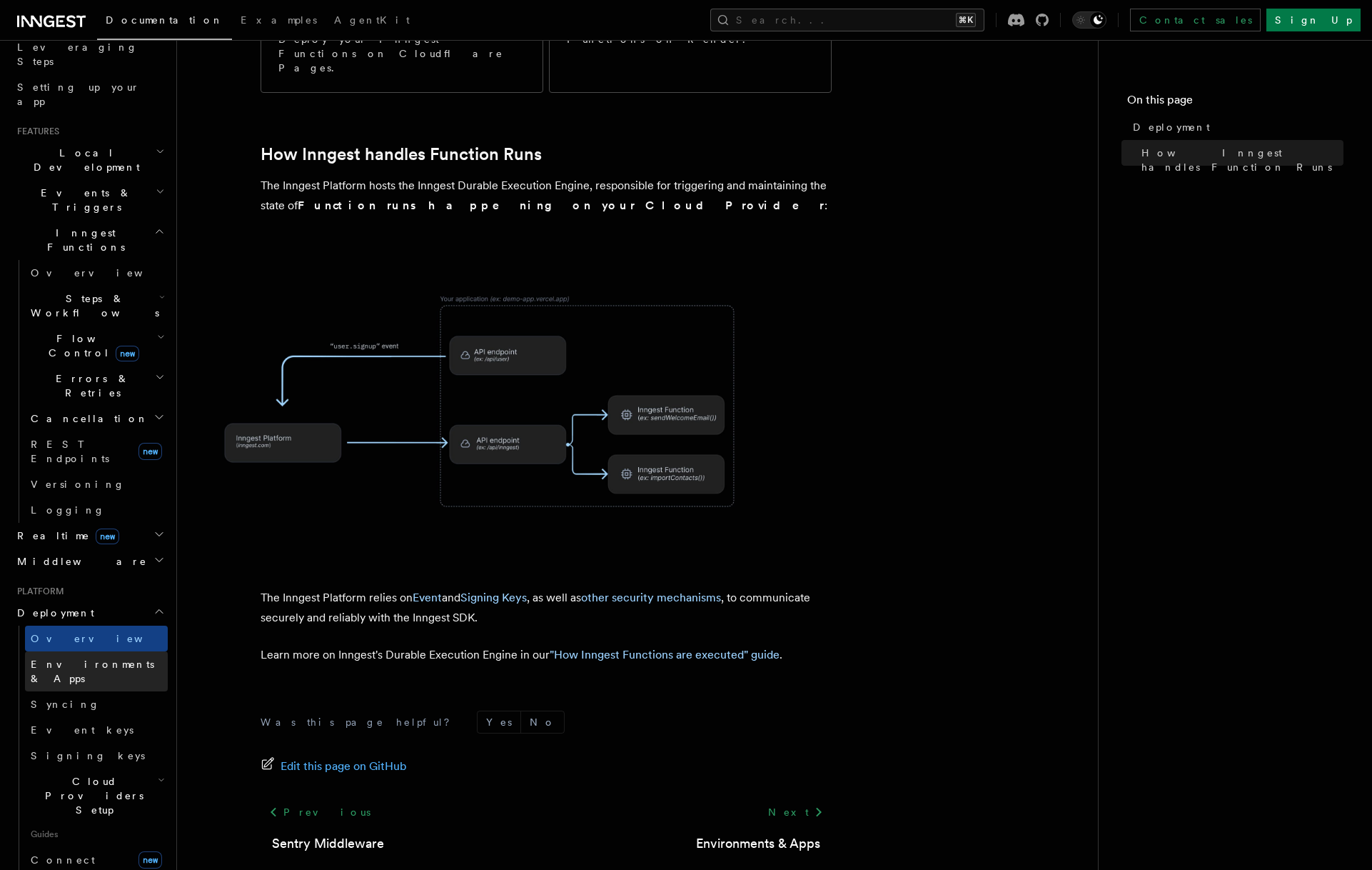
scroll to position [277, 0]
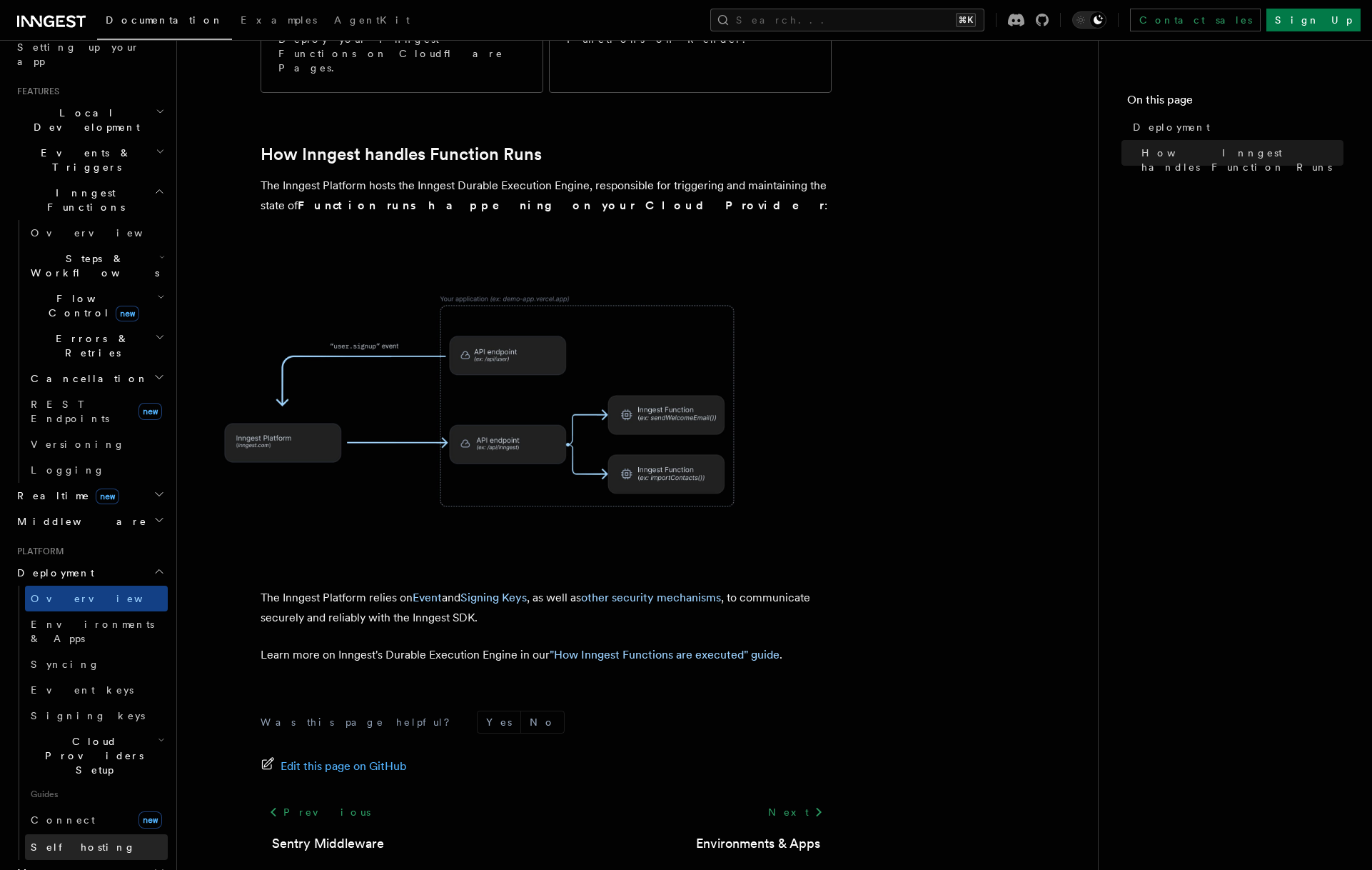
click at [89, 834] on link "Self hosting" at bounding box center [96, 847] width 143 height 26
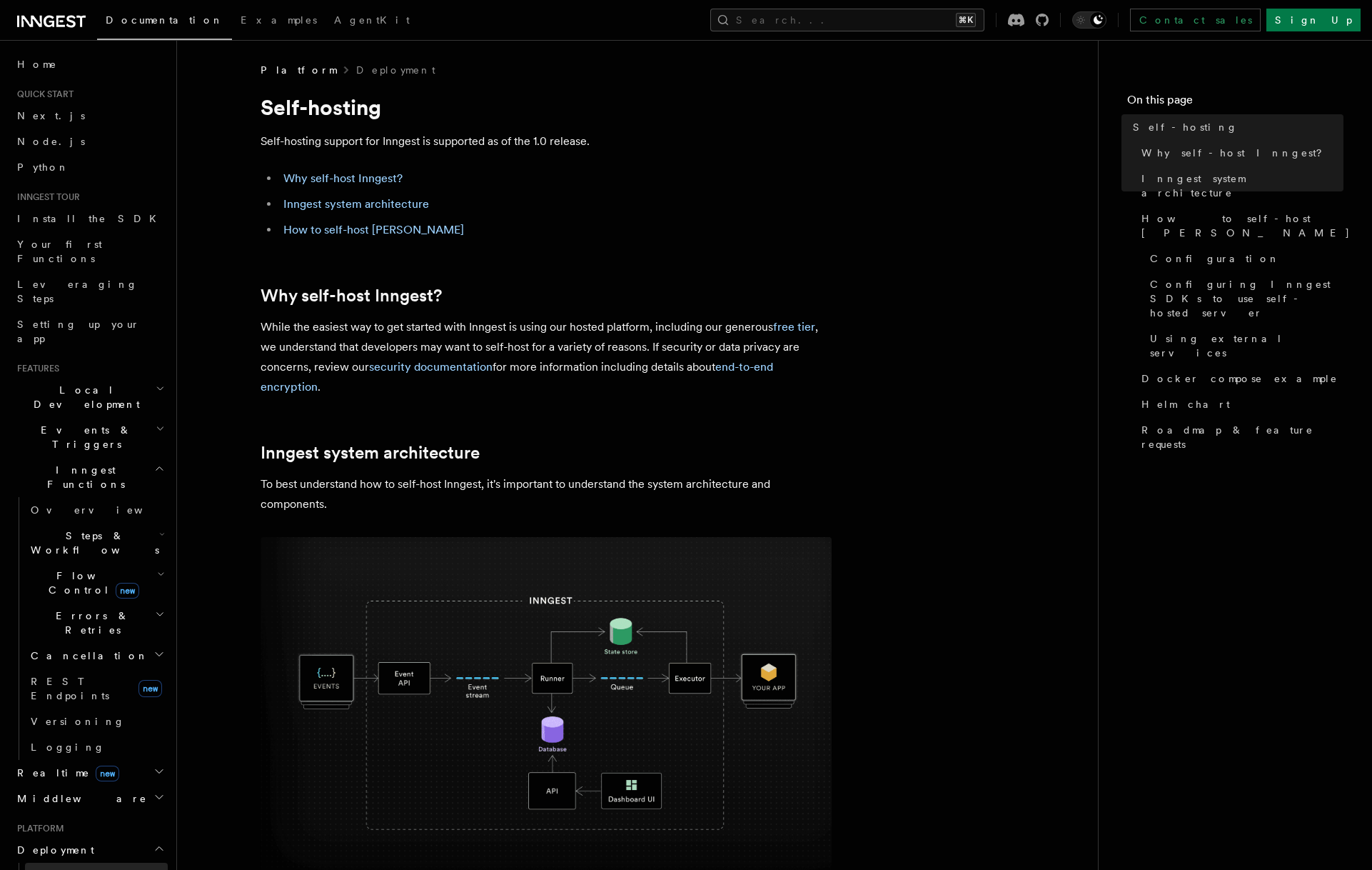
click at [75, 862] on link "Overview" at bounding box center [96, 875] width 143 height 26
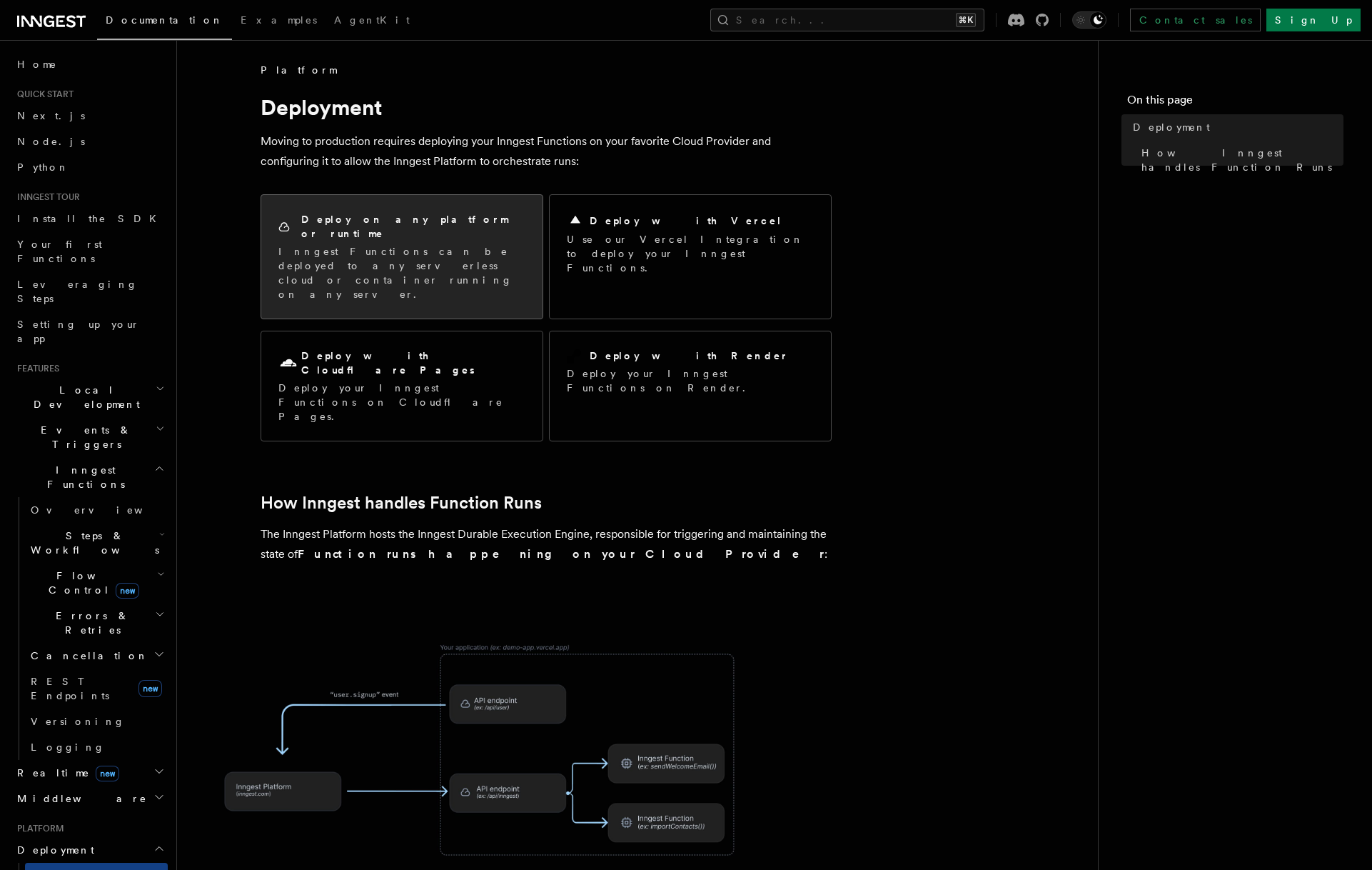
click at [404, 216] on h2 "Deploy on any platform or runtime" at bounding box center [413, 226] width 224 height 28
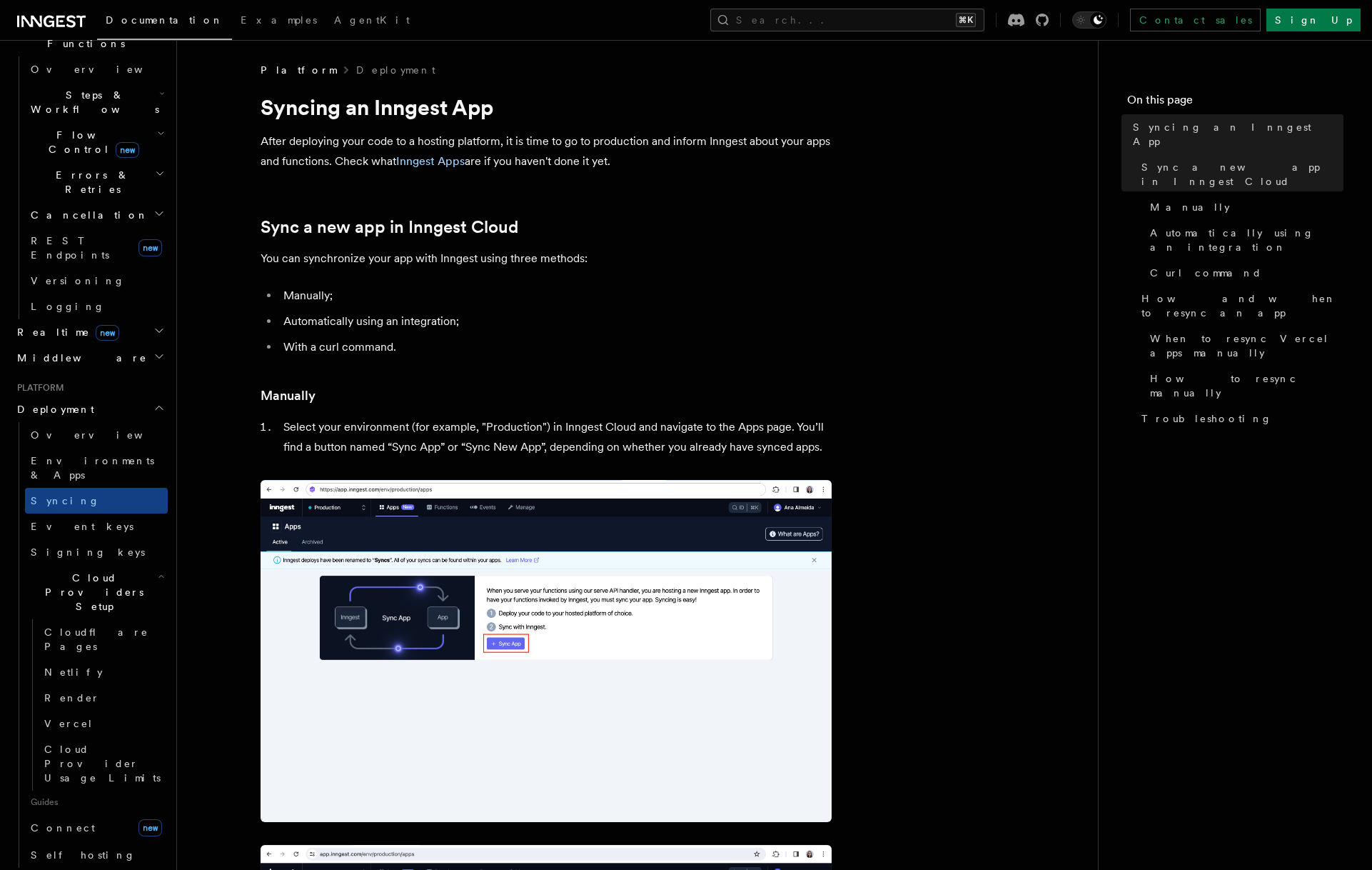
scroll to position [469, 0]
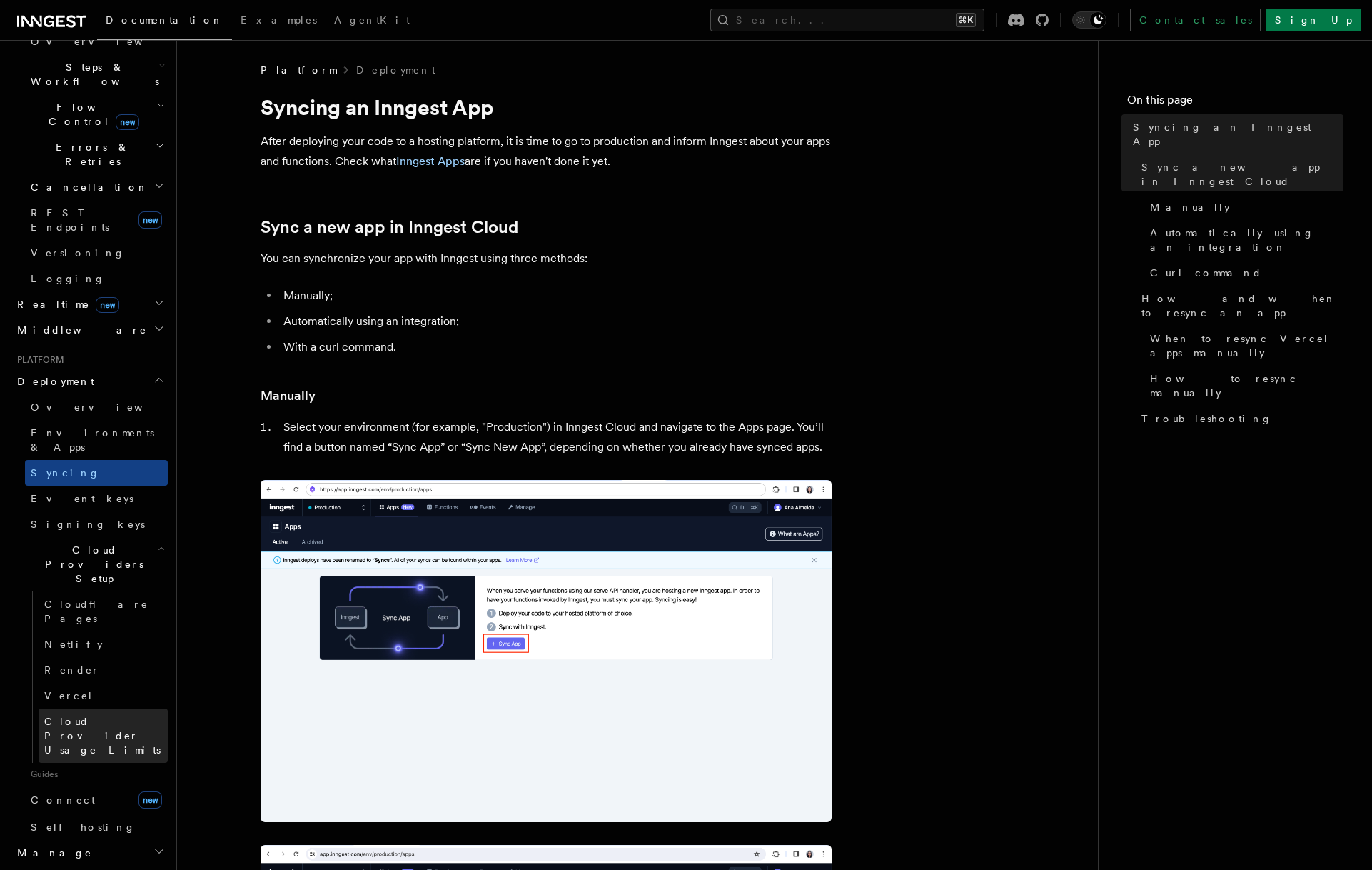
click at [120, 714] on span "Cloud Provider Usage Limits" at bounding box center [106, 735] width 124 height 43
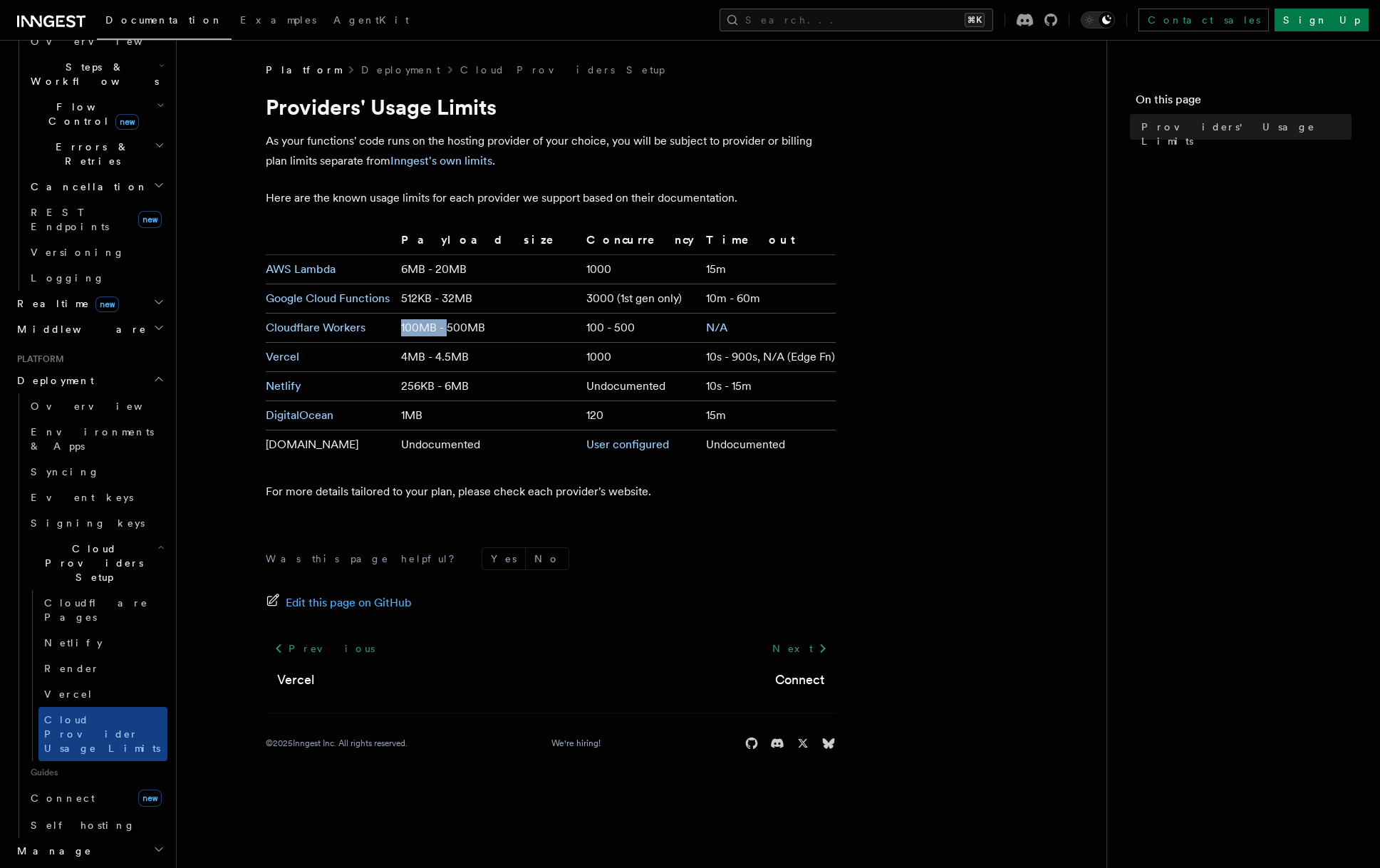
drag, startPoint x: 430, startPoint y: 322, endPoint x: 475, endPoint y: 325, distance: 45.1
click at [475, 325] on td "100MB - 500MB" at bounding box center [487, 328] width 185 height 29
drag, startPoint x: 556, startPoint y: 324, endPoint x: 603, endPoint y: 325, distance: 47.0
click at [603, 325] on tr "Cloudflare Workers 100MB - 500MB 100 - 500 N/A" at bounding box center [550, 328] width 570 height 29
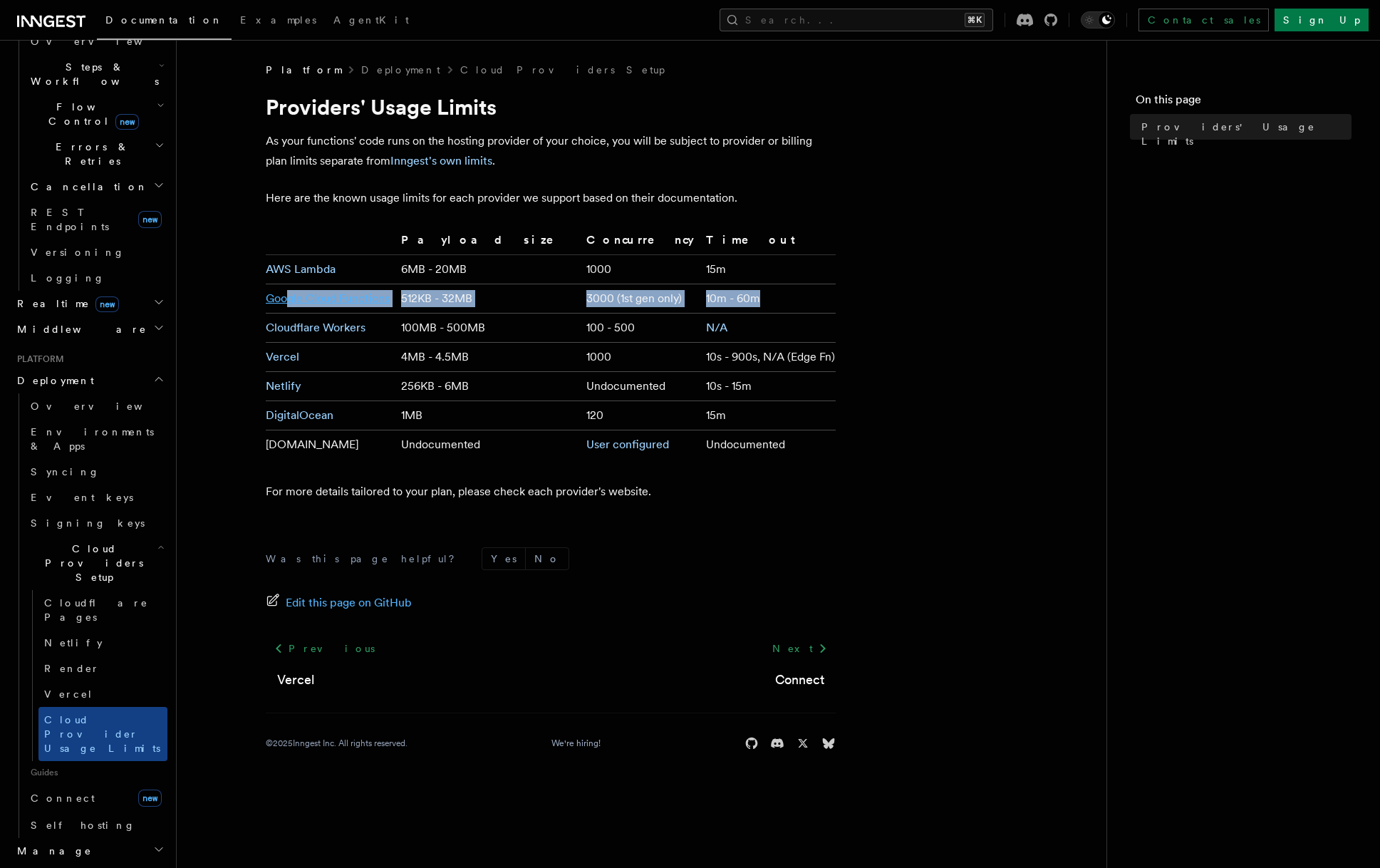
drag, startPoint x: 764, startPoint y: 298, endPoint x: 285, endPoint y: 297, distance: 479.0
click at [285, 297] on tr "Google Cloud Functions 512KB - 32MB 3000 (1st gen only) 10m - 60m" at bounding box center [550, 299] width 570 height 29
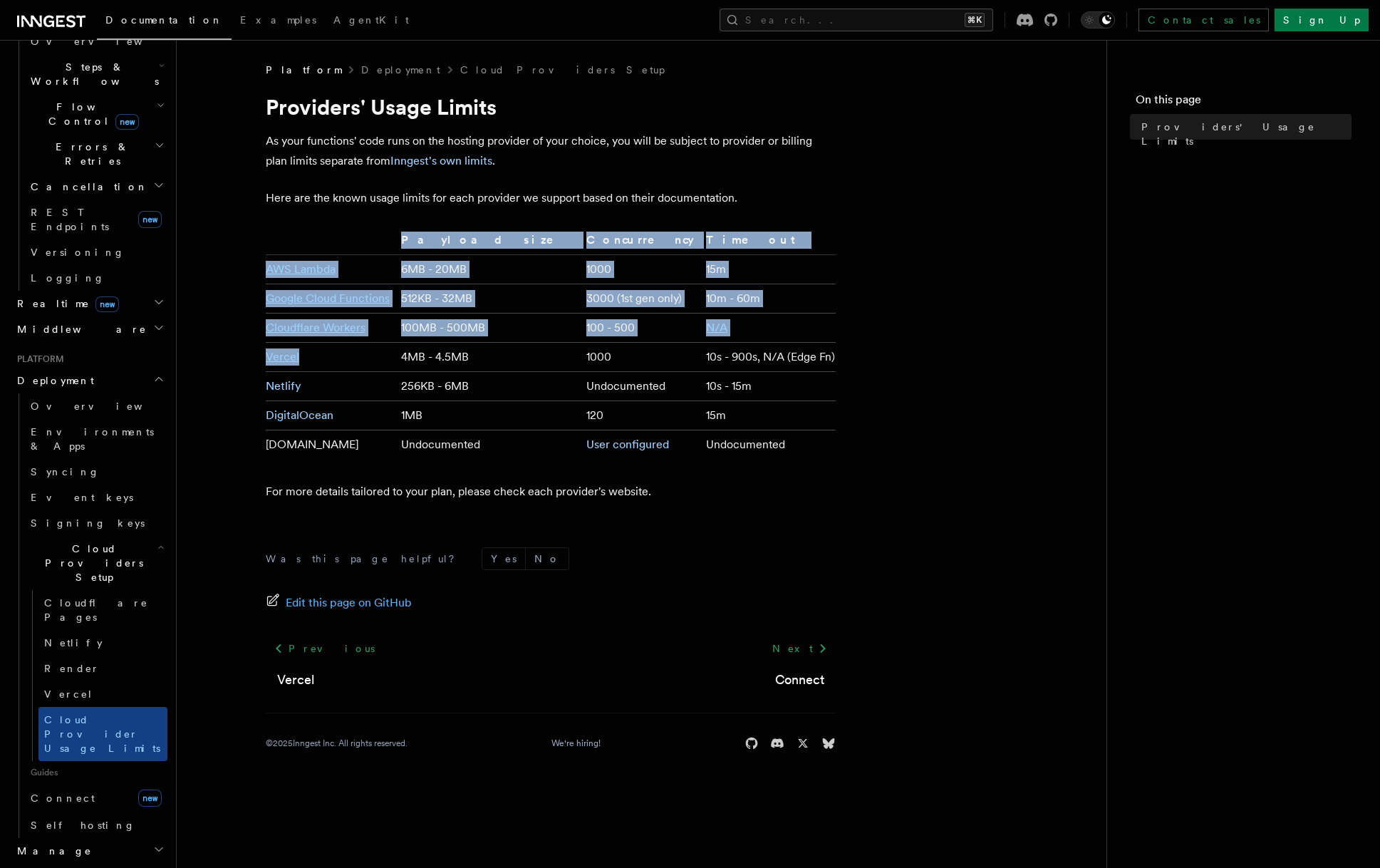
drag, startPoint x: 783, startPoint y: 352, endPoint x: 391, endPoint y: 359, distance: 392.1
click at [391, 359] on article "Platform Deployment Cloud Providers Setup Providers' Usage Limits As your funct…" at bounding box center [642, 423] width 884 height 722
click at [742, 351] on td "10s - 900s, N/A (Edge Fn)" at bounding box center [767, 357] width 135 height 29
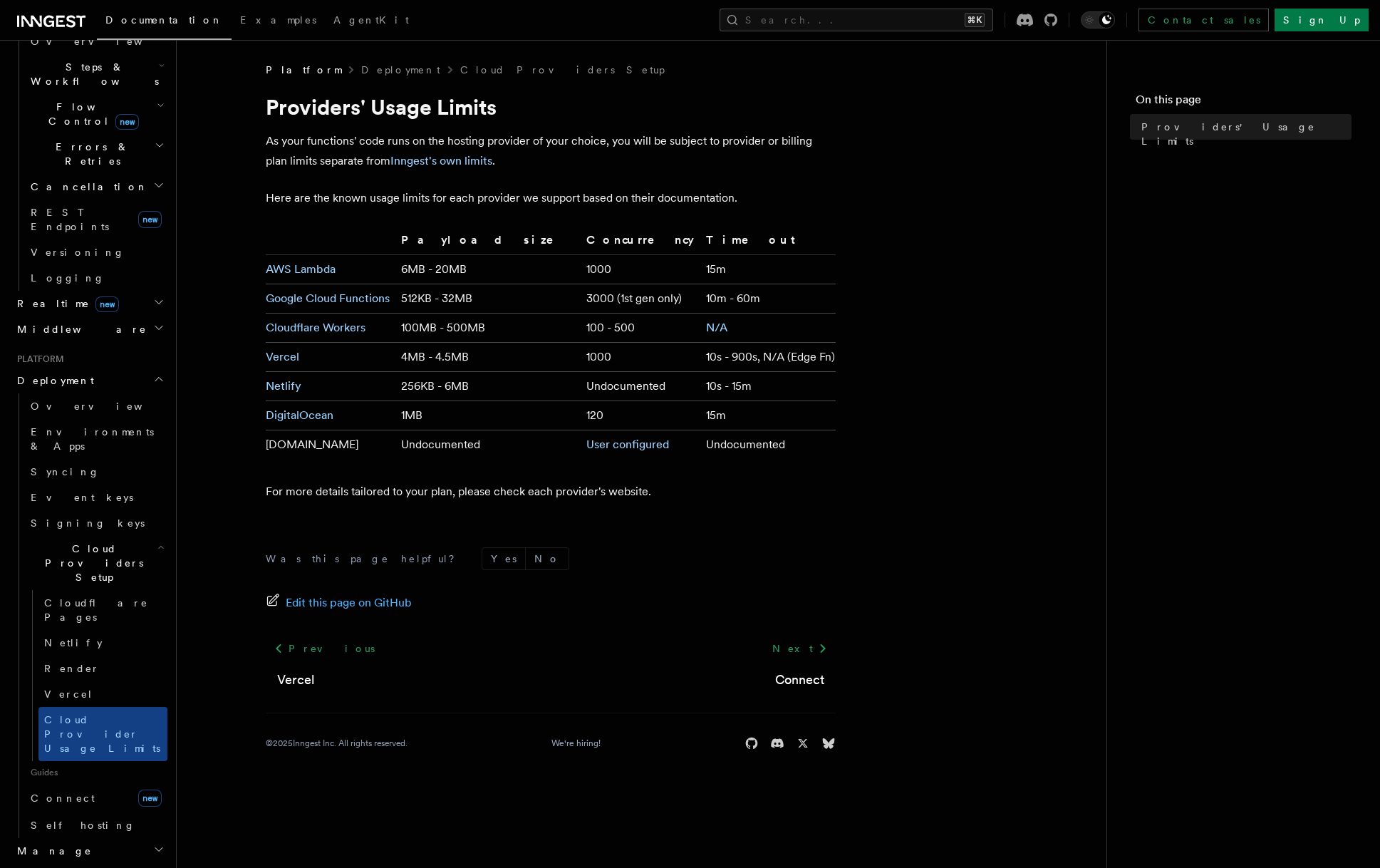
click at [896, 362] on article "Platform Deployment Cloud Providers Setup Providers' Usage Limits As your funct…" at bounding box center [642, 423] width 884 height 722
click at [457, 446] on td "Undocumented" at bounding box center [487, 445] width 185 height 29
click at [92, 783] on link "Connect new" at bounding box center [96, 797] width 143 height 28
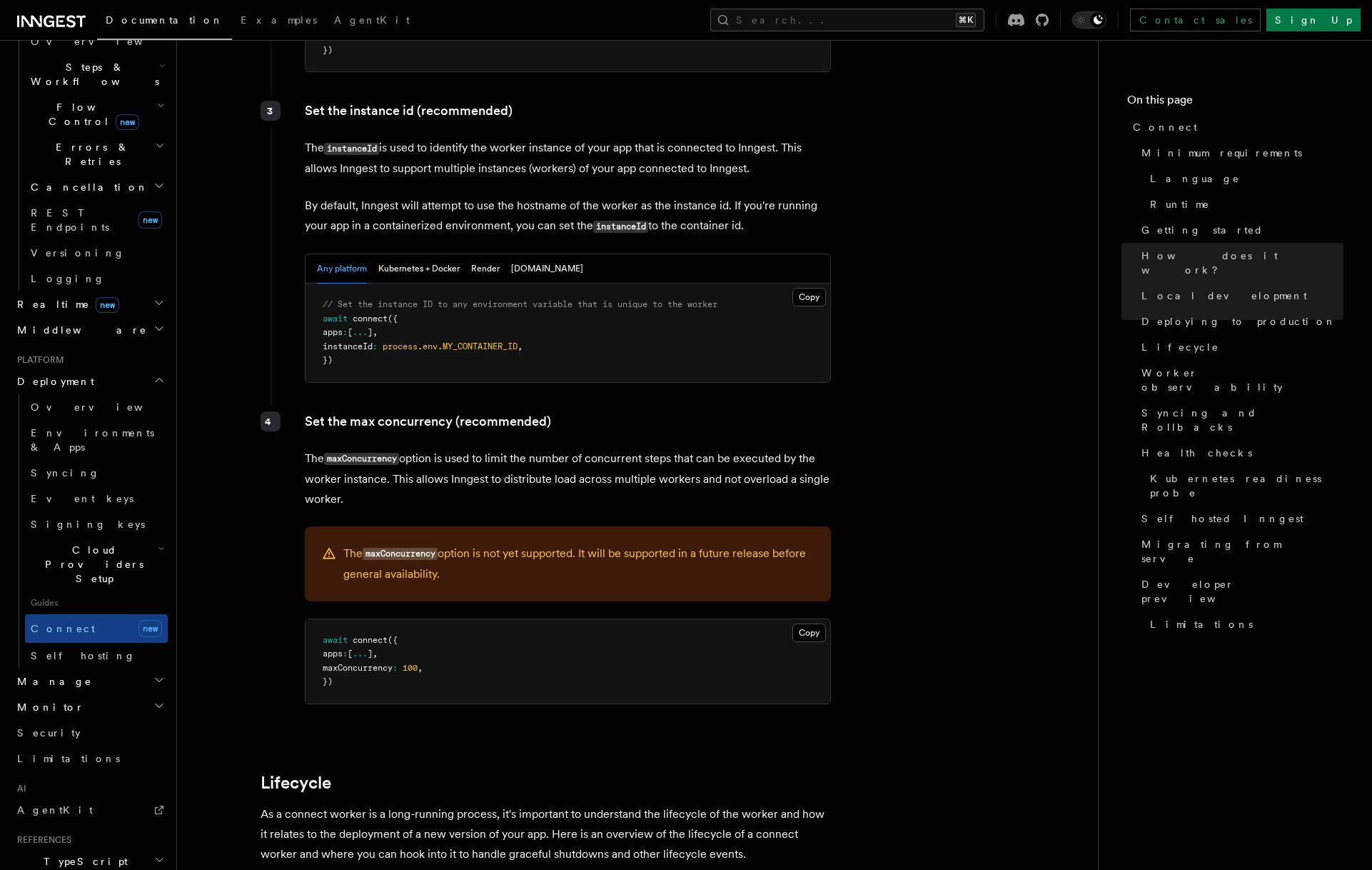
scroll to position [2820, 0]
